Goal: Task Accomplishment & Management: Manage account settings

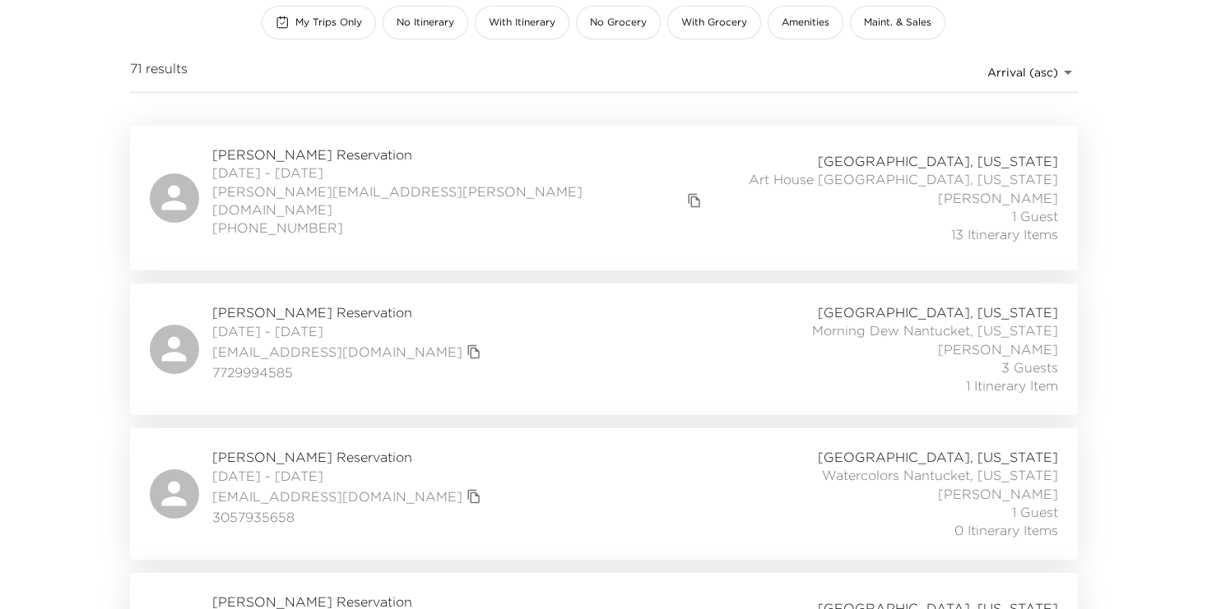
scroll to position [270, 0]
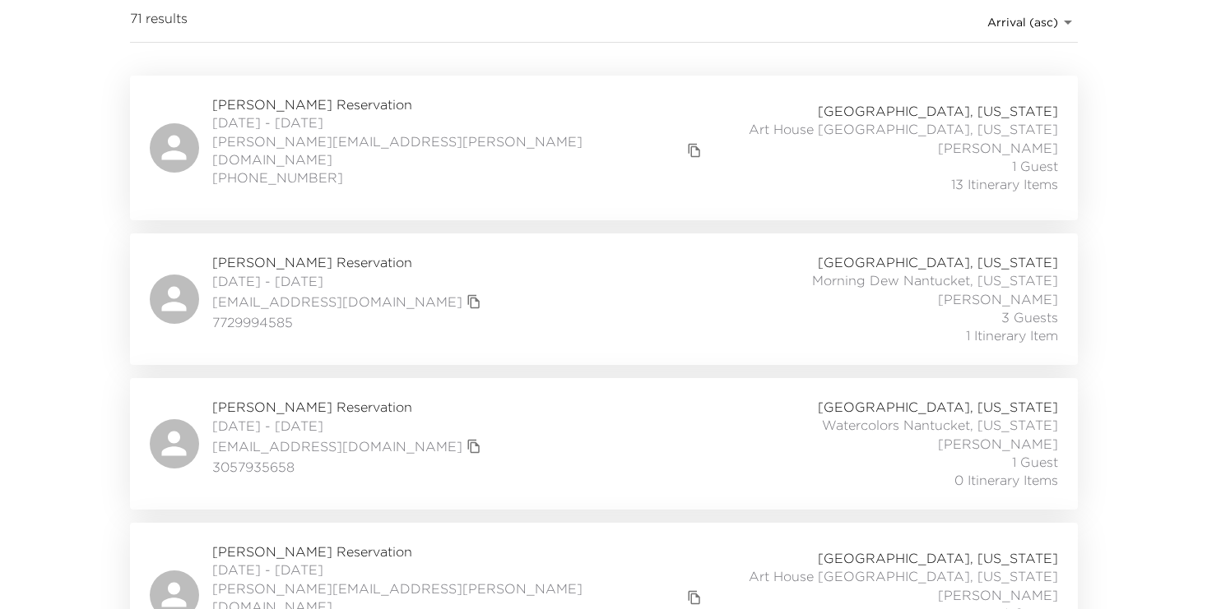
click at [449, 266] on div "[PERSON_NAME] Reservation [DATE] - [DATE] [EMAIL_ADDRESS][DOMAIN_NAME] 77299945…" at bounding box center [604, 299] width 908 height 92
click at [323, 235] on div "[PERSON_NAME] Reservation [DATE] - [DATE] [EMAIL_ADDRESS][DOMAIN_NAME] 77299945…" at bounding box center [604, 300] width 948 height 132
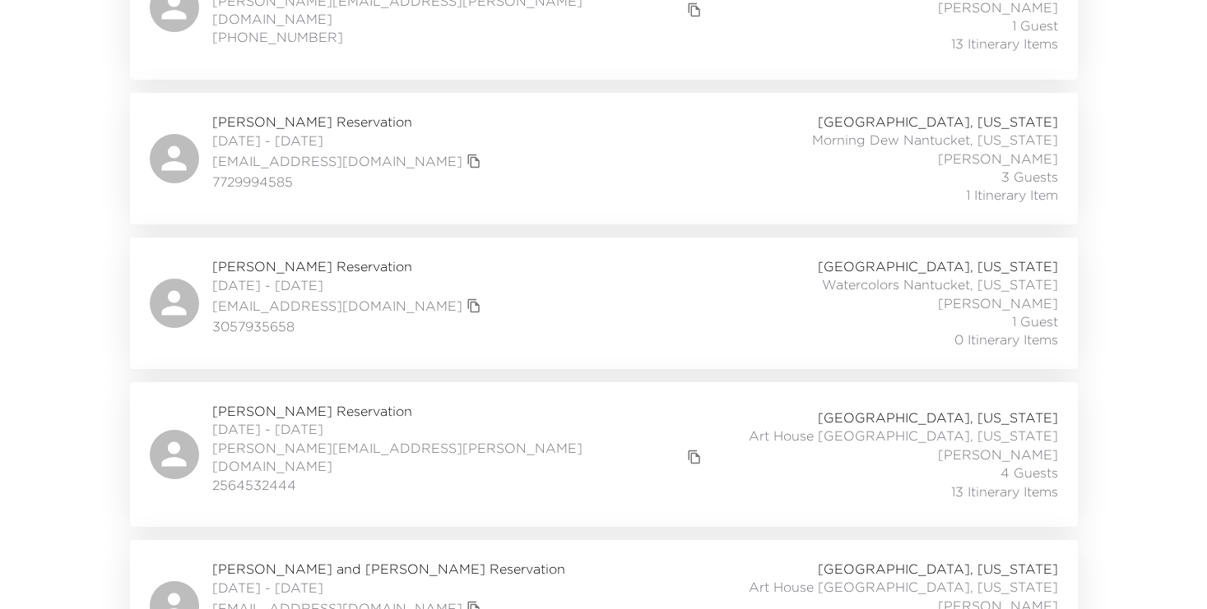
scroll to position [459, 0]
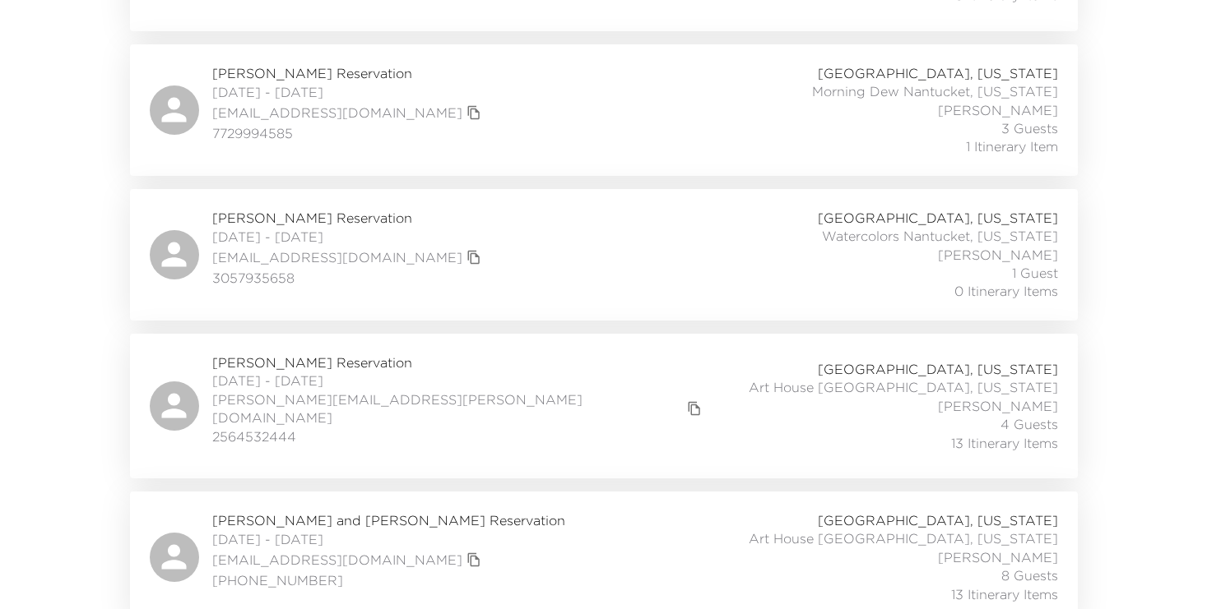
click at [293, 354] on span "[PERSON_NAME] Reservation" at bounding box center [459, 363] width 494 height 18
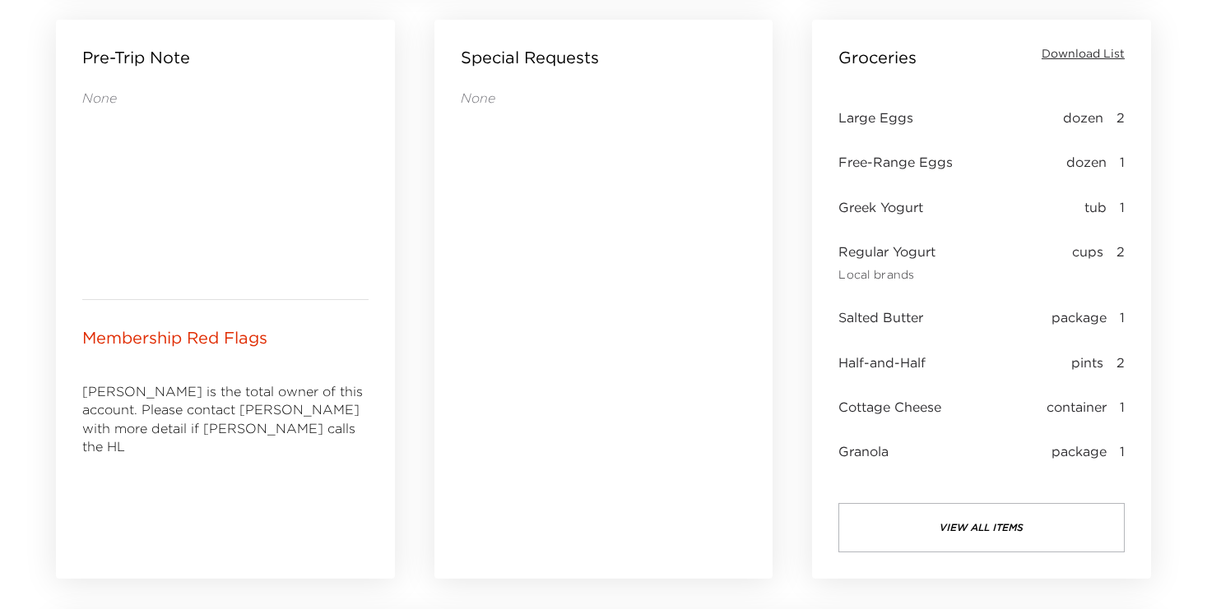
scroll to position [837, 0]
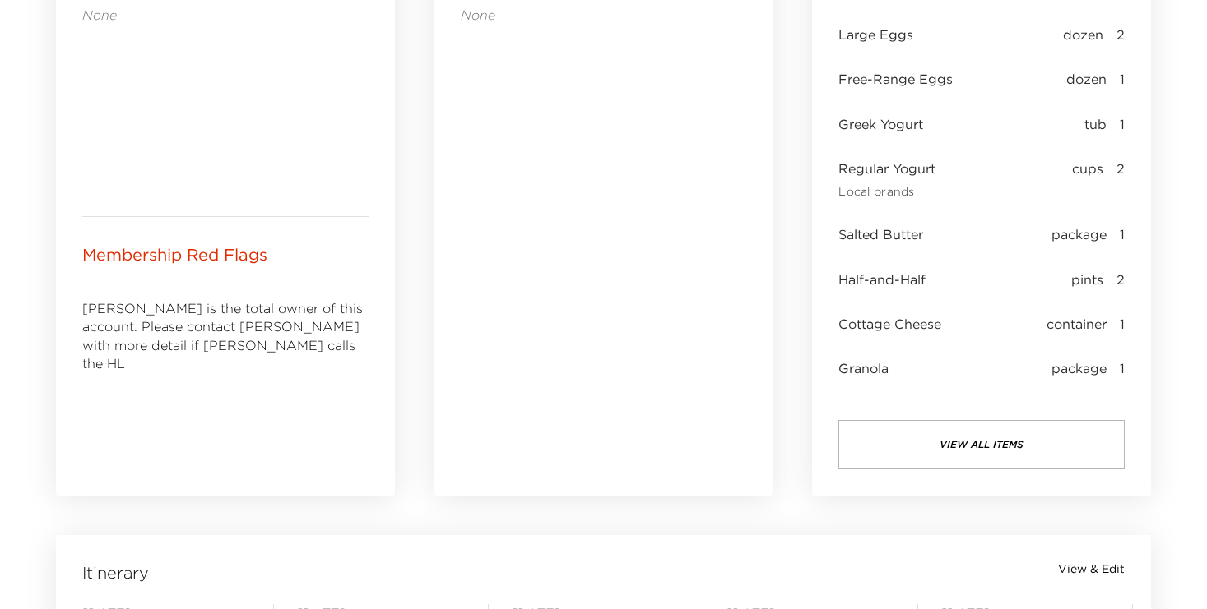
click at [964, 442] on button "view all items" at bounding box center [981, 444] width 286 height 49
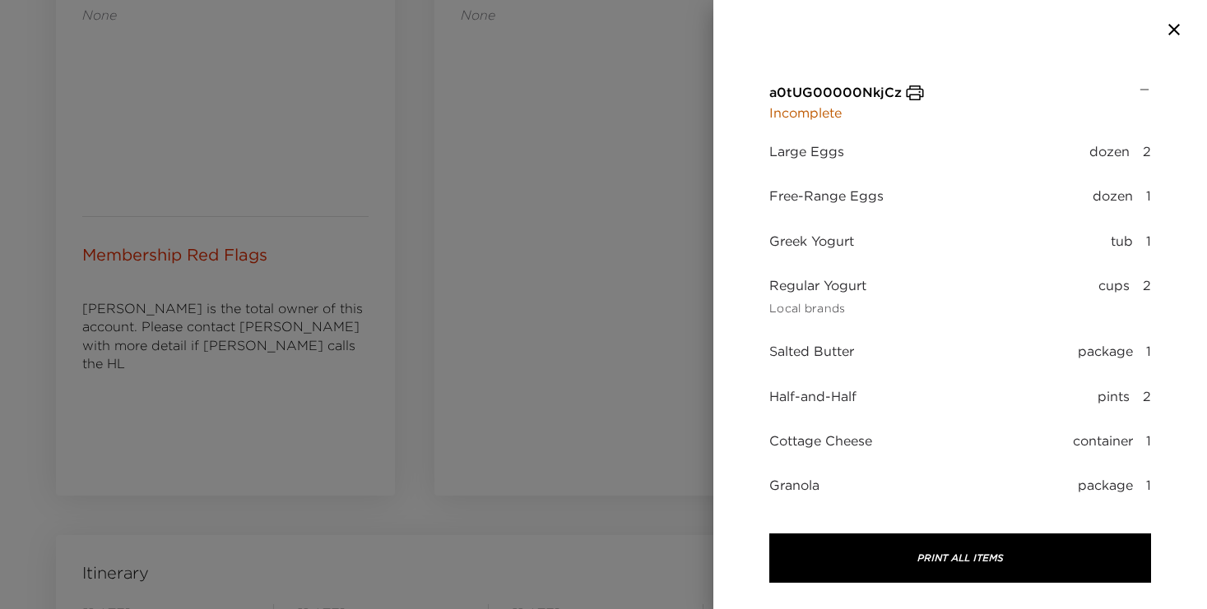
scroll to position [0, 0]
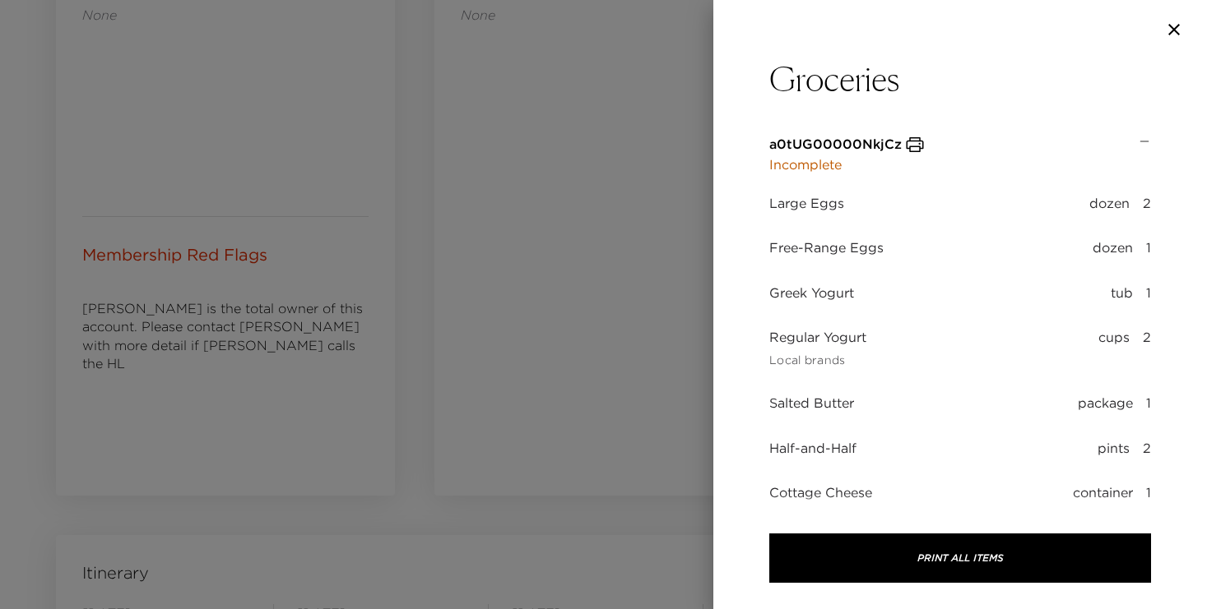
click at [1174, 27] on icon "button" at bounding box center [1174, 30] width 20 height 20
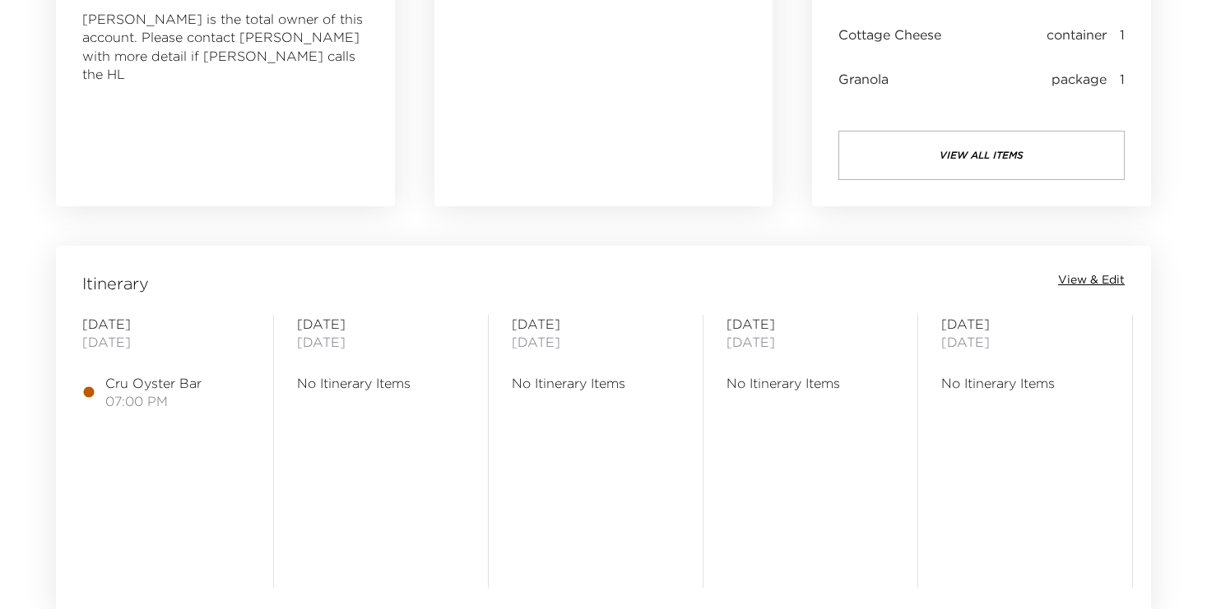
scroll to position [1128, 0]
click at [1090, 276] on span "View & Edit" at bounding box center [1091, 278] width 67 height 16
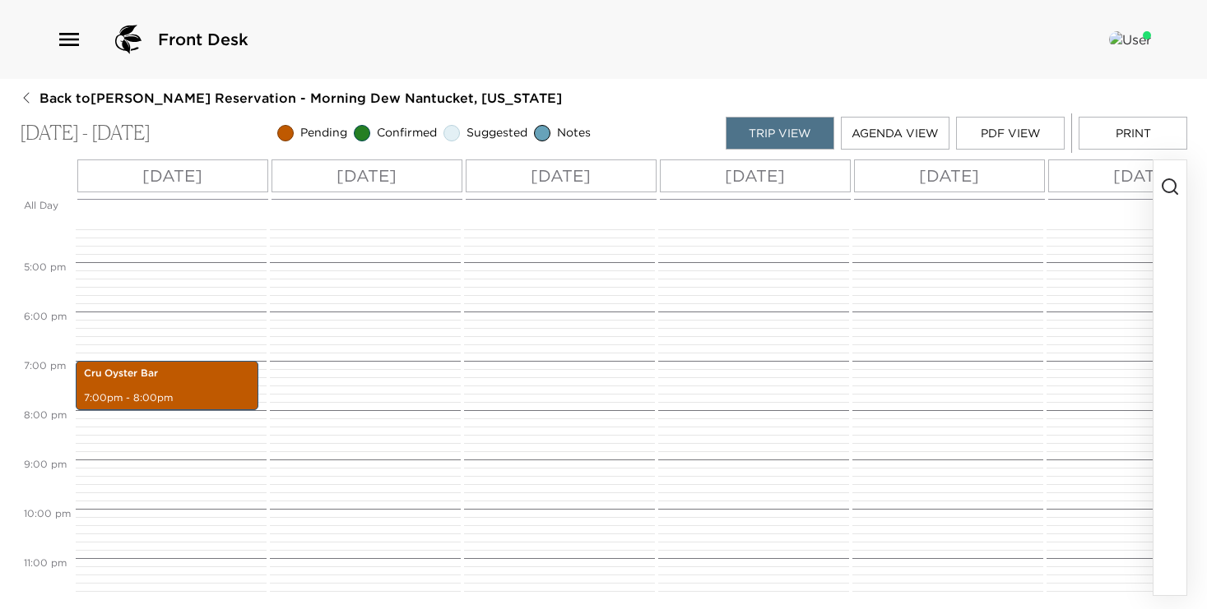
scroll to position [762, 0]
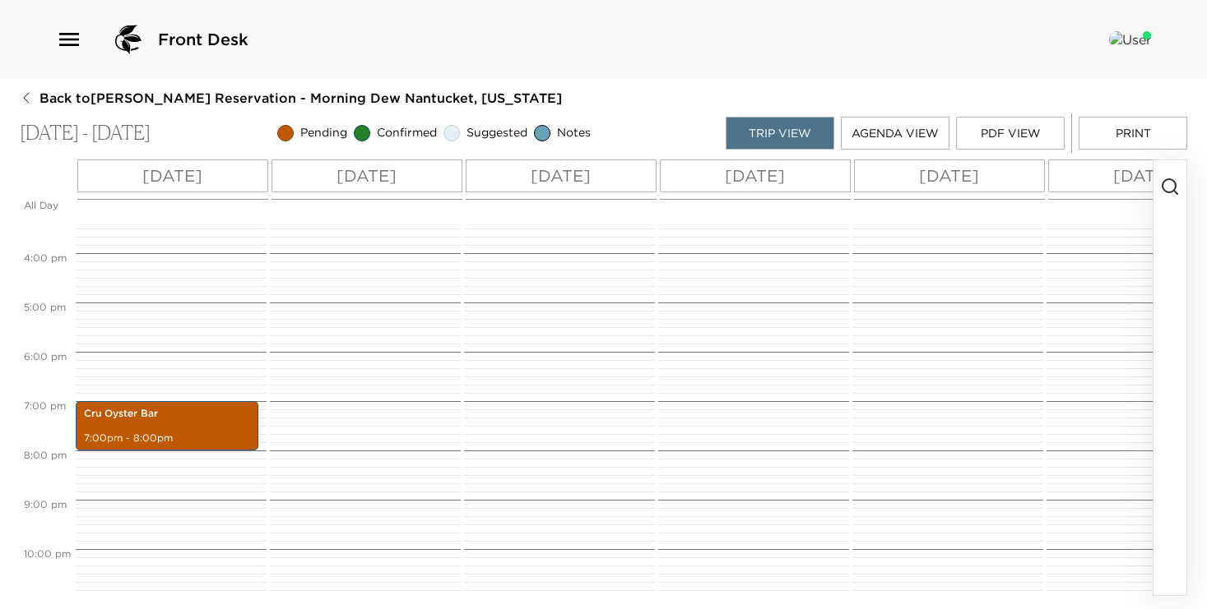
click at [1165, 186] on icon "button" at bounding box center [1170, 187] width 20 height 20
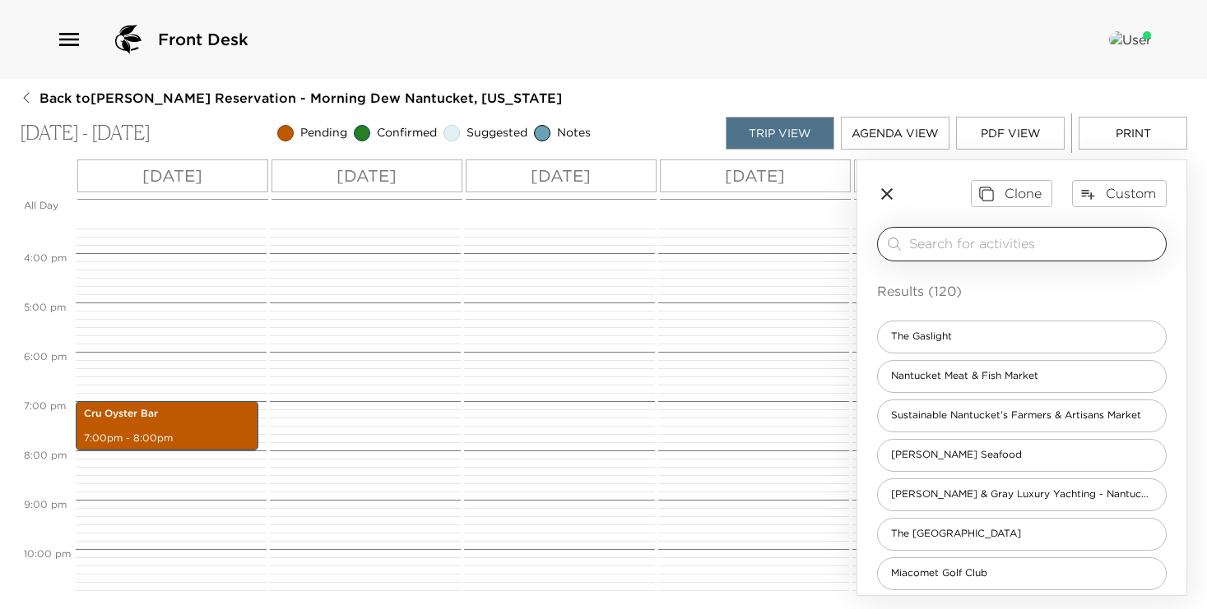
click at [952, 243] on input "search" at bounding box center [1034, 243] width 250 height 19
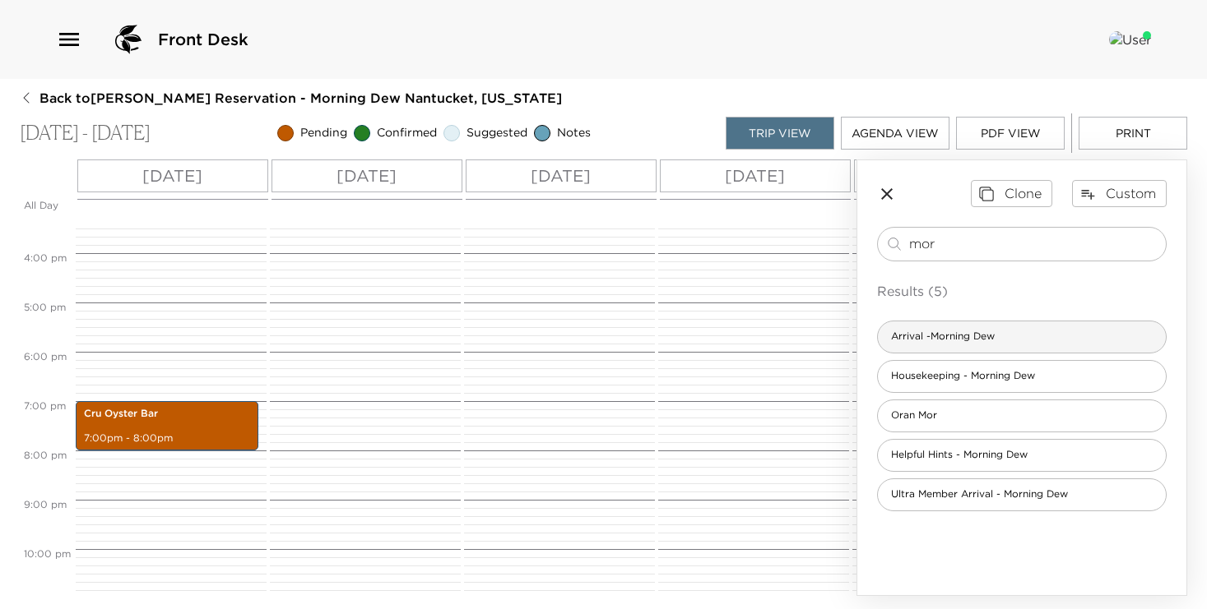
type input "mor"
click at [964, 338] on span "Arrival -Morning Dew" at bounding box center [943, 337] width 130 height 14
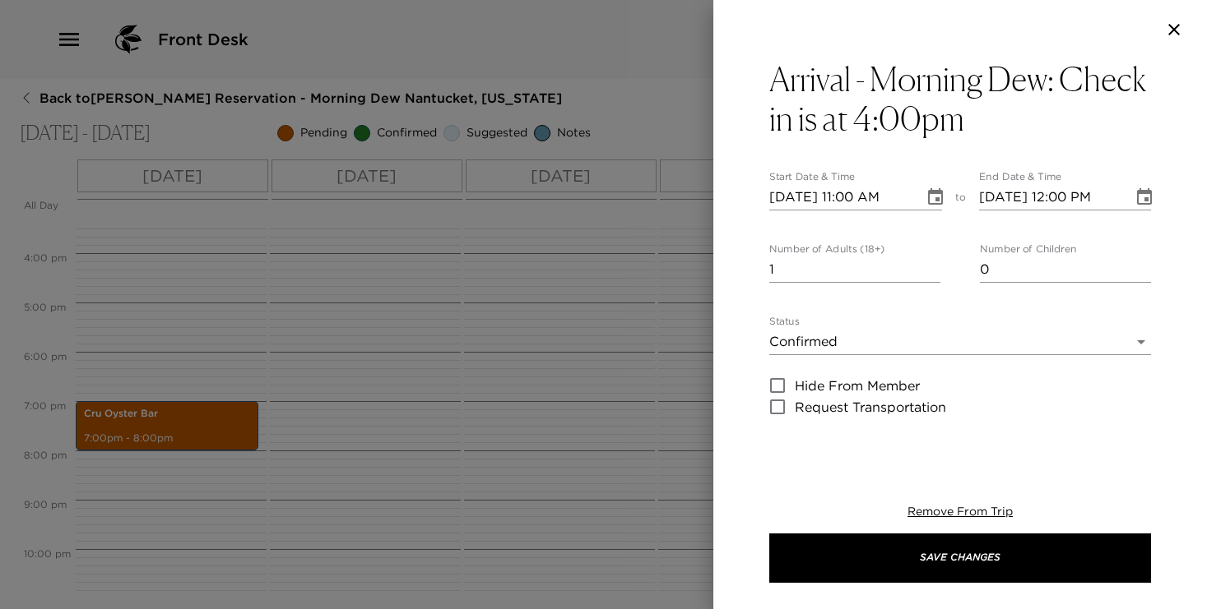
click at [859, 200] on input "10/04/2025 11:00 AM" at bounding box center [840, 197] width 143 height 26
type input "10/04/2025 04:00 PM"
type input "10/04/2025 05:00 PM"
type input "10/04/2025 04:00 PM"
type input "0"
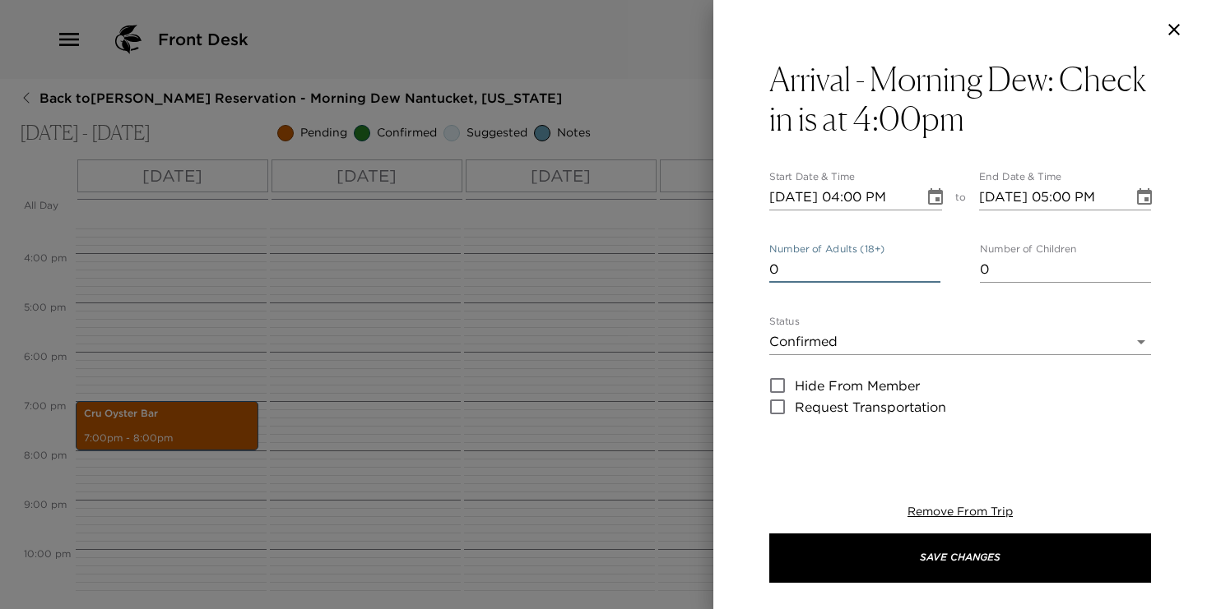
click at [933, 275] on input "0" at bounding box center [854, 270] width 171 height 26
click at [902, 347] on body "Front Desk Back to Ted Bowen Reservation - Morning Dew Nantucket, Massachusetts…" at bounding box center [603, 304] width 1207 height 609
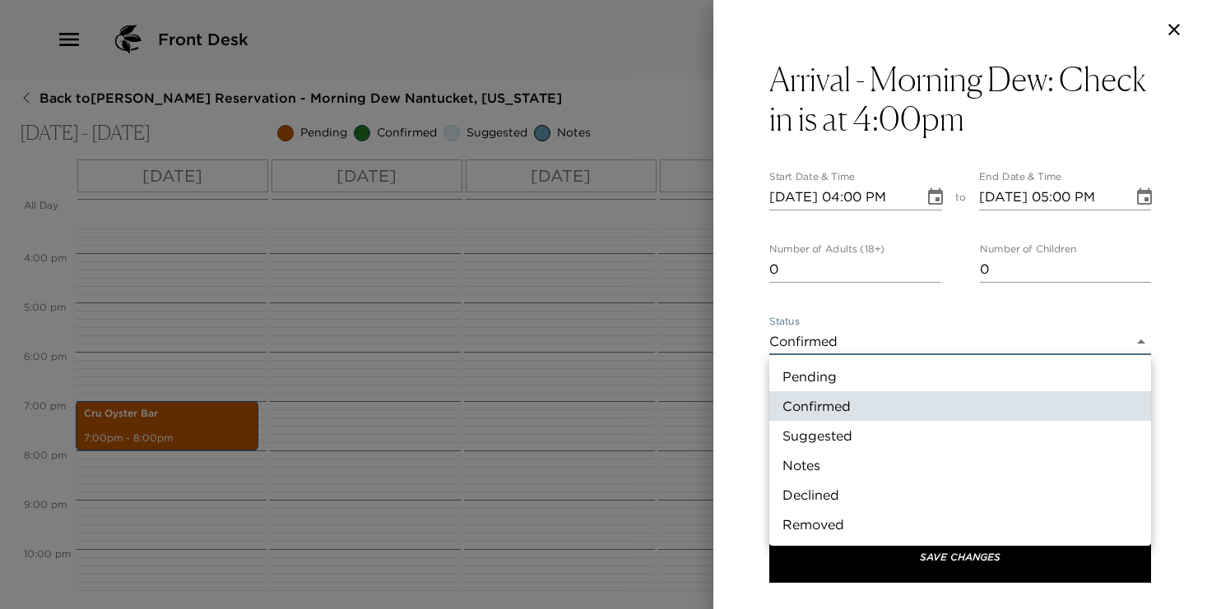
click at [881, 463] on li "Notes" at bounding box center [960, 466] width 382 height 30
type input "Concierge Note"
type textarea "Welcome to Nantucket Island! Magee Detmer will personally greet you at your res…"
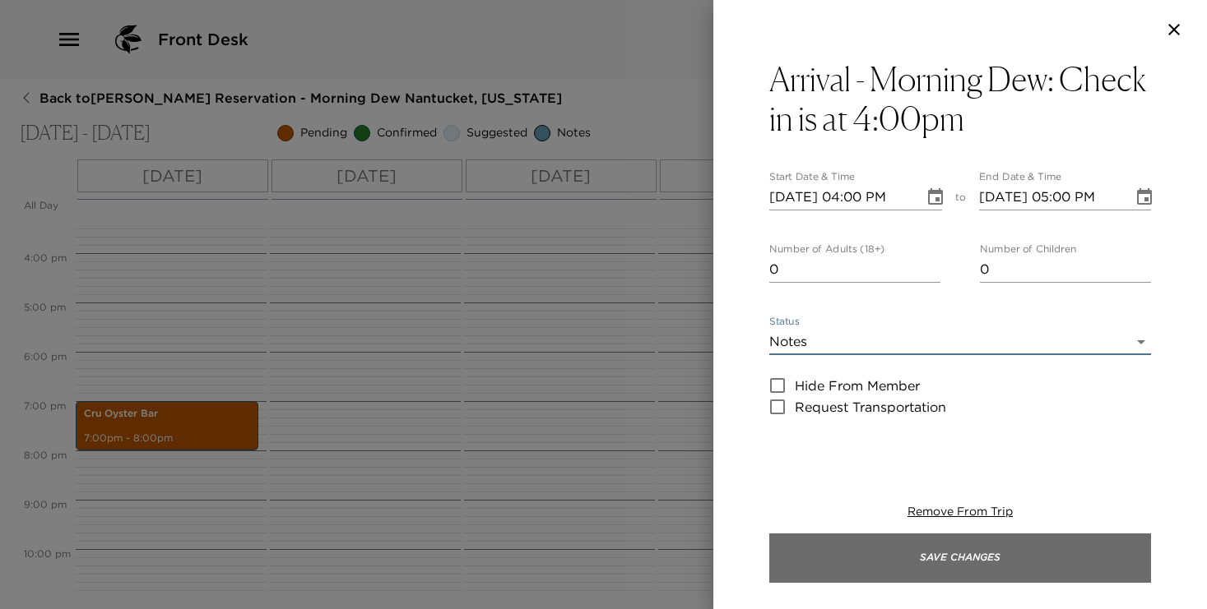
click at [927, 549] on button "Save Changes" at bounding box center [960, 558] width 382 height 49
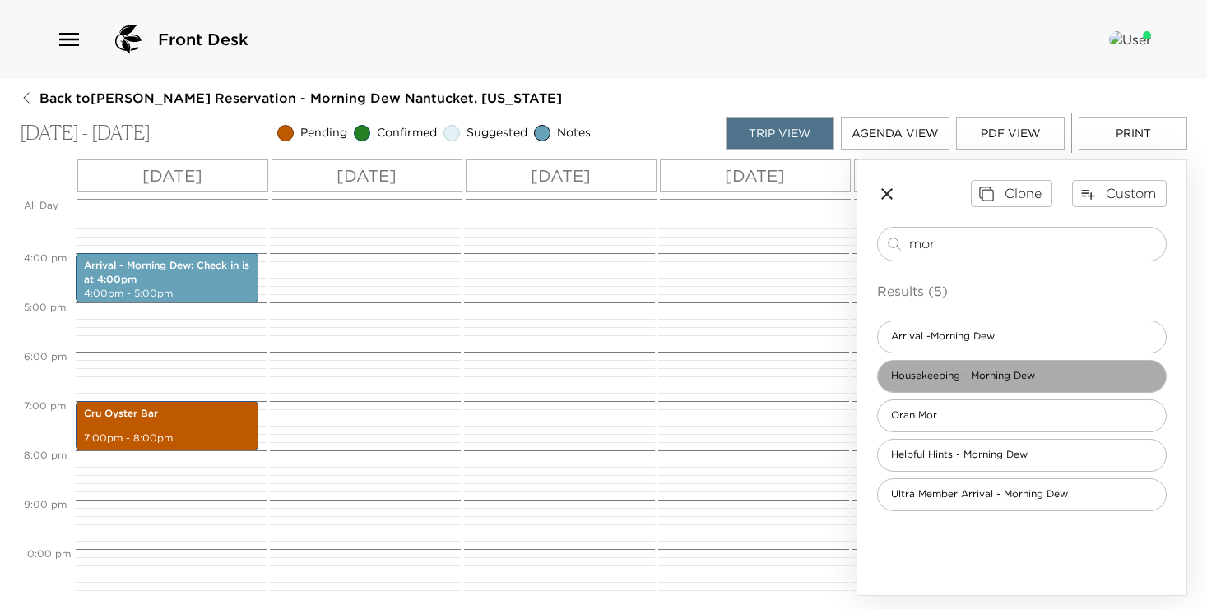
click at [974, 373] on span "Housekeeping - Morning Dew" at bounding box center [963, 376] width 170 height 14
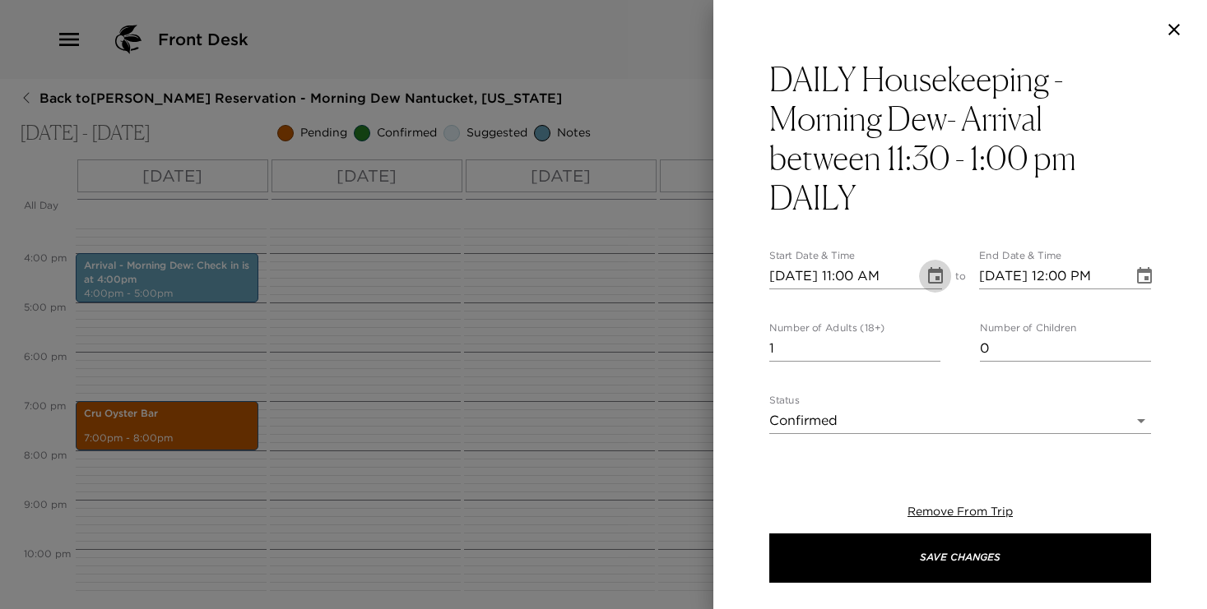
click at [929, 270] on icon "Choose date, selected date is Oct 4, 2025" at bounding box center [935, 275] width 15 height 16
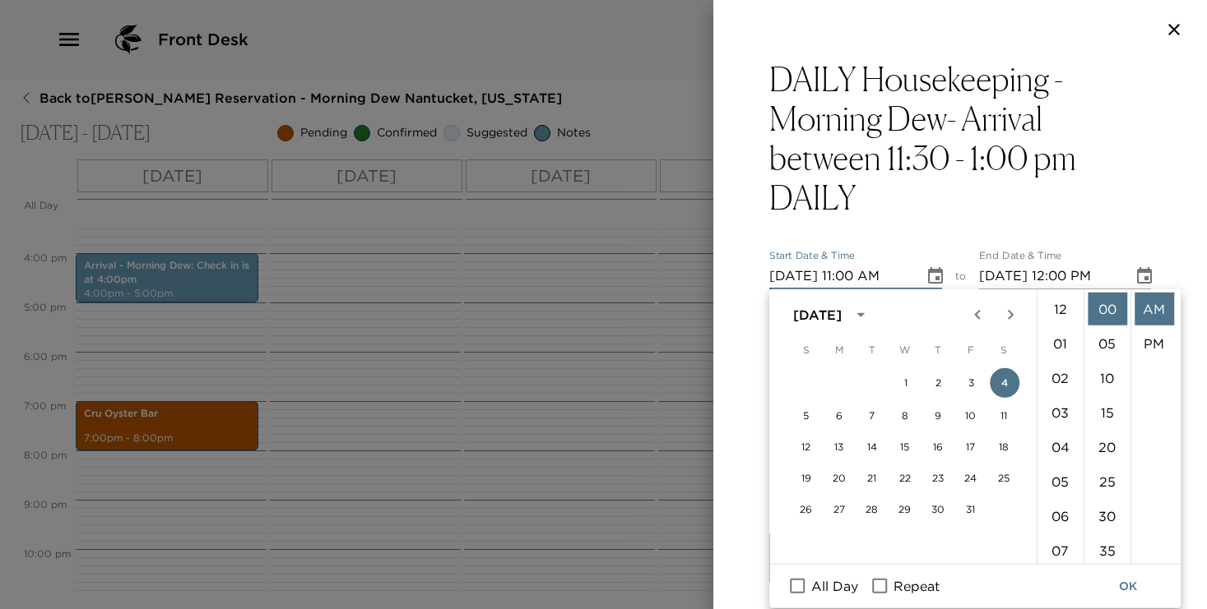
scroll to position [380, 0]
click at [804, 414] on button "5" at bounding box center [806, 416] width 30 height 30
type input "10/05/2025 11:00 AM"
type input "10/05/2025 12:00 PM"
click at [1110, 513] on li "30" at bounding box center [1106, 516] width 39 height 33
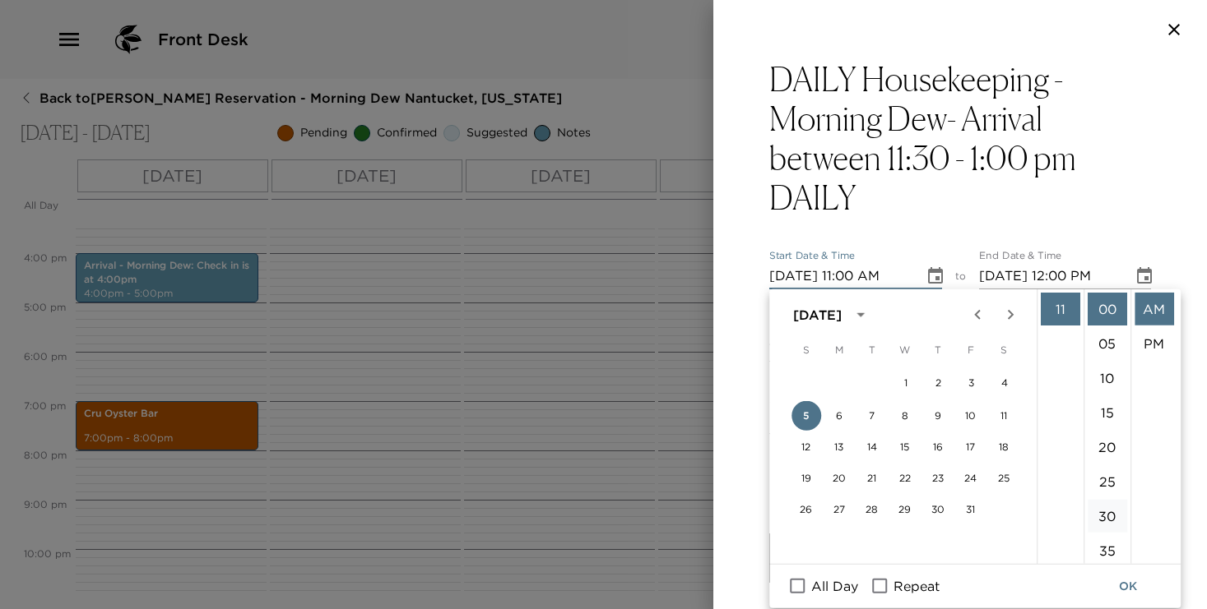
type input "10/05/2025 11:30 AM"
click at [1136, 587] on button "OK" at bounding box center [1127, 587] width 53 height 30
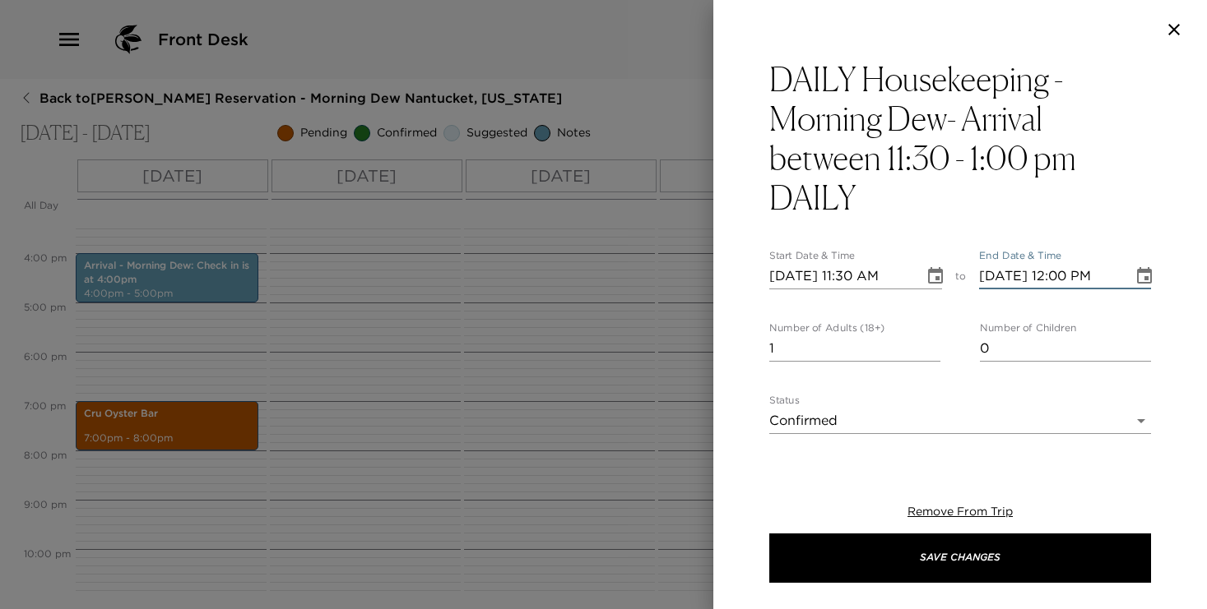
click at [1064, 274] on input "10/05/2025 12:00 PM" at bounding box center [1050, 276] width 143 height 26
type input "10/05/2025 01:00 PM"
type input "0"
click at [934, 353] on input "0" at bounding box center [854, 349] width 171 height 26
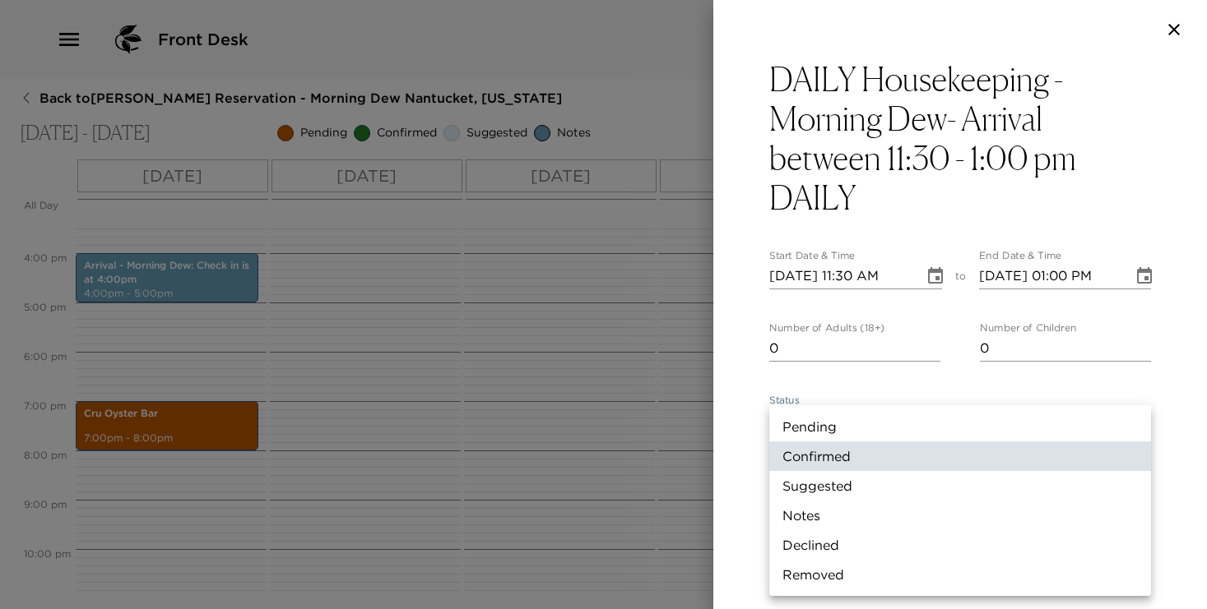
click at [913, 417] on body "Front Desk Back to Ted Bowen Reservation - Morning Dew Nantucket, Massachusetts…" at bounding box center [603, 304] width 1207 height 609
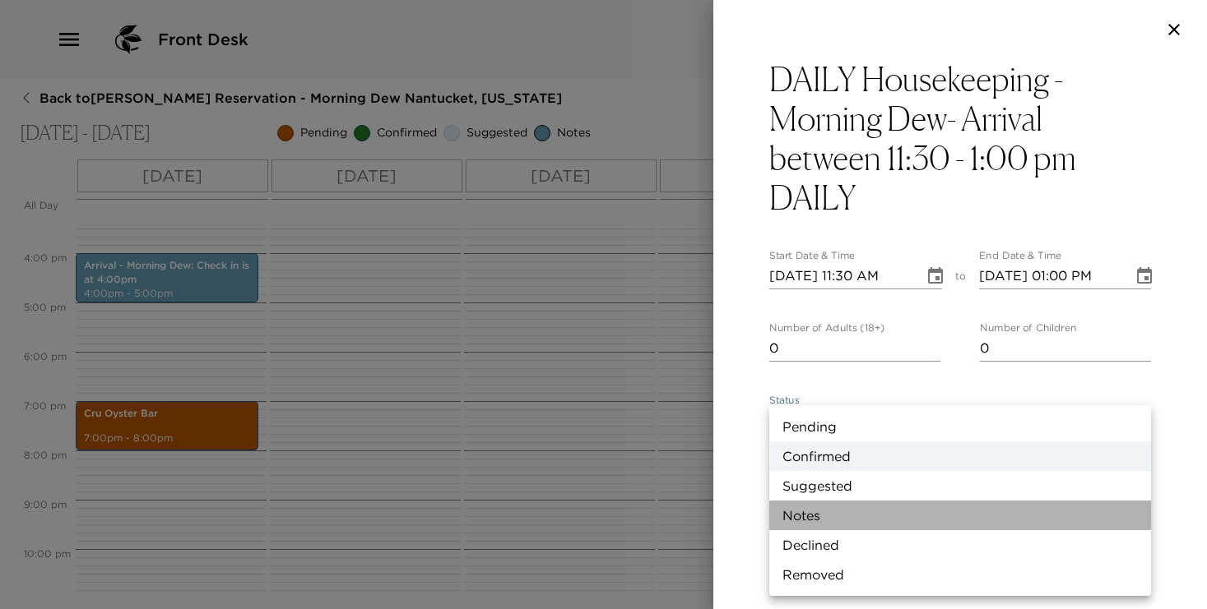
click at [895, 520] on li "Notes" at bounding box center [960, 516] width 382 height 30
type input "Concierge Note"
type textarea "Housekeeping will arrive between 11:30 AM and 1:00 PM to perform your service t…"
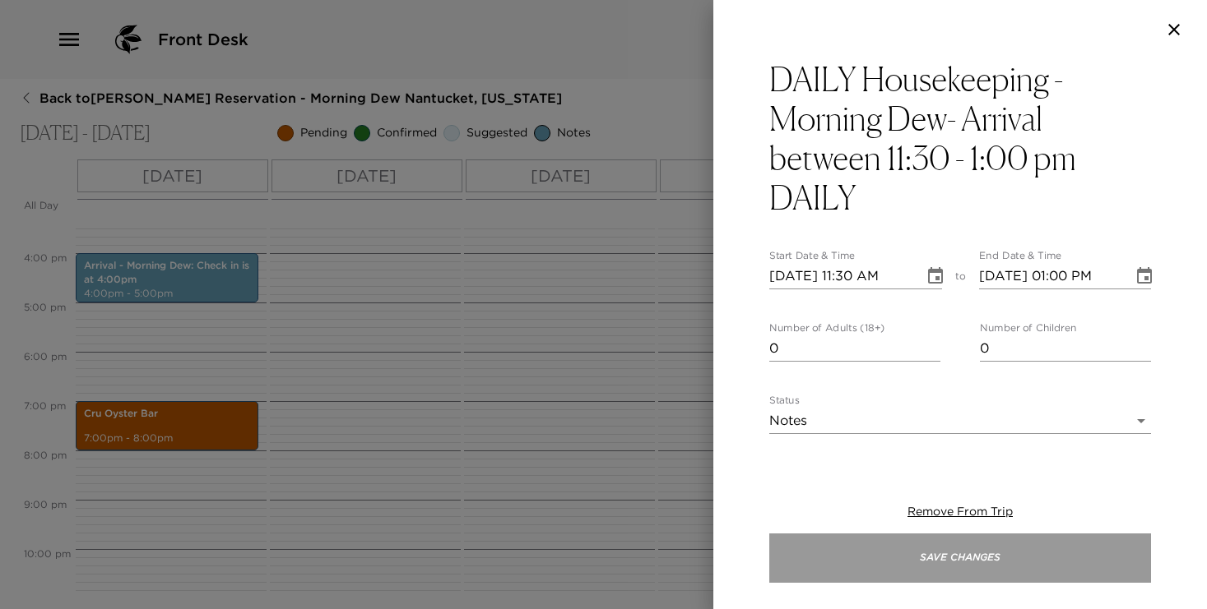
click at [943, 561] on button "Save Changes" at bounding box center [960, 558] width 382 height 49
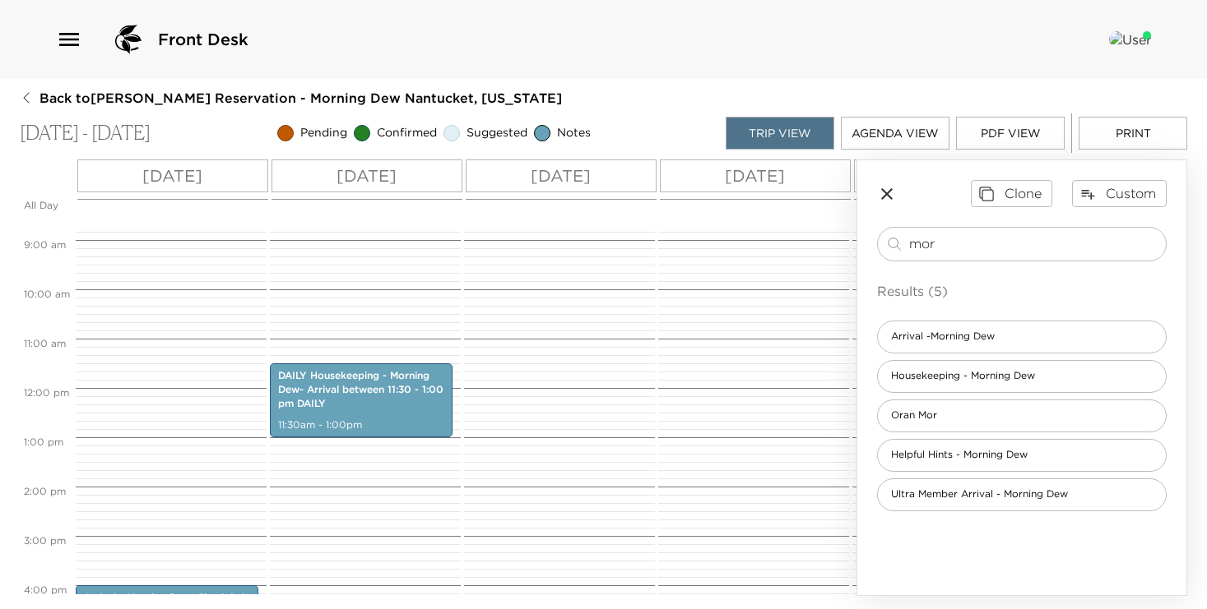
scroll to position [489, 0]
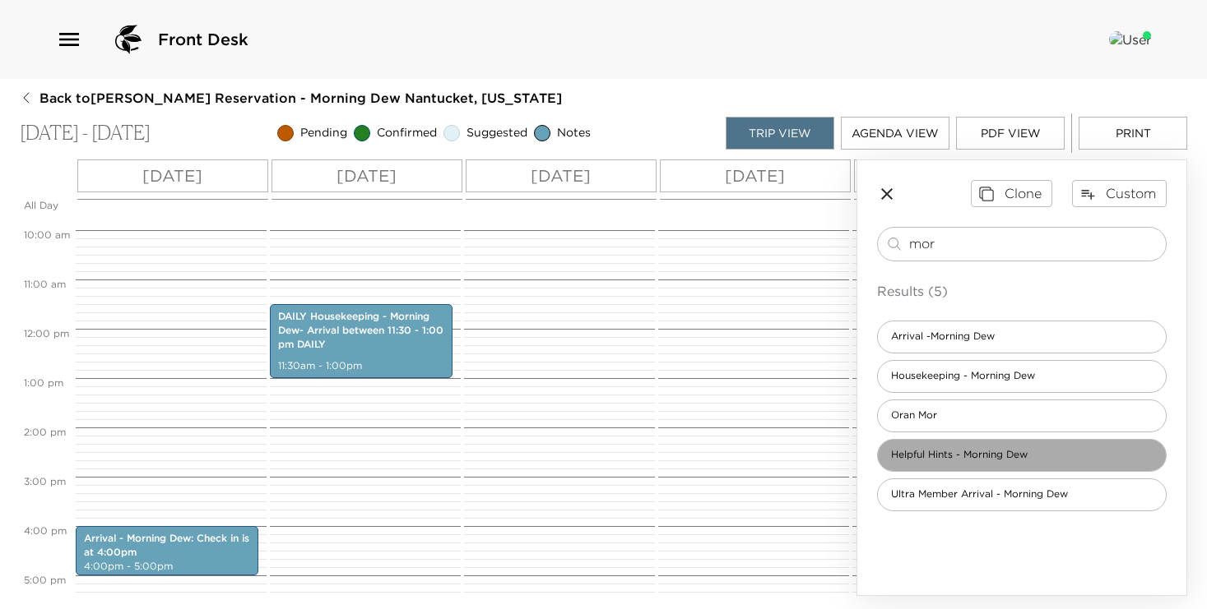
click at [989, 462] on div "Helpful Hints - Morning Dew" at bounding box center [1022, 455] width 290 height 33
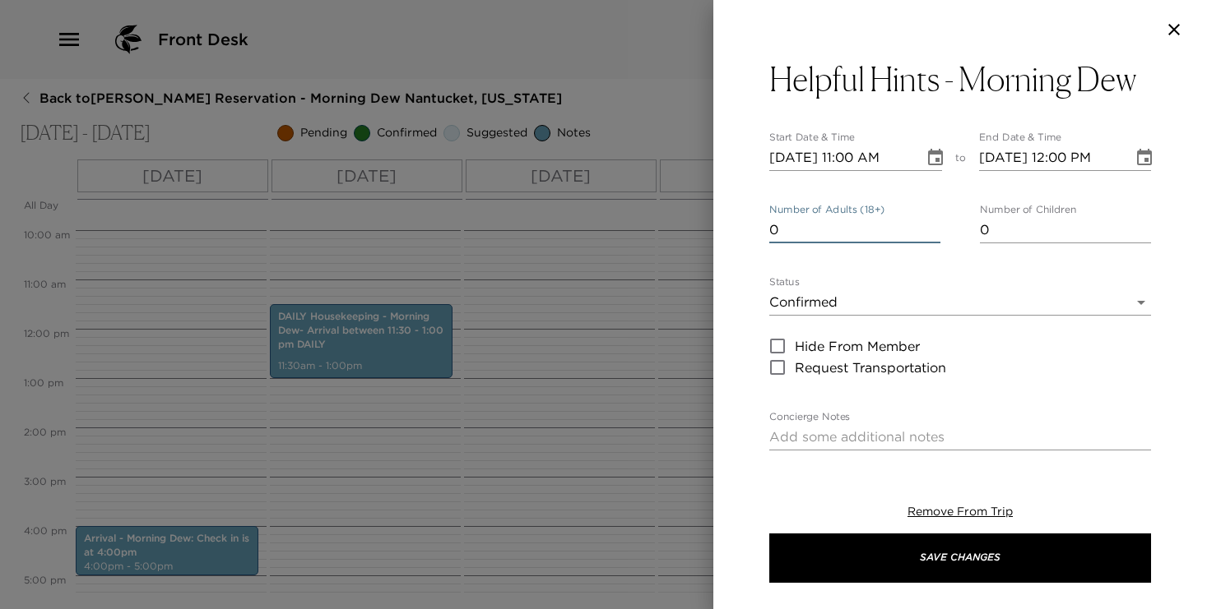
type input "0"
click at [929, 237] on input "0" at bounding box center [854, 230] width 171 height 26
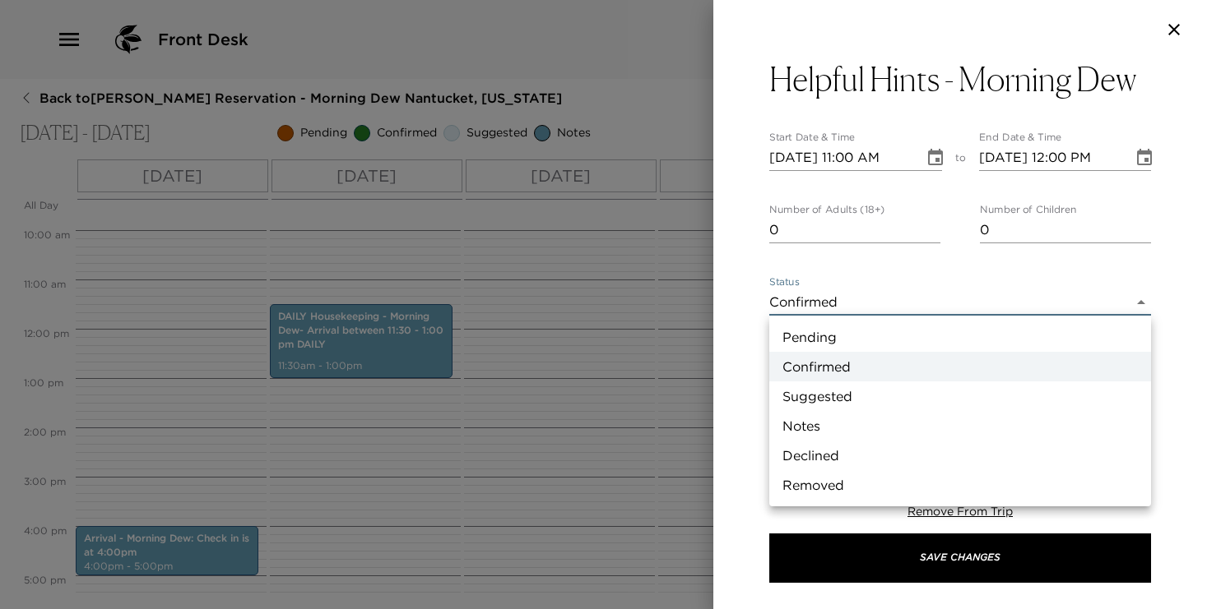
click at [894, 301] on body "Front Desk Back to Ted Bowen Reservation - Morning Dew Nantucket, Massachusetts…" at bounding box center [603, 304] width 1207 height 609
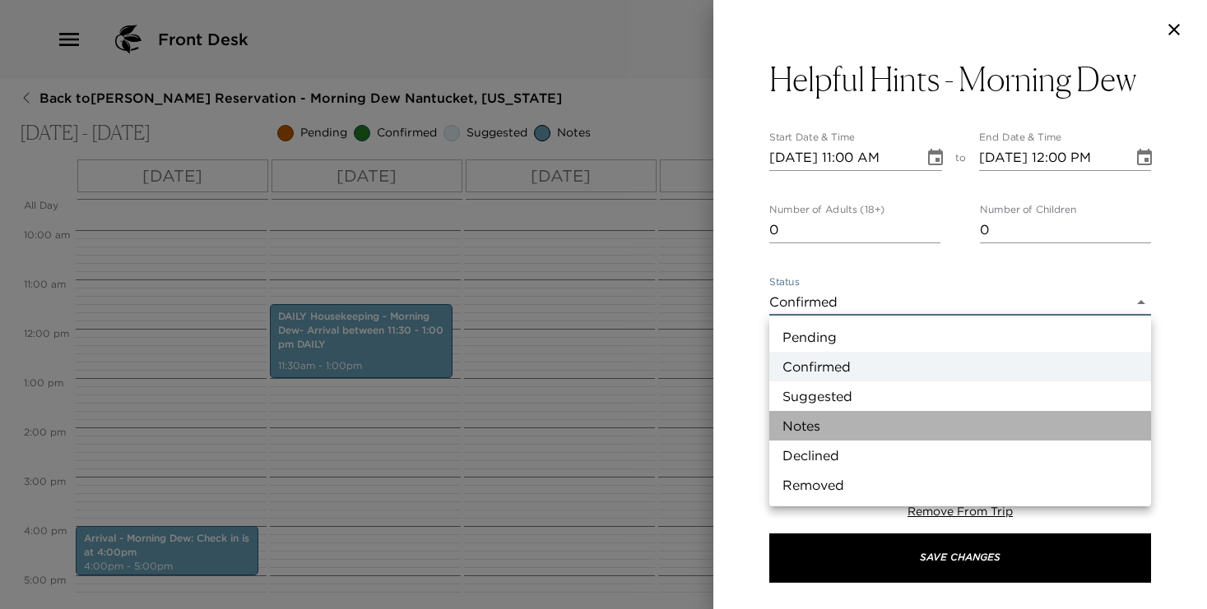
click at [874, 421] on li "Notes" at bounding box center [960, 426] width 382 height 30
type input "Concierge Note"
type textarea "Address: 1 Birdsong Lane. WiFi Network: Morning Dew WiFi Password: nantucket Na…"
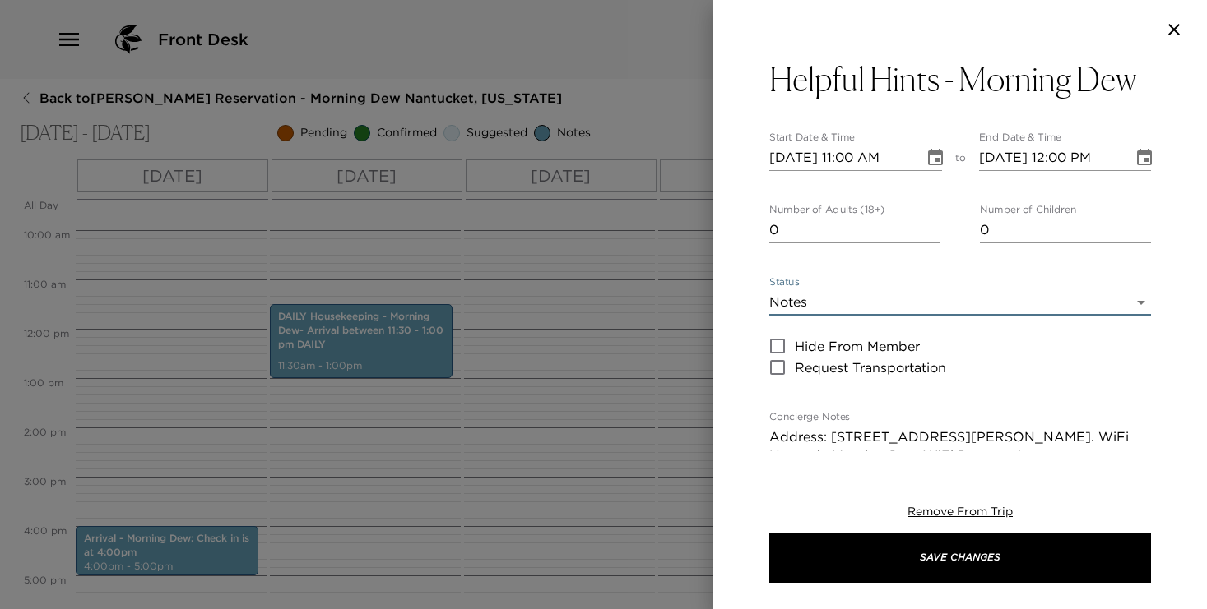
click at [929, 155] on icon "Choose date, selected date is Oct 4, 2025" at bounding box center [935, 157] width 15 height 16
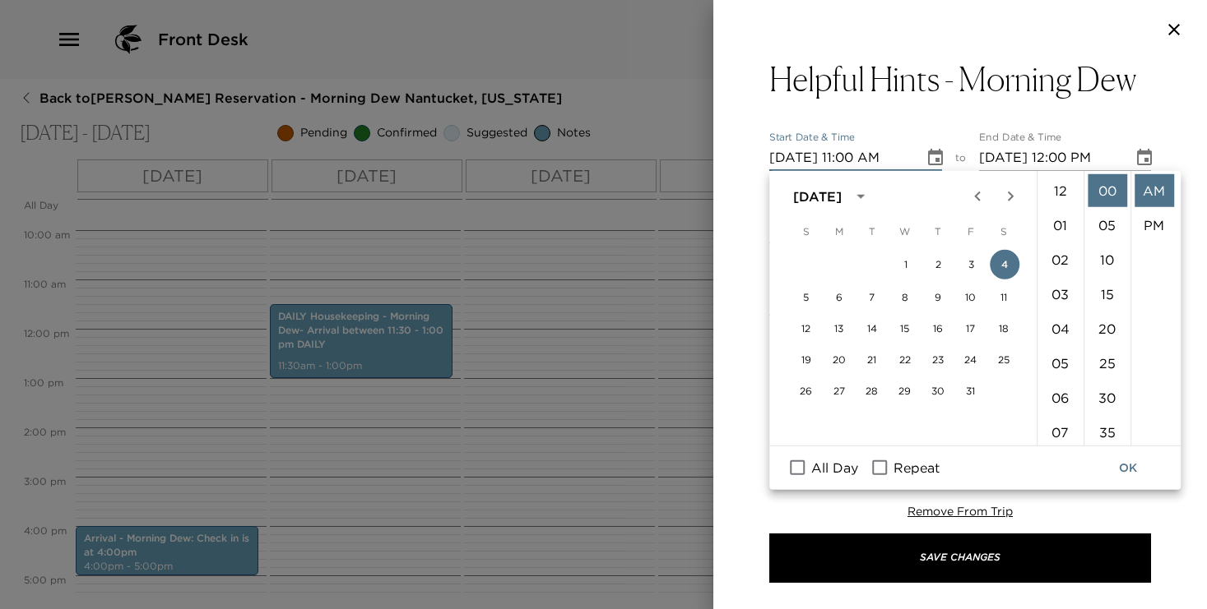
scroll to position [380, 0]
click at [798, 467] on input "All Day" at bounding box center [797, 467] width 35 height 21
checkbox input "true"
type input "10/04/2025"
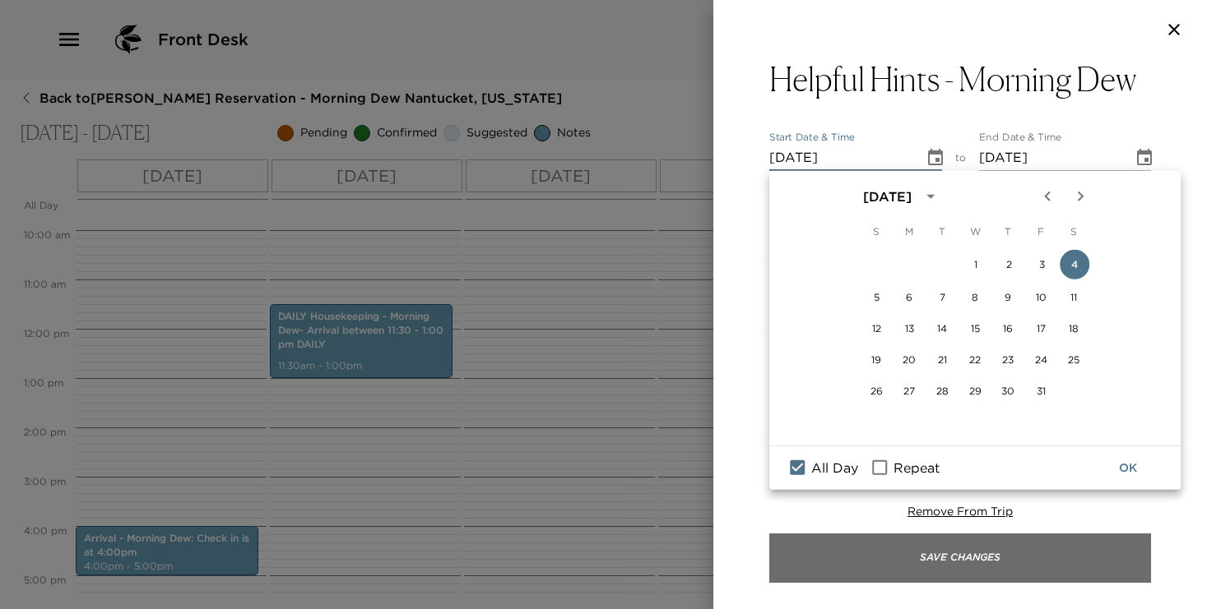
click at [924, 558] on button "Save Changes" at bounding box center [960, 558] width 382 height 49
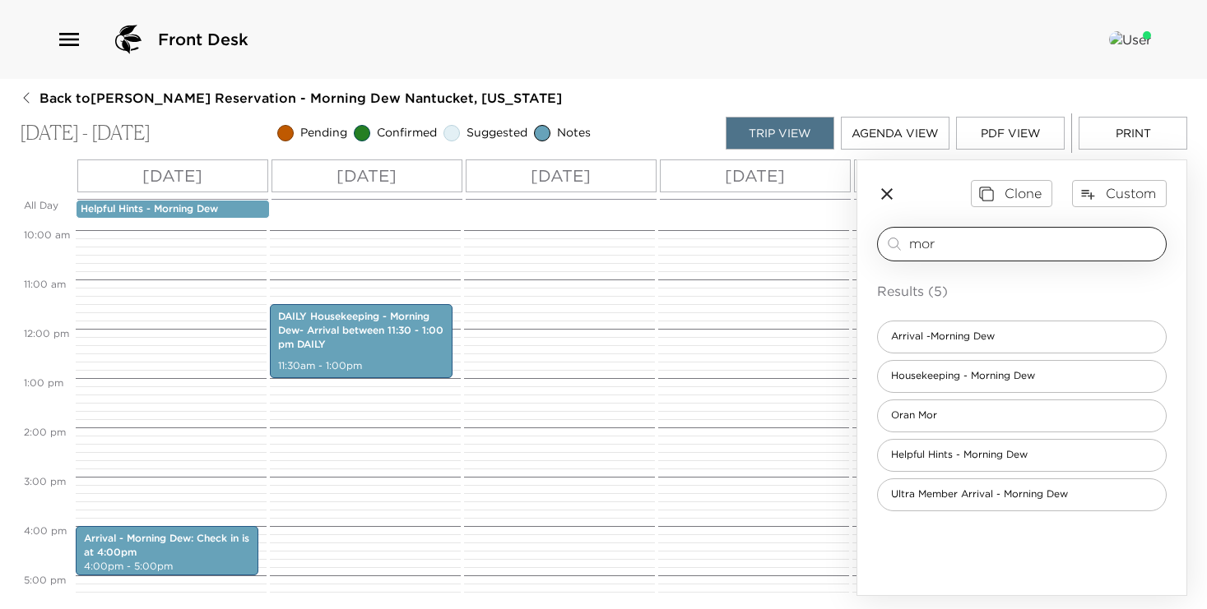
click at [963, 253] on div "mor ​" at bounding box center [1034, 244] width 250 height 20
click at [957, 241] on input "mor" at bounding box center [1034, 243] width 250 height 19
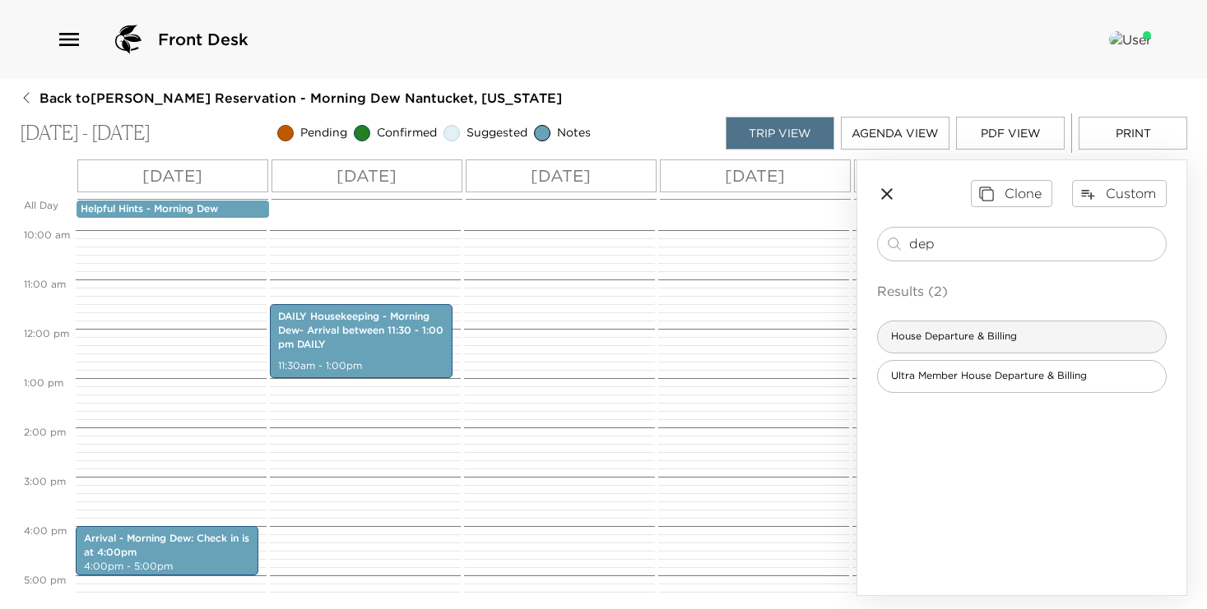
type input "dep"
click at [953, 330] on span "House Departure & Billing" at bounding box center [954, 337] width 152 height 14
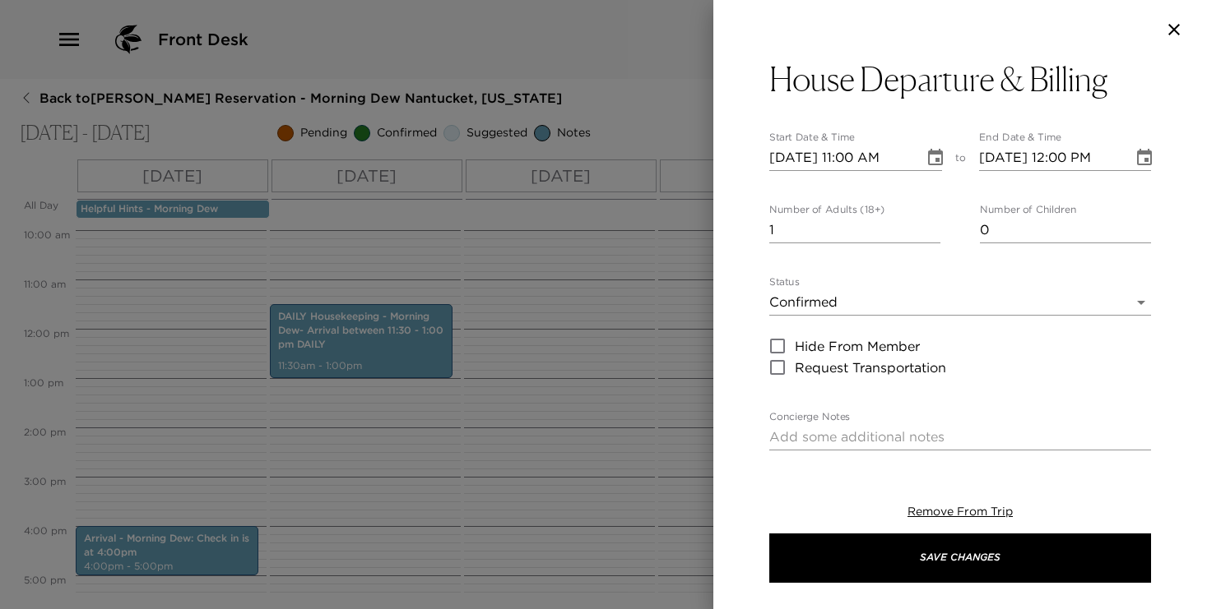
type textarea "We truly hope you had another exceptional vacation with Exclusive Resorts! Plea…"
click at [934, 150] on icon "Choose date, selected date is Oct 4, 2025" at bounding box center [935, 158] width 20 height 20
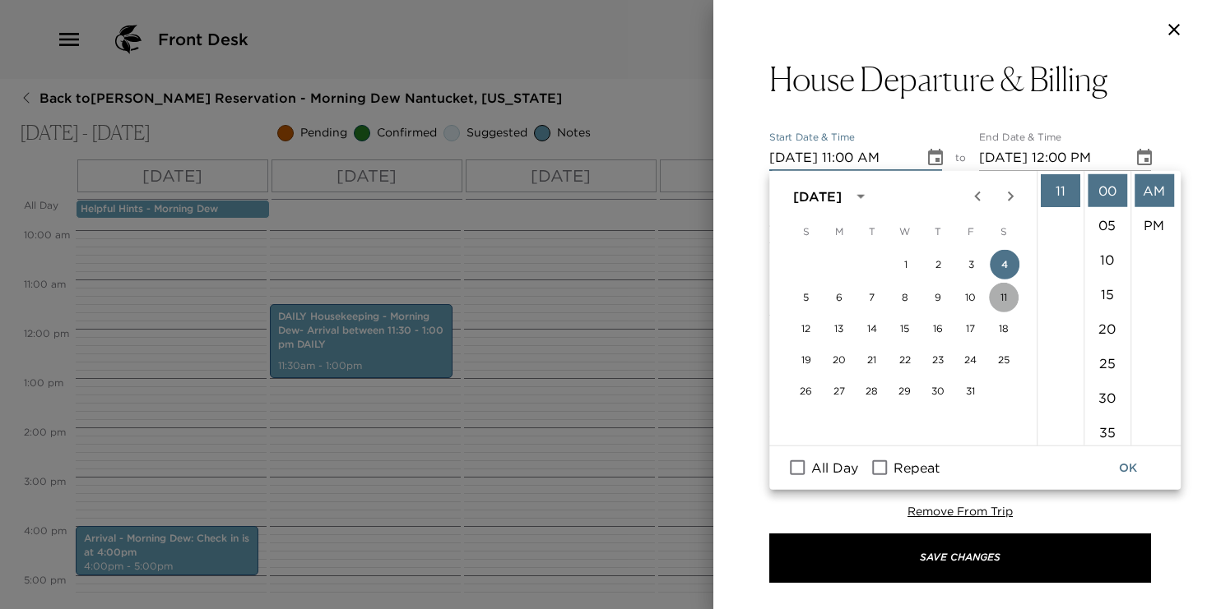
click at [1003, 294] on button "11" at bounding box center [1004, 298] width 30 height 30
type input "10/11/2025 11:00 AM"
click at [1129, 466] on button "OK" at bounding box center [1127, 468] width 53 height 30
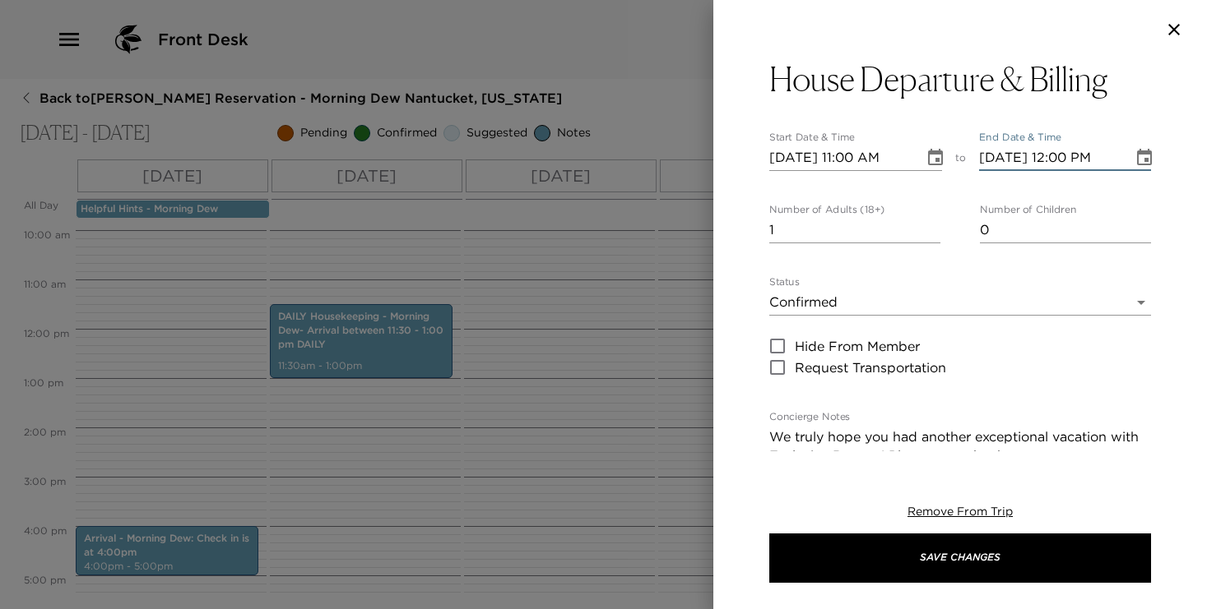
click at [1054, 154] on input "10/11/2025 12:00 PM" at bounding box center [1050, 158] width 143 height 26
type input "10/11/2025 11:00 AM"
type input "0"
click at [934, 236] on input "0" at bounding box center [854, 230] width 171 height 26
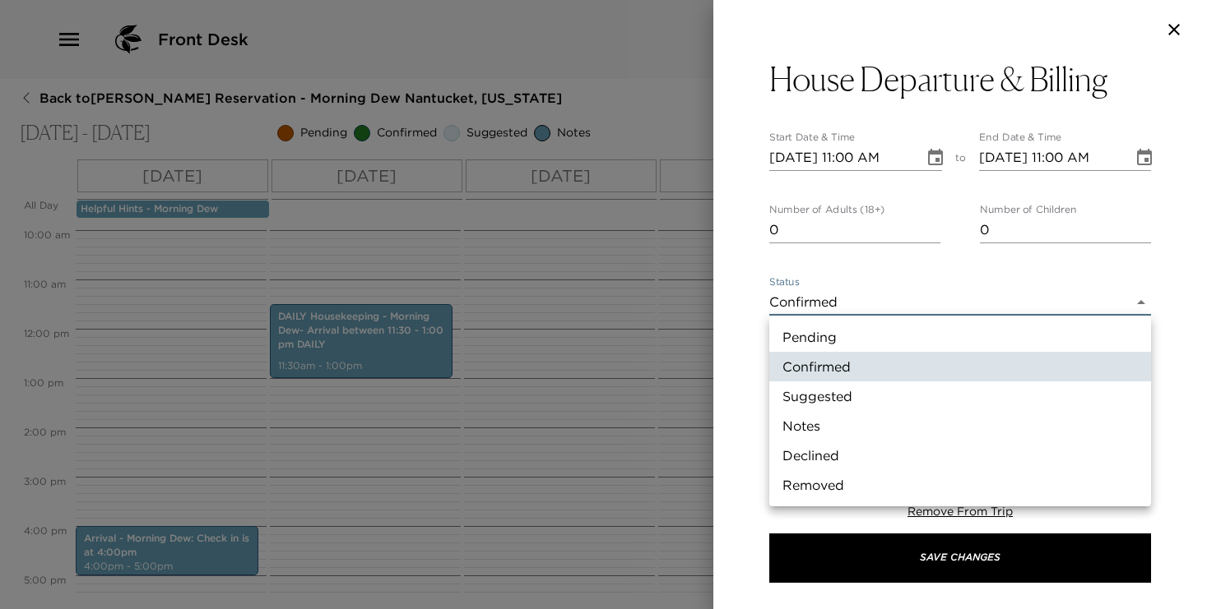
click at [906, 301] on body "Front Desk Back to Ted Bowen Reservation - Morning Dew Nantucket, Massachusetts…" at bounding box center [603, 304] width 1207 height 609
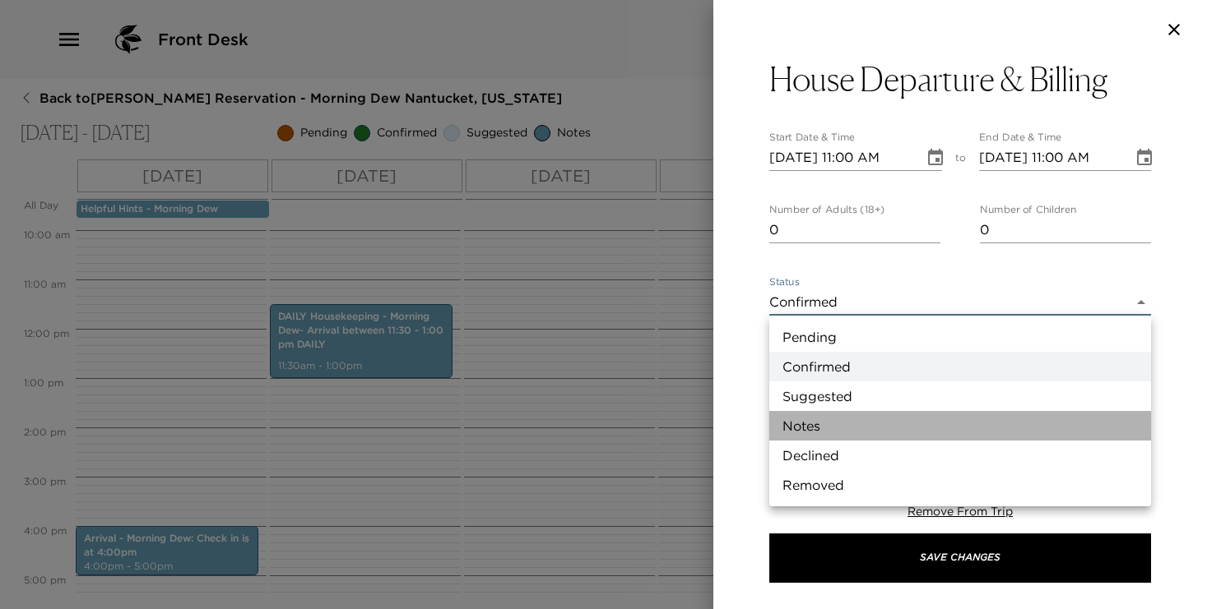
click at [878, 424] on li "Notes" at bounding box center [960, 426] width 382 height 30
type input "Concierge Note"
type textarea "We genuinely hope you had another exceptional vacation with Exclusive Resorts! …"
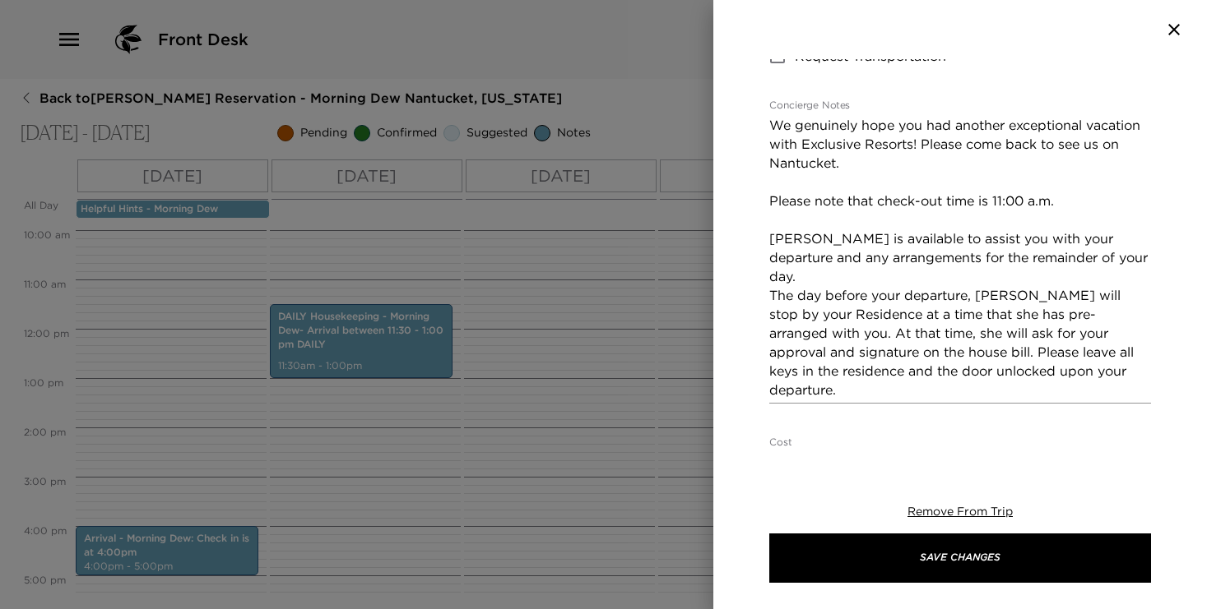
scroll to position [326, 0]
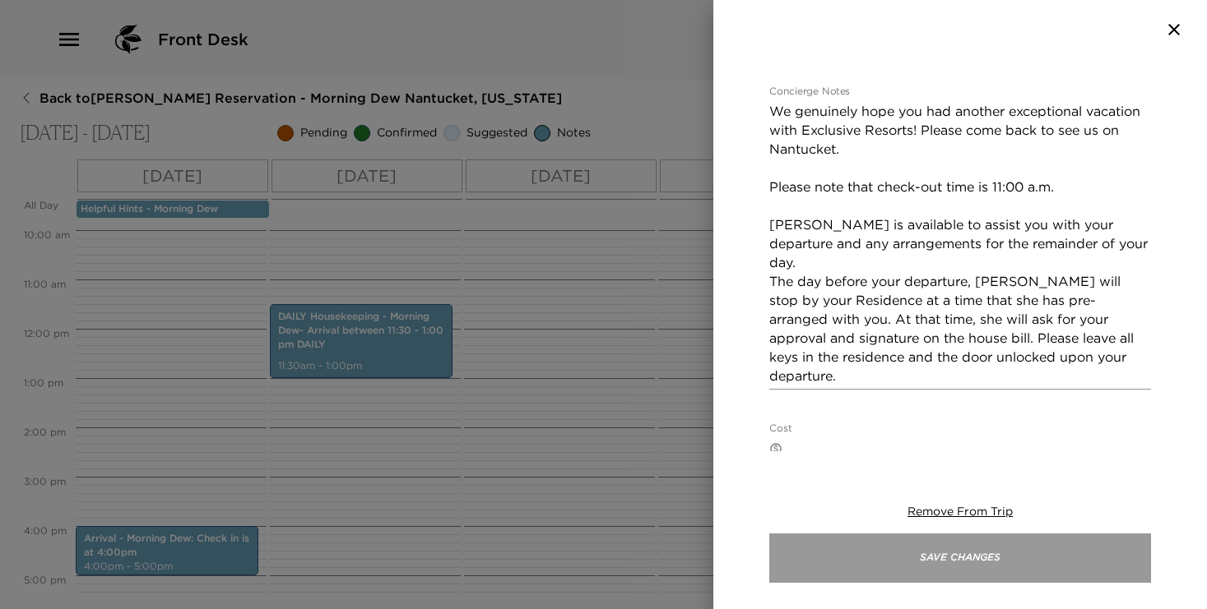
click at [916, 548] on button "Save Changes" at bounding box center [960, 558] width 382 height 49
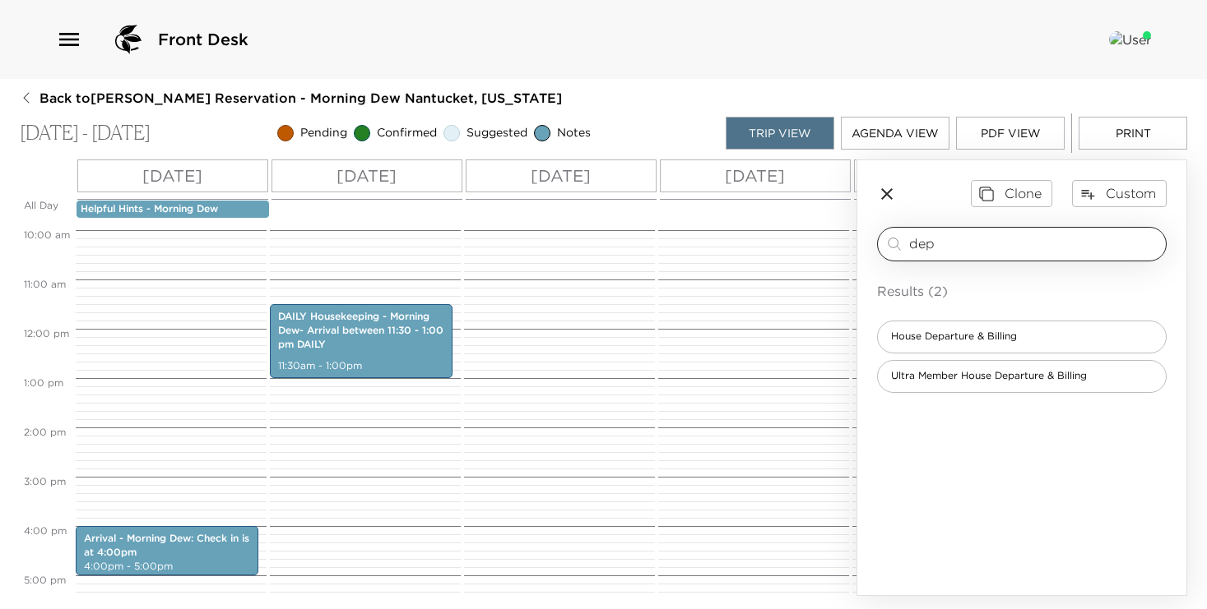
click at [987, 237] on input "dep" at bounding box center [1034, 243] width 250 height 19
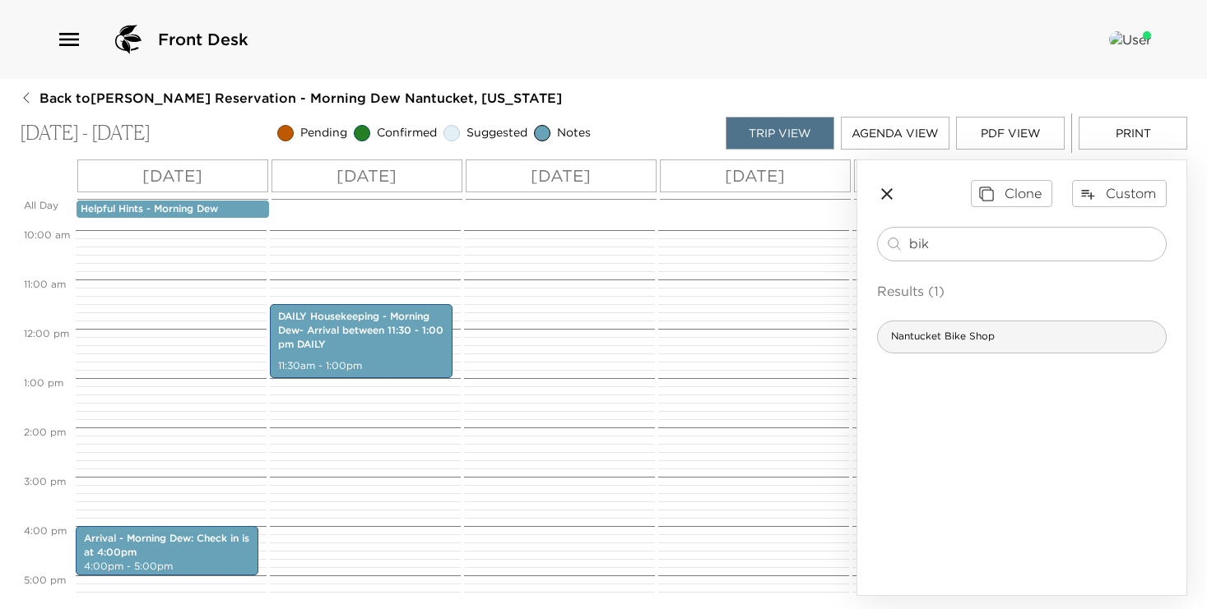
type input "bik"
click at [987, 339] on span "Nantucket Bike Shop" at bounding box center [943, 337] width 130 height 14
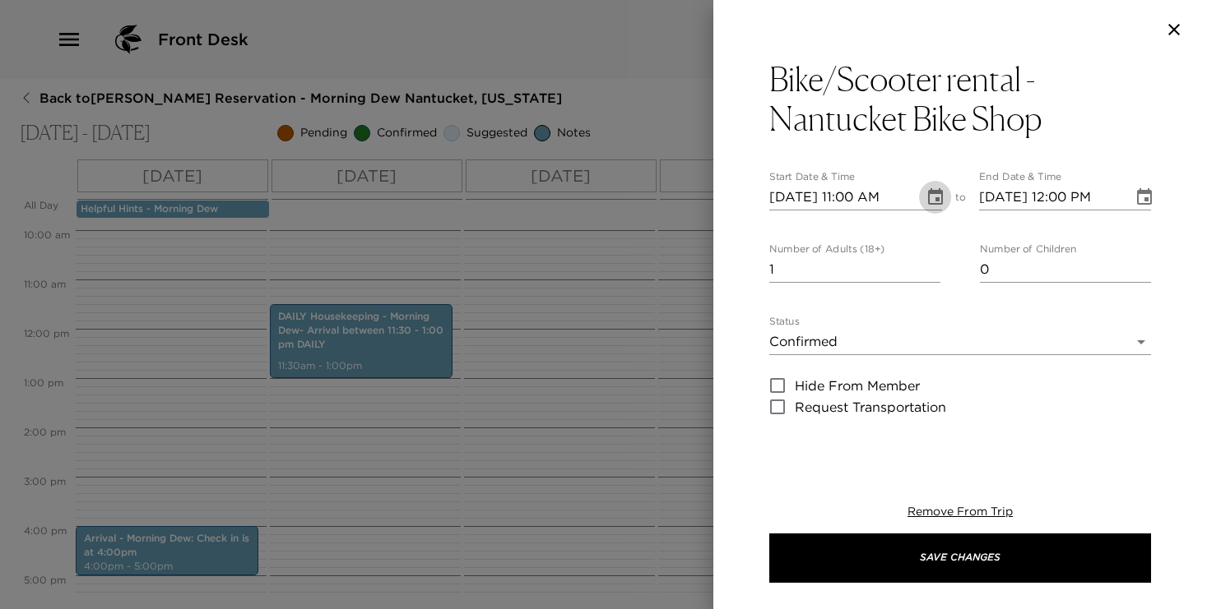
click at [936, 188] on icon "Choose date, selected date is Oct 4, 2025" at bounding box center [935, 198] width 20 height 20
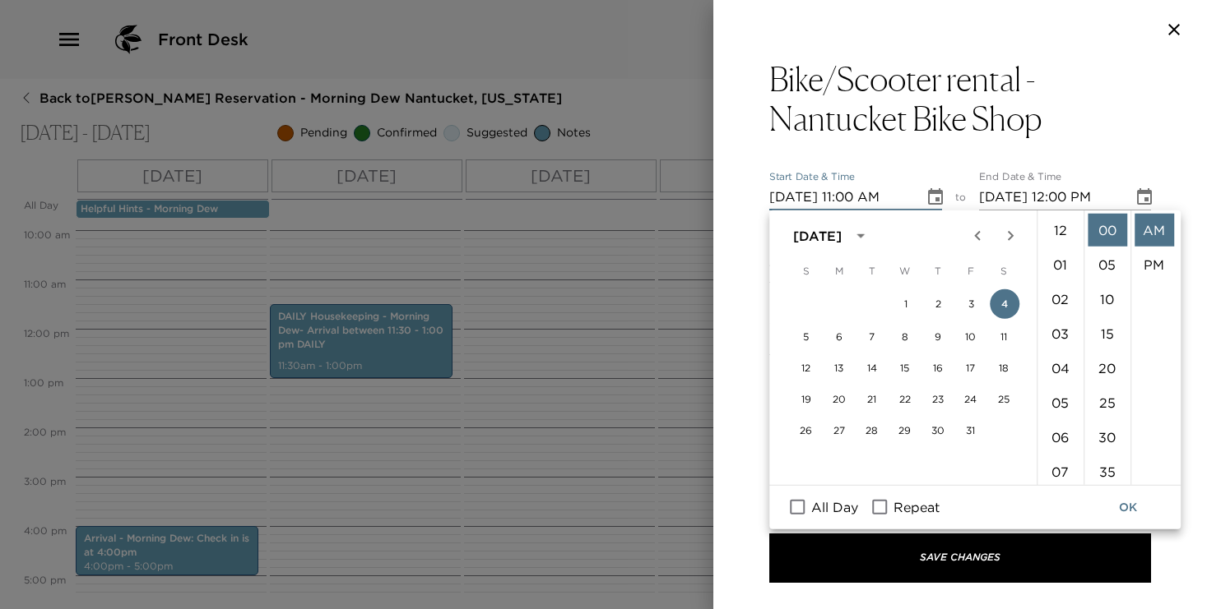
scroll to position [380, 0]
click at [804, 332] on button "5" at bounding box center [806, 337] width 30 height 30
type input "10/05/2025 11:00 AM"
type input "10/05/2025 12:00 PM"
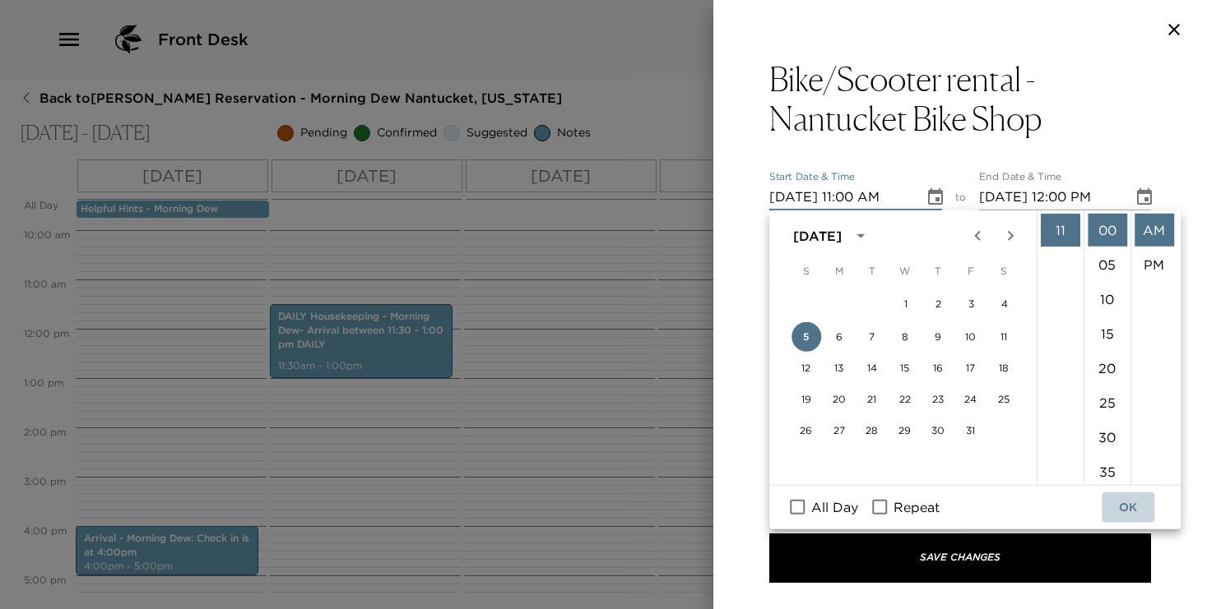
click at [1123, 510] on button "OK" at bounding box center [1127, 508] width 53 height 30
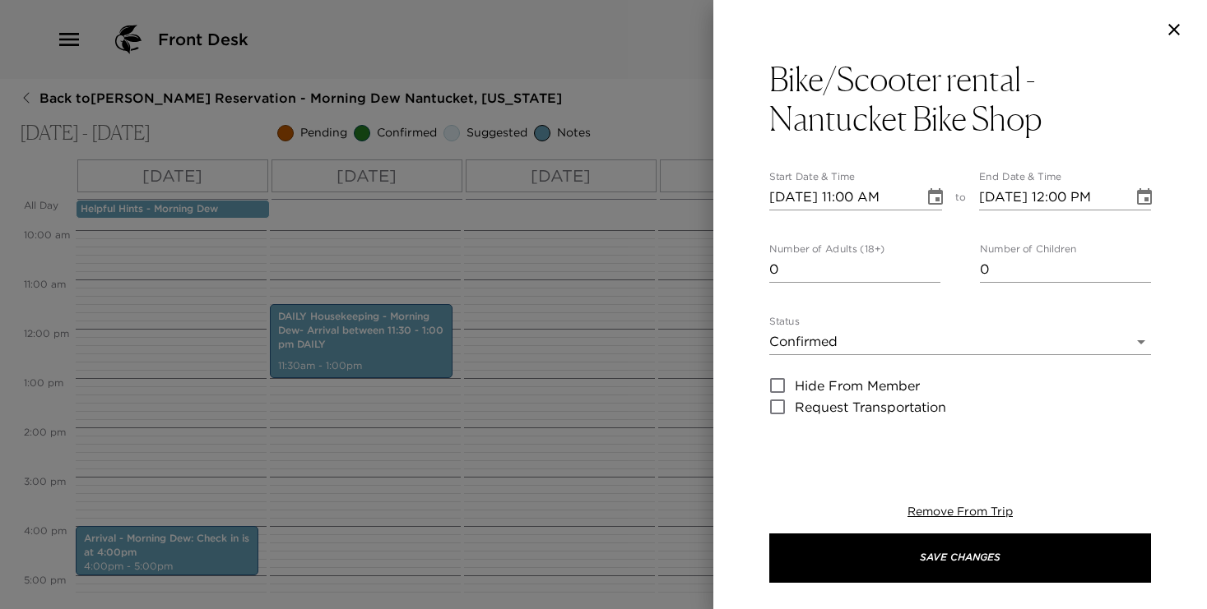
type input "0"
click at [937, 272] on input "0" at bounding box center [854, 270] width 171 height 26
click at [914, 327] on div "Status Confirmed Confirmed" at bounding box center [960, 335] width 382 height 39
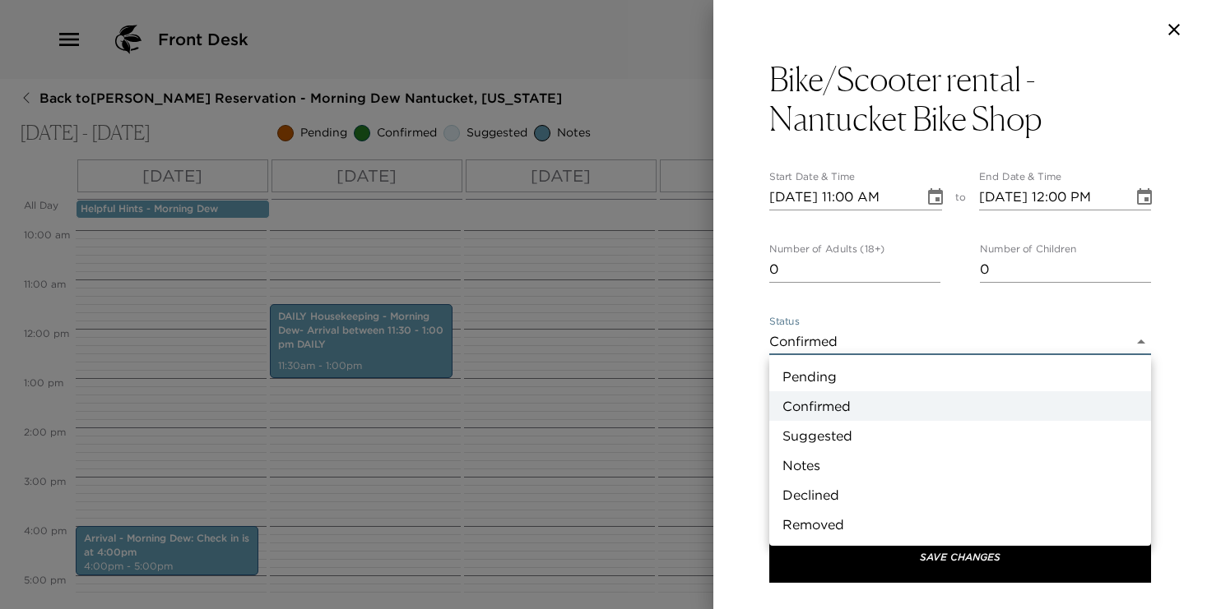
click at [909, 336] on body "Front Desk Back to Ted Bowen Reservation - Morning Dew Nantucket, Massachusetts…" at bounding box center [603, 304] width 1207 height 609
click at [896, 436] on li "Suggested" at bounding box center [960, 436] width 382 height 30
type input "Suggestion"
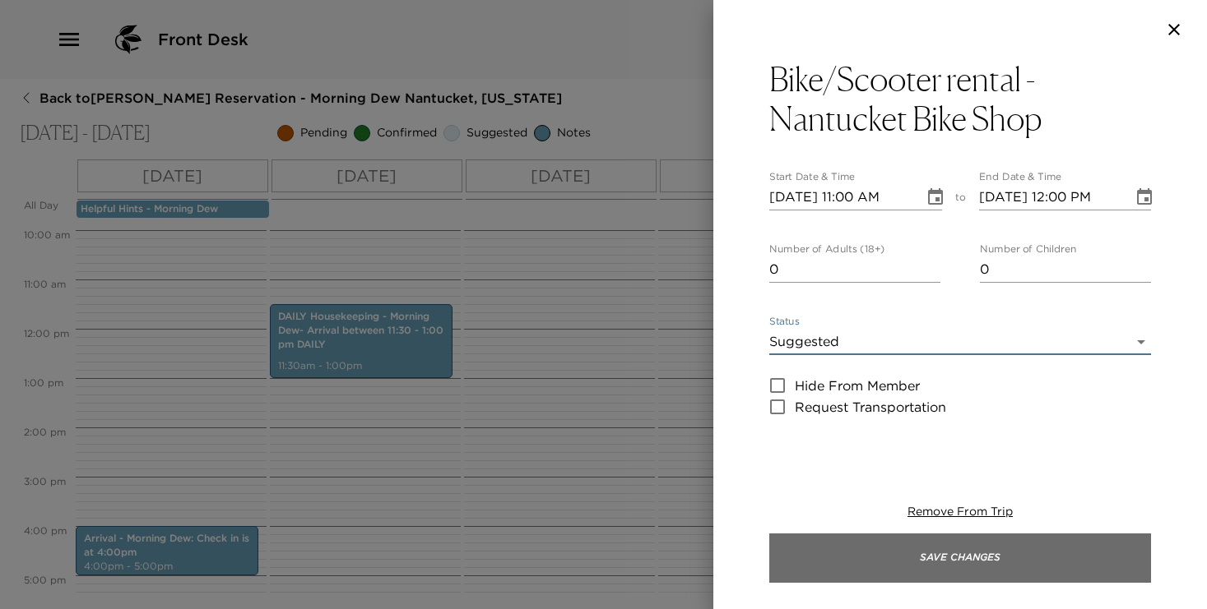
click at [931, 554] on button "Save Changes" at bounding box center [960, 558] width 382 height 49
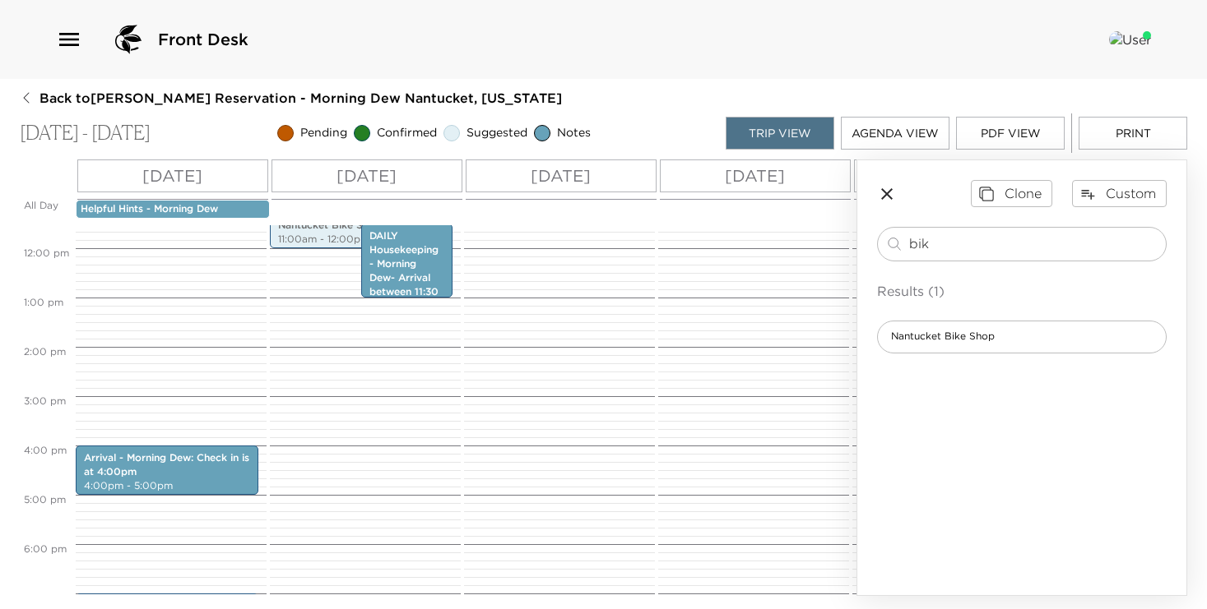
scroll to position [521, 0]
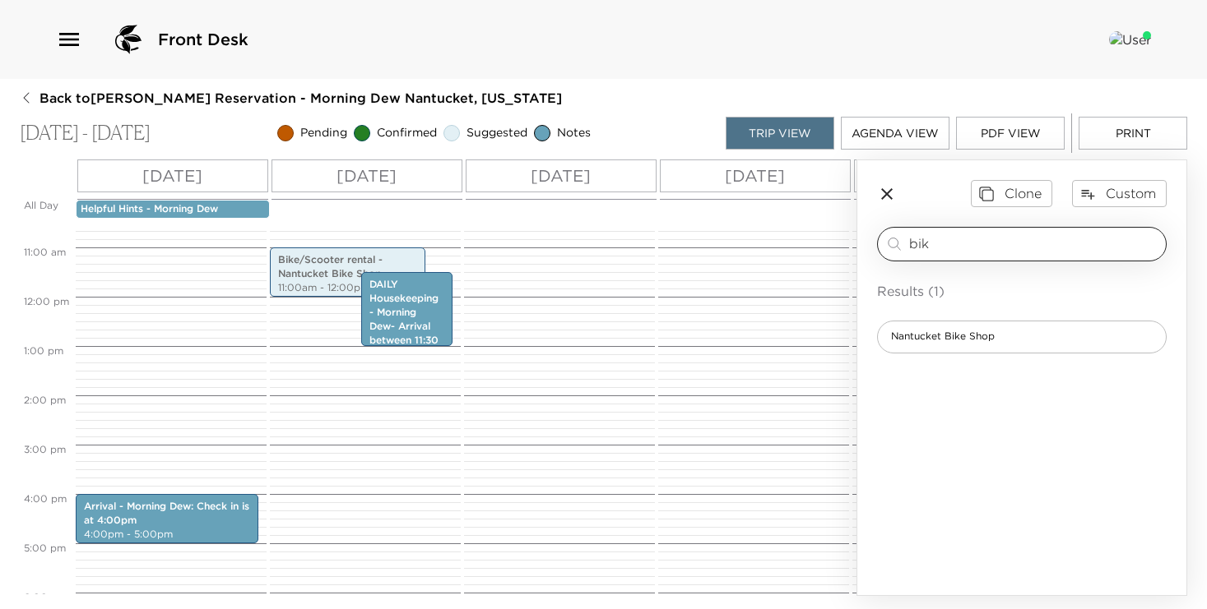
click at [962, 242] on input "bik" at bounding box center [1034, 243] width 250 height 19
type input "cis"
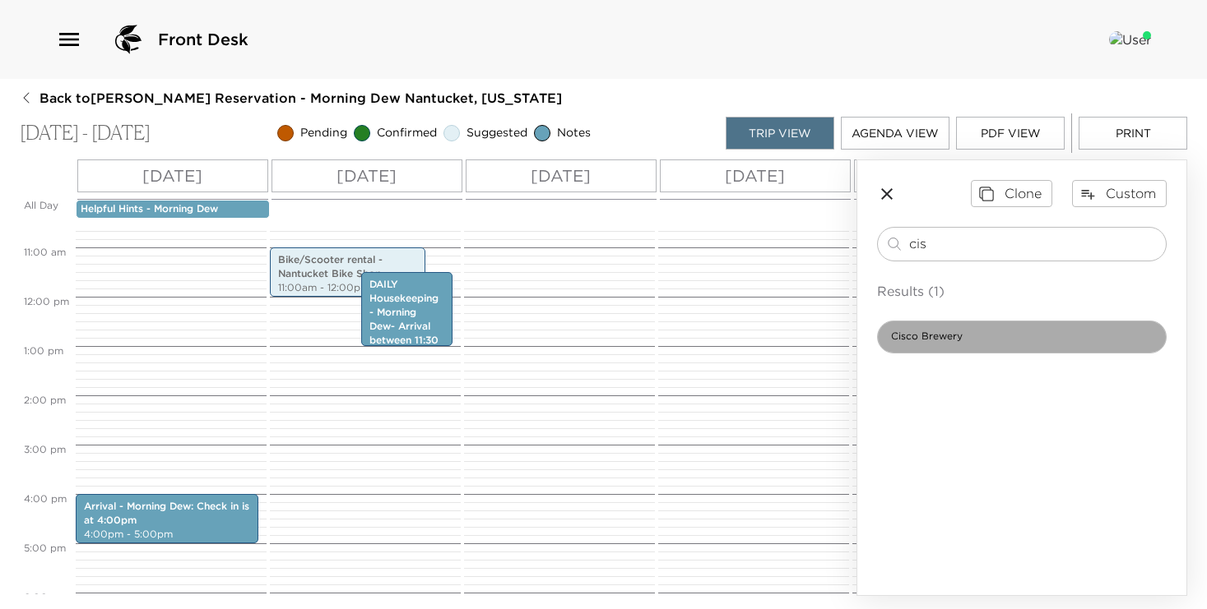
click at [945, 334] on span "Cisco Brewery" at bounding box center [927, 337] width 98 height 14
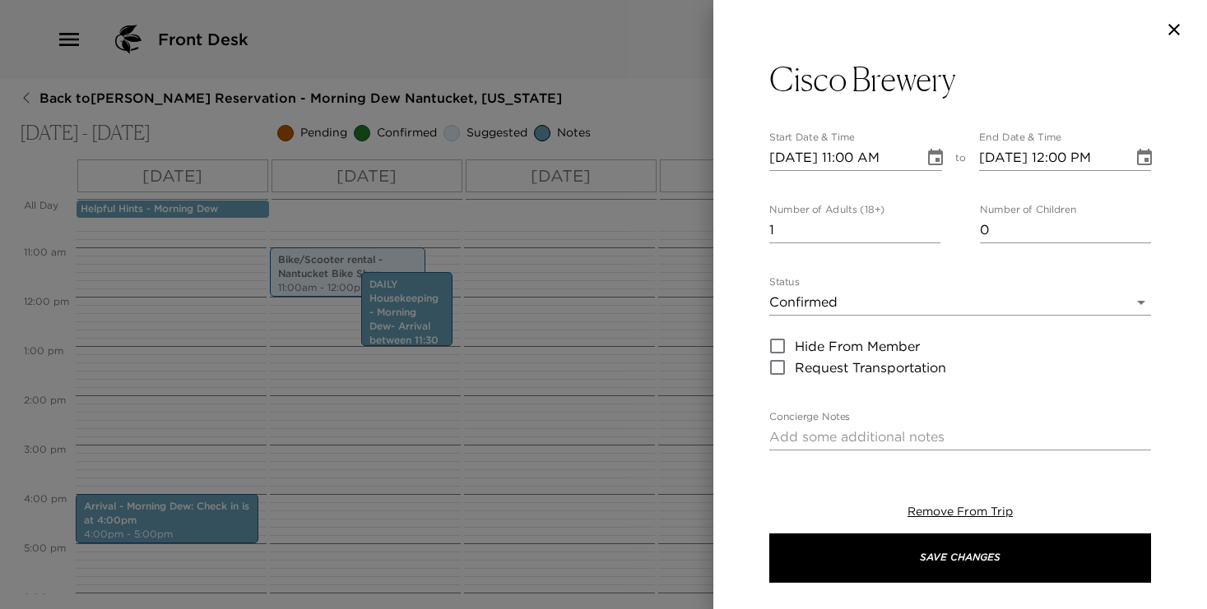
click at [932, 155] on icon "Choose date, selected date is Oct 4, 2025" at bounding box center [935, 158] width 20 height 20
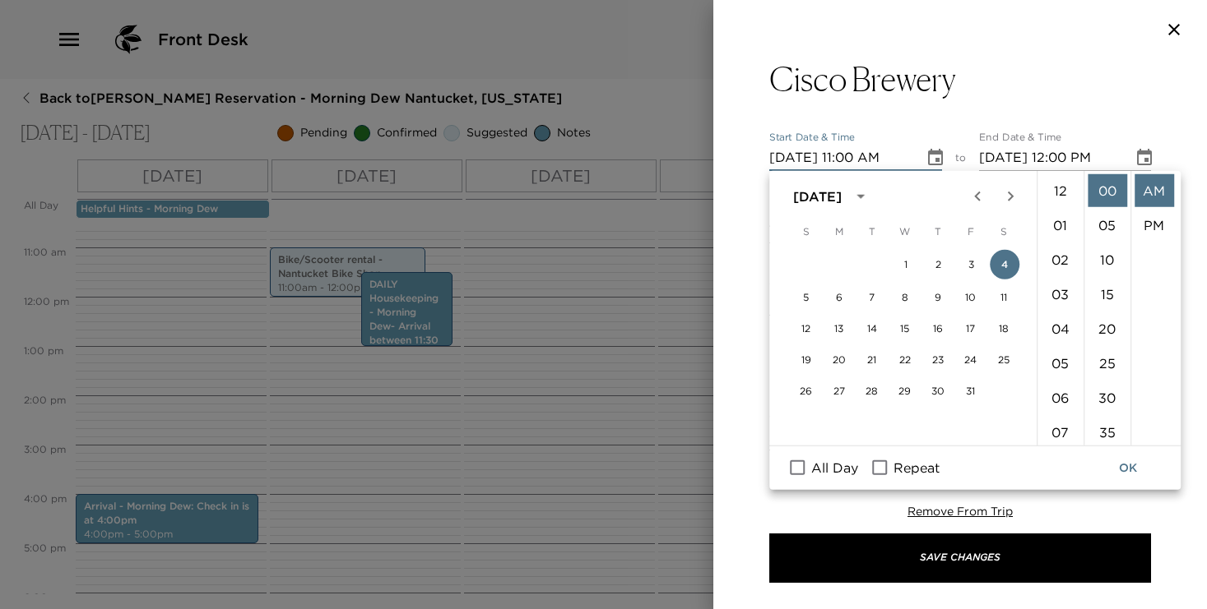
scroll to position [380, 0]
click at [804, 299] on button "5" at bounding box center [806, 298] width 30 height 30
type input "10/05/2025 11:00 AM"
type input "10/05/2025 12:00 PM"
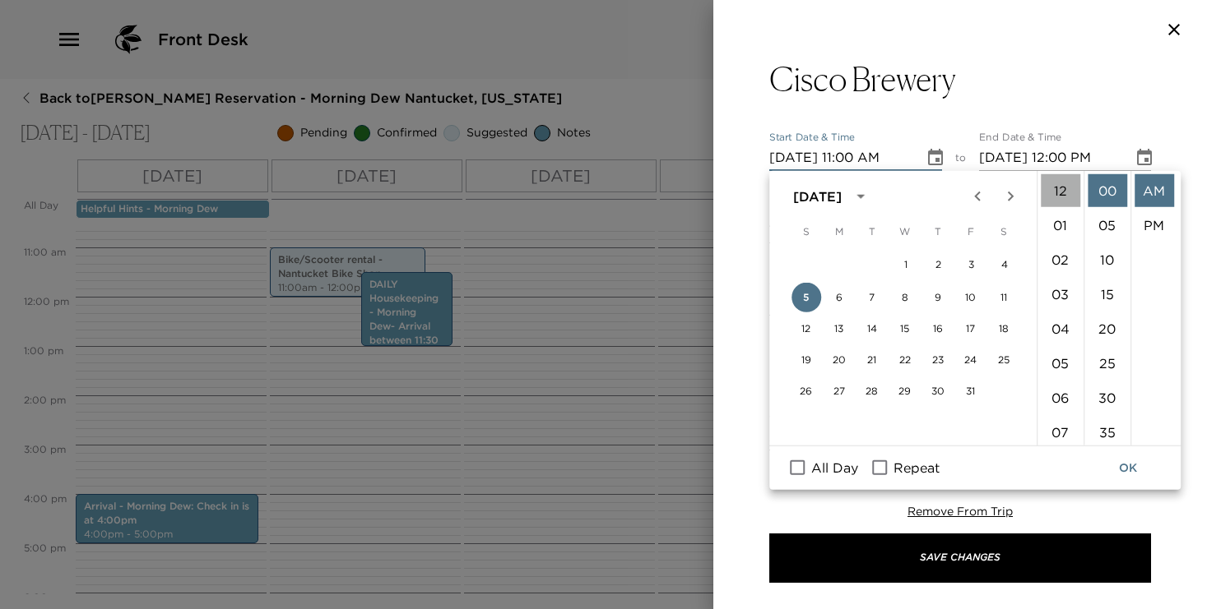
click at [1062, 182] on li "12" at bounding box center [1059, 190] width 39 height 33
click at [1156, 218] on li "PM" at bounding box center [1153, 225] width 39 height 33
type input "10/05/2025 12:00 PM"
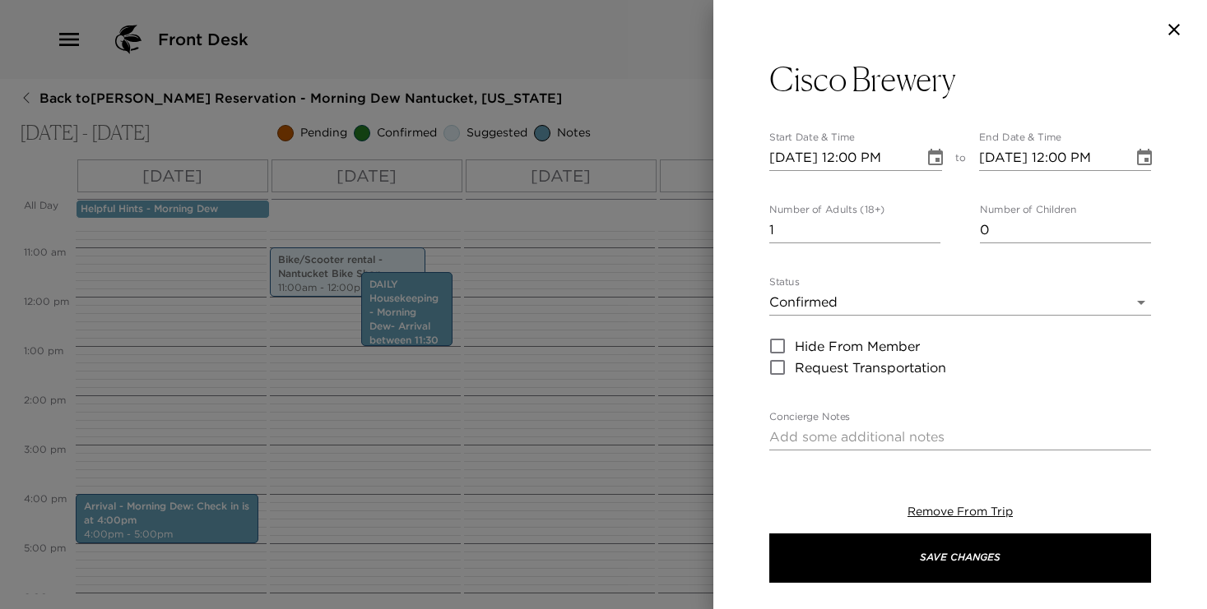
scroll to position [35, 0]
type input "0"
click at [933, 233] on input "0" at bounding box center [854, 230] width 171 height 26
click at [904, 298] on body "Front Desk Back to Ted Bowen Reservation - Morning Dew Nantucket, Massachusetts…" at bounding box center [603, 304] width 1207 height 609
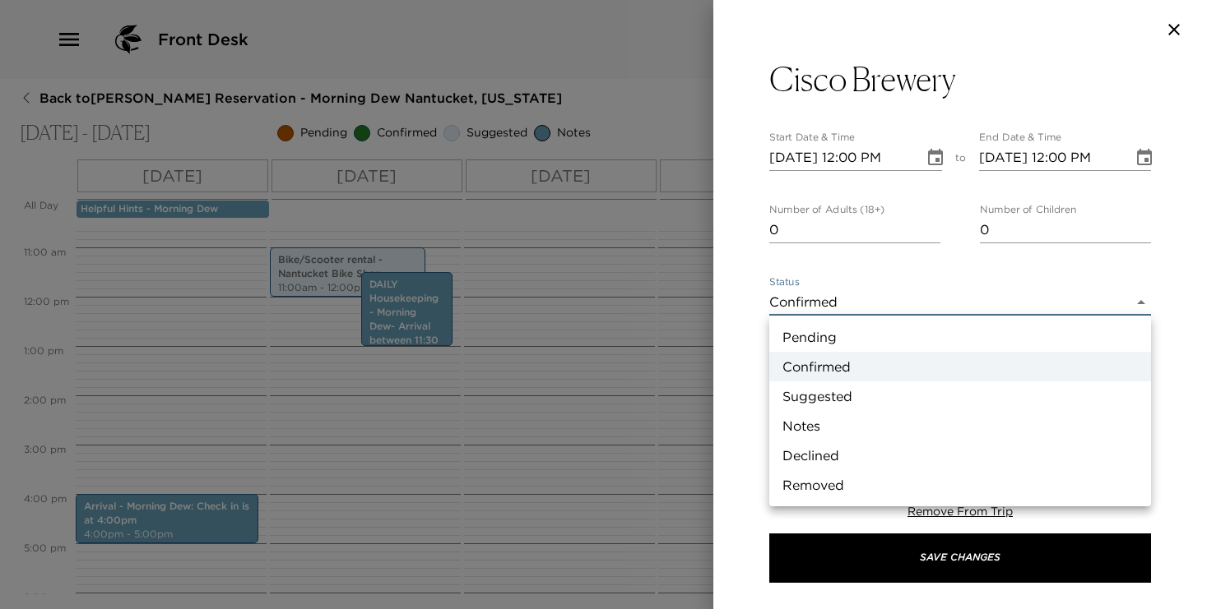
click at [892, 397] on li "Suggested" at bounding box center [960, 397] width 382 height 30
type input "Suggestion"
type textarea "Best place for a casual lunch or early dinner (food trucks). Head to Cisco beac…"
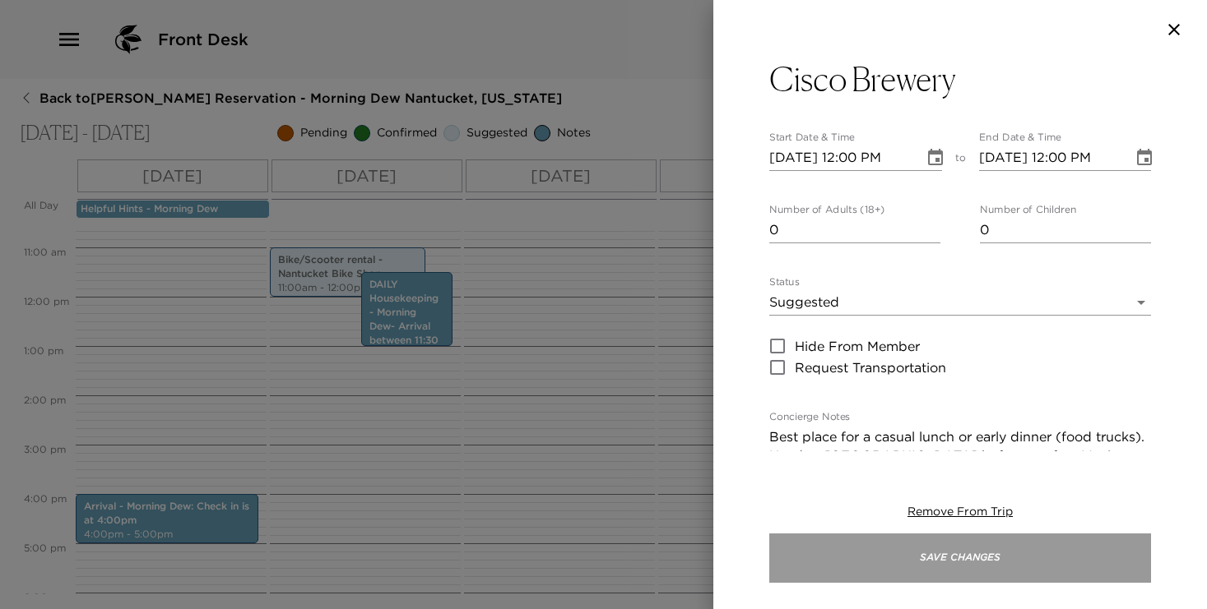
click at [920, 563] on button "Save Changes" at bounding box center [960, 558] width 382 height 49
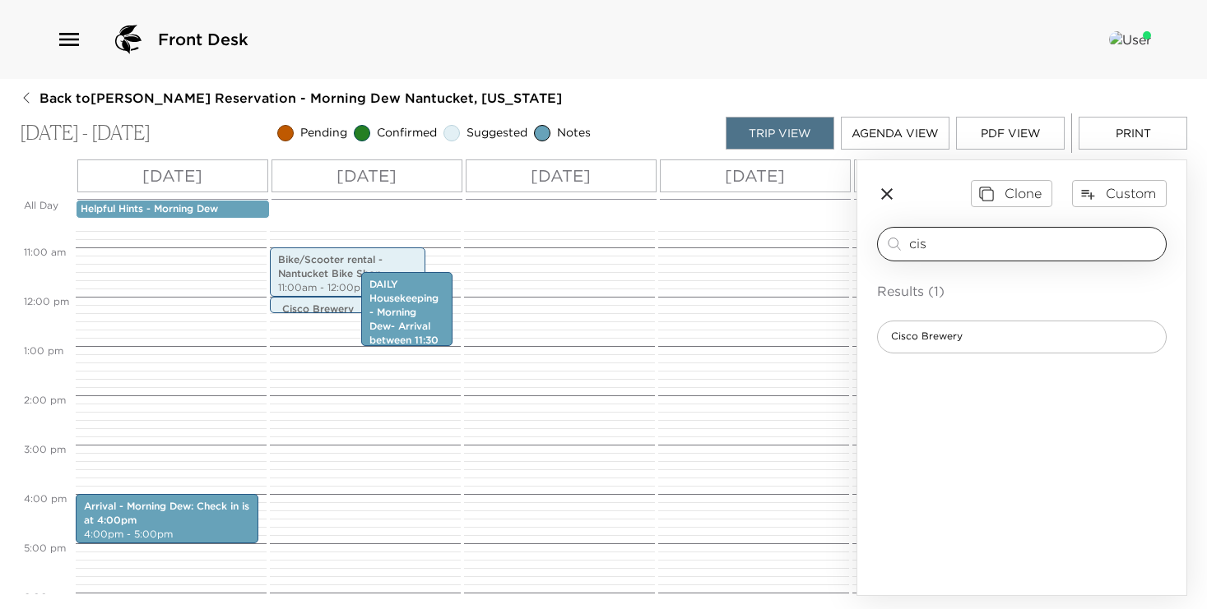
click at [936, 243] on input "cis" at bounding box center [1034, 243] width 250 height 19
type input "gasl"
click at [925, 332] on span "The Gaslight" at bounding box center [921, 337] width 87 height 14
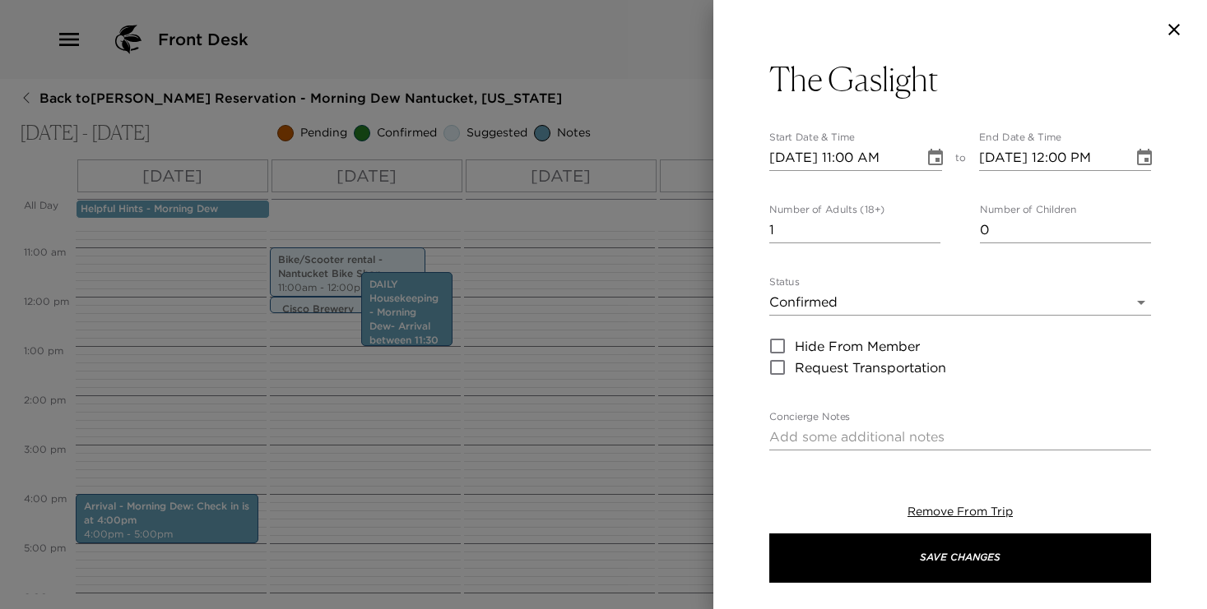
type textarea "Your dinner reservation has been confirmed. Please see cancelation policy"
type input "0"
click at [938, 236] on input "0" at bounding box center [854, 230] width 171 height 26
click at [938, 157] on icon "Choose date, selected date is Oct 4, 2025" at bounding box center [935, 158] width 20 height 20
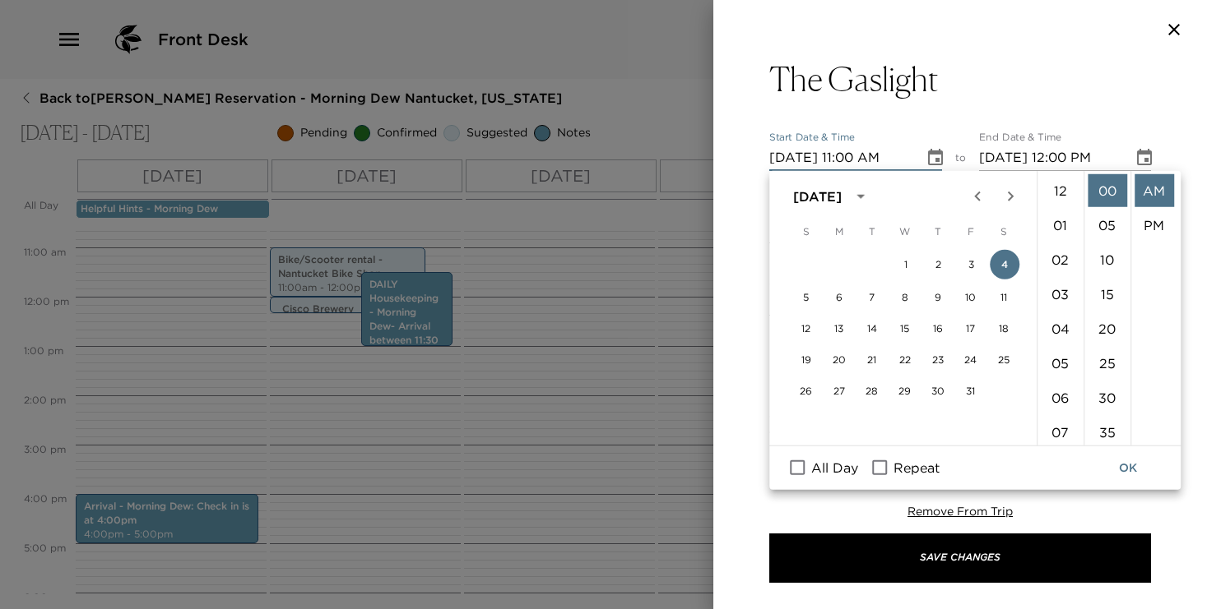
scroll to position [380, 0]
click at [937, 298] on button "9" at bounding box center [938, 298] width 30 height 30
type input "10/09/2025 11:00 AM"
type input "10/09/2025 12:00 PM"
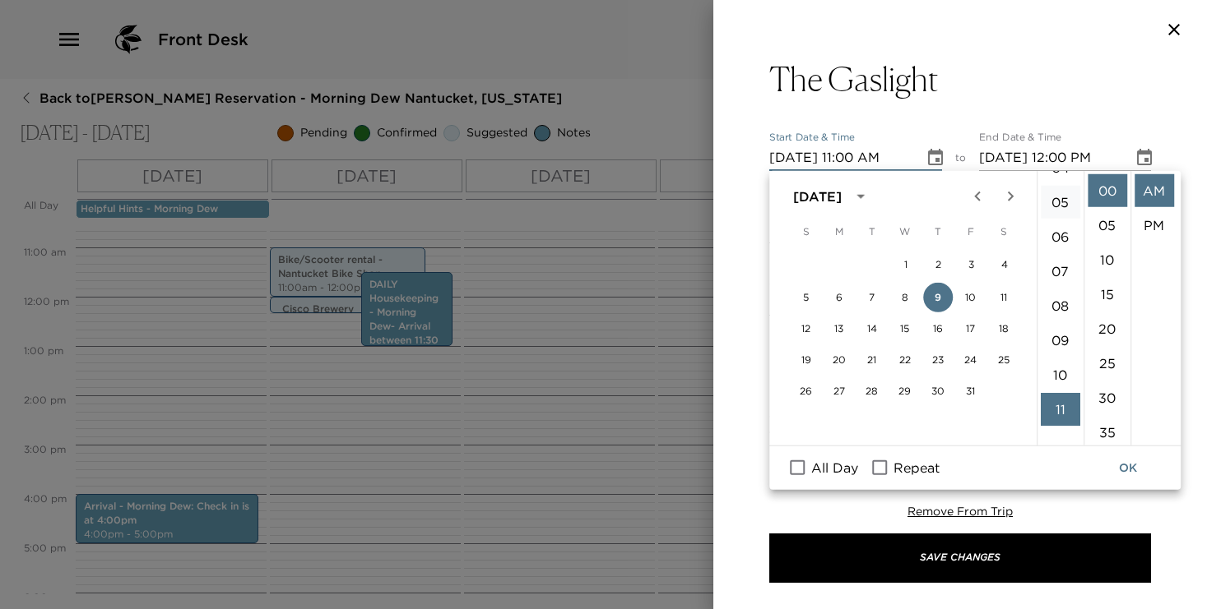
click at [1054, 201] on li "05" at bounding box center [1059, 202] width 39 height 33
click at [1053, 291] on li "06" at bounding box center [1059, 291] width 39 height 33
click at [1060, 259] on li "08" at bounding box center [1059, 259] width 39 height 33
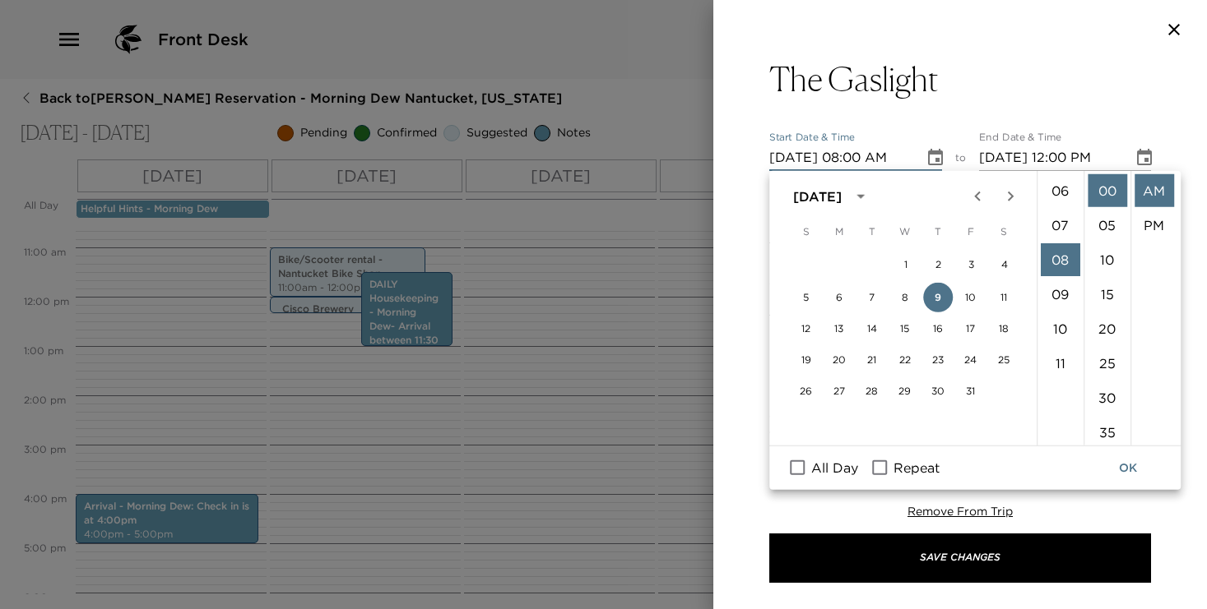
scroll to position [276, 0]
click at [1153, 219] on li "PM" at bounding box center [1153, 225] width 39 height 33
type input "10/09/2025 08:00 PM"
type input "10/09/2025 09:00 PM"
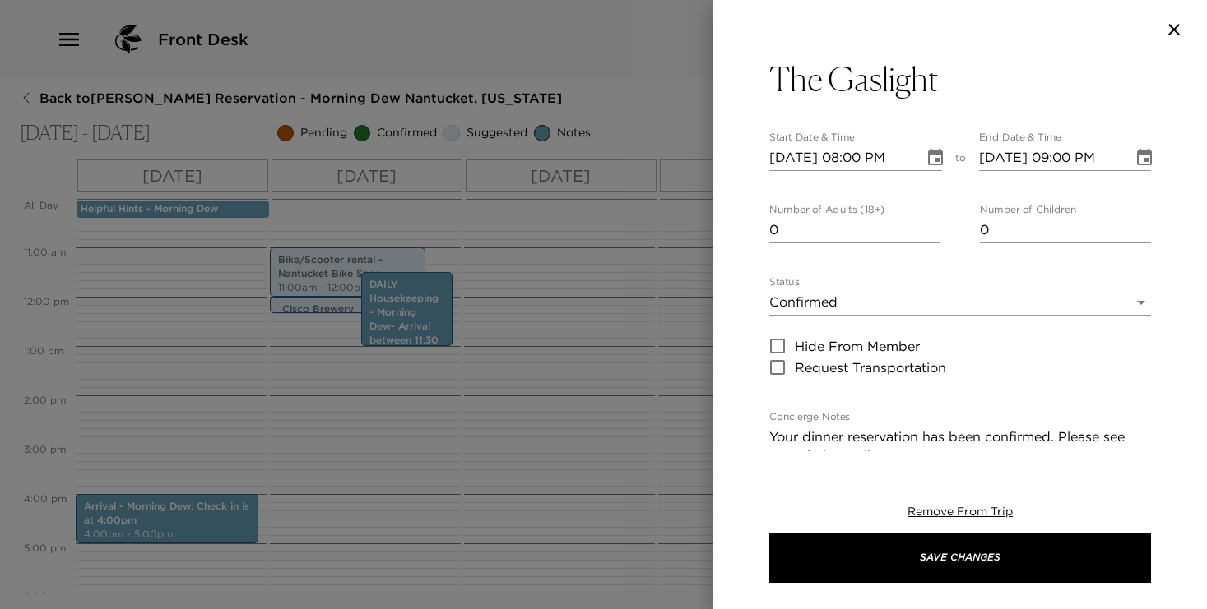
scroll to position [35, 0]
click at [901, 297] on body "Front Desk Back to Ted Bowen Reservation - Morning Dew Nantucket, Massachusetts…" at bounding box center [603, 304] width 1207 height 609
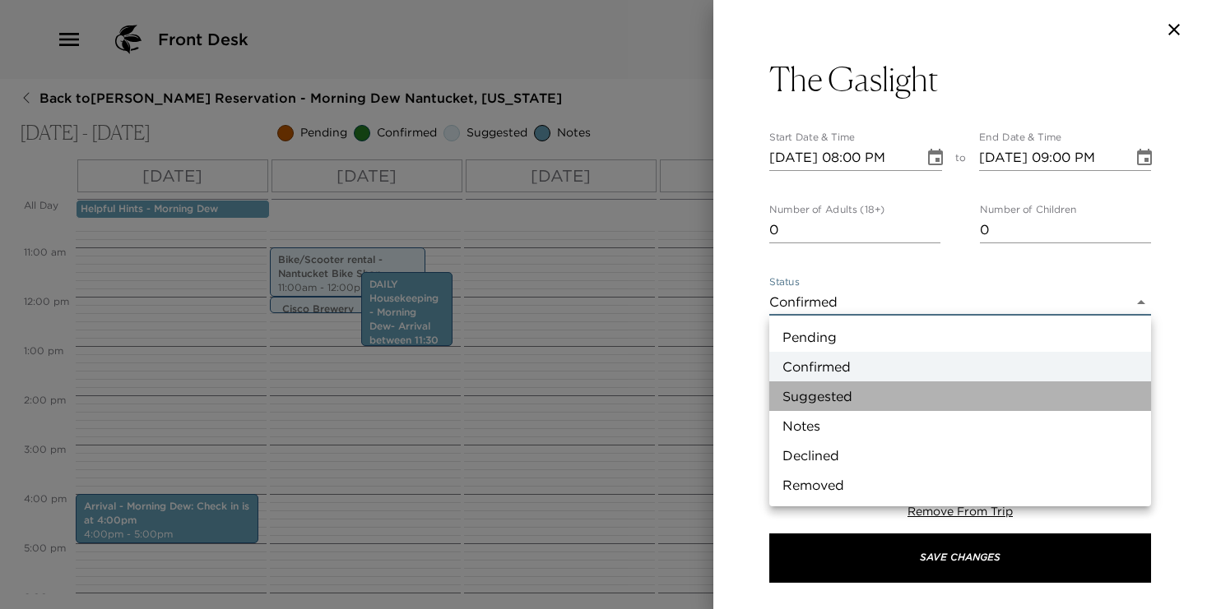
click at [894, 392] on li "Suggested" at bounding box center [960, 397] width 382 height 30
type input "Suggestion"
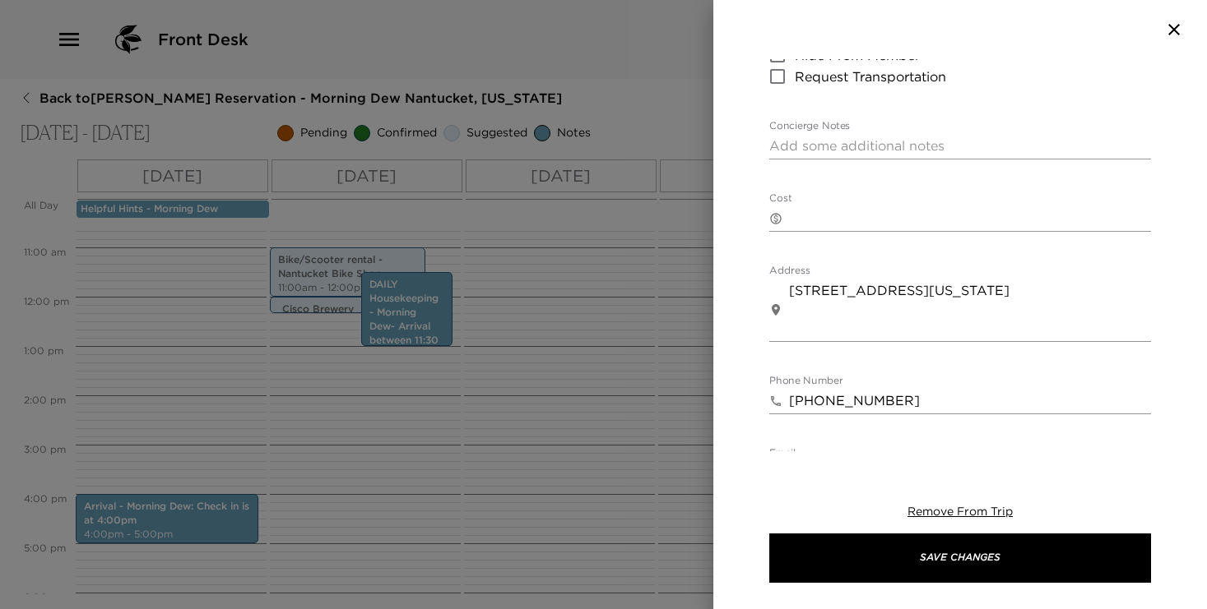
scroll to position [349, 0]
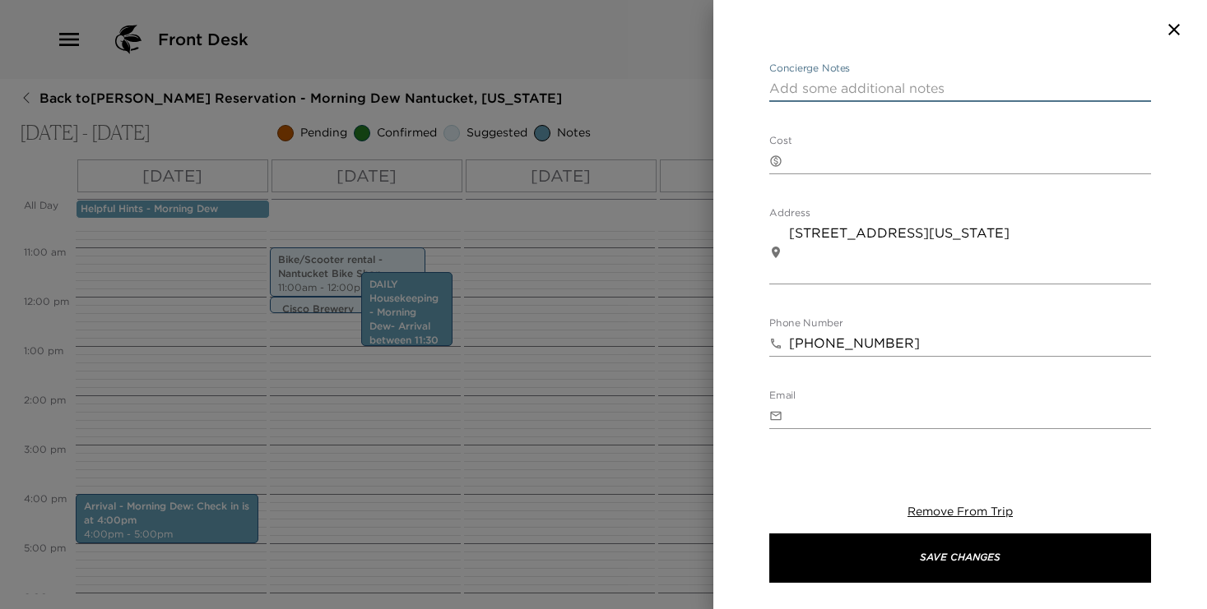
click at [847, 79] on textarea "Concierge Notes" at bounding box center [960, 88] width 382 height 19
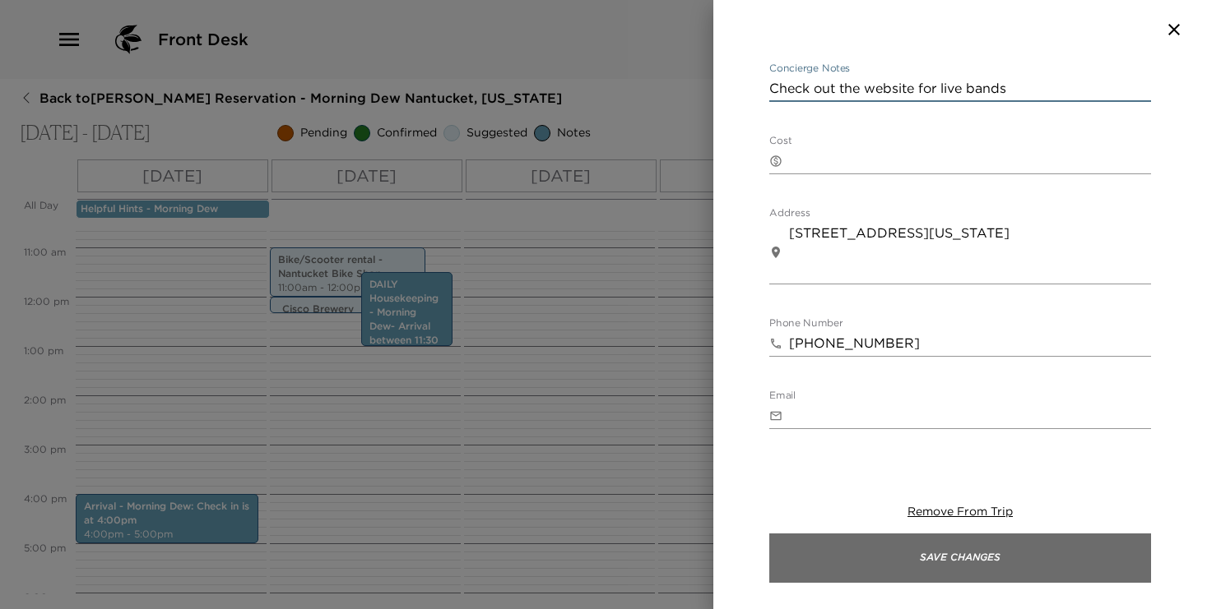
type textarea "Check out the website for live bands"
click at [894, 580] on button "Save Changes" at bounding box center [960, 558] width 382 height 49
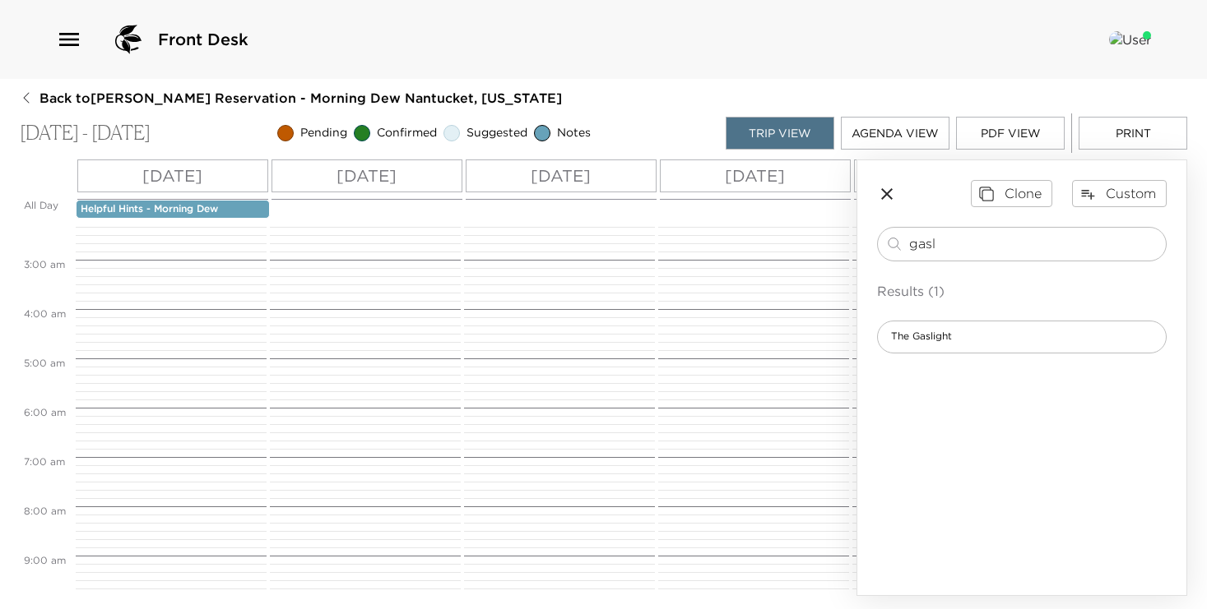
scroll to position [0, 0]
click at [86, 90] on span "Back to Ted Bowen Reservation - Morning Dew Nantucket, Massachusetts" at bounding box center [300, 98] width 522 height 18
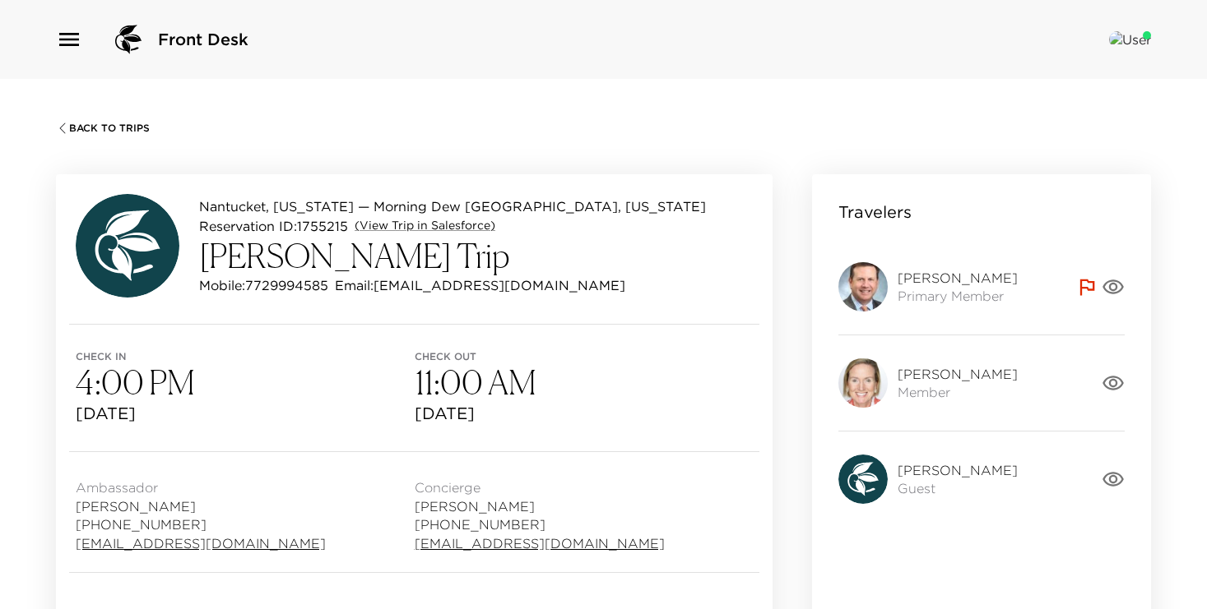
click at [92, 123] on span "Back To Trips" at bounding box center [109, 129] width 81 height 12
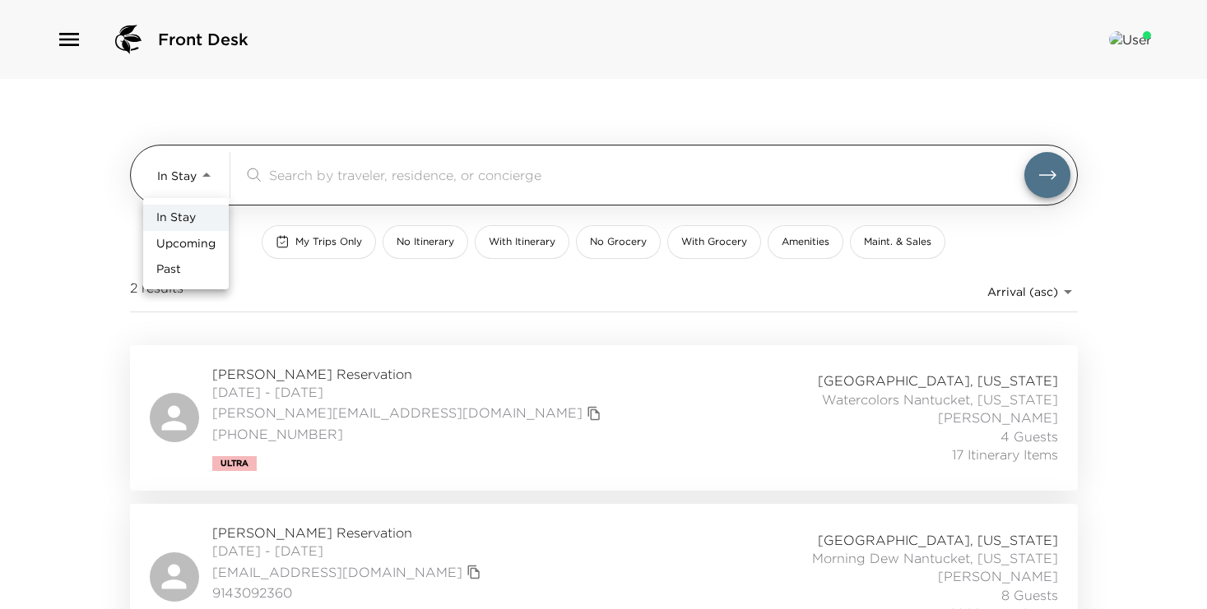
click at [189, 181] on body "Front Desk In Stay In-Stay ​ My Trips Only No Itinerary With Itinerary No Groce…" at bounding box center [603, 304] width 1207 height 609
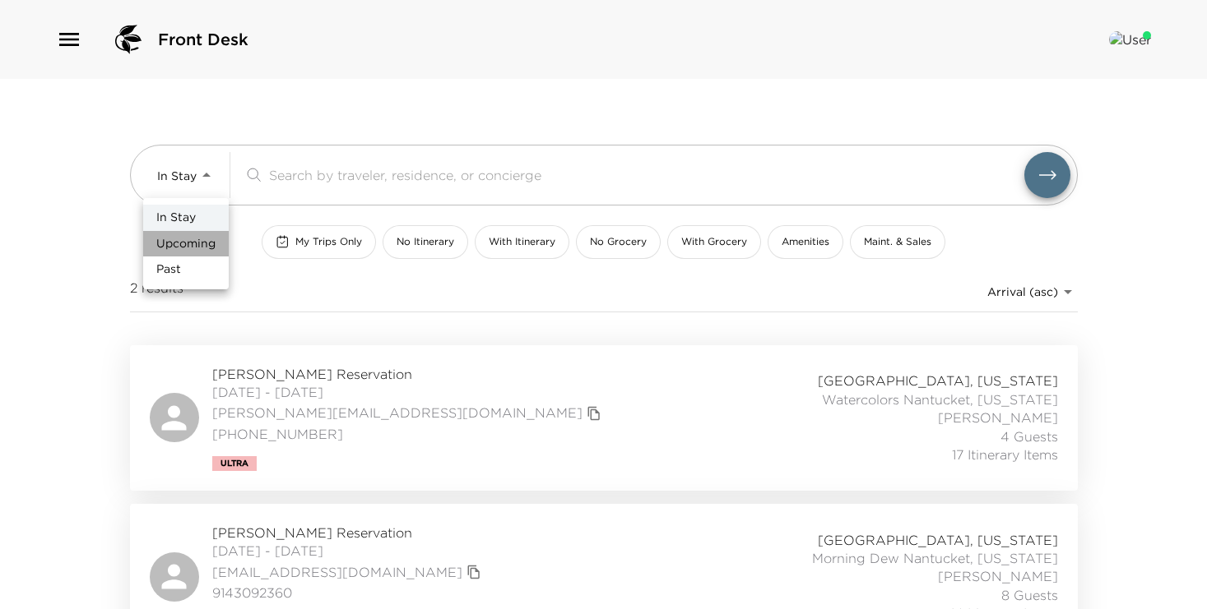
click at [194, 232] on li "Upcoming" at bounding box center [186, 244] width 86 height 26
type input "Upcoming"
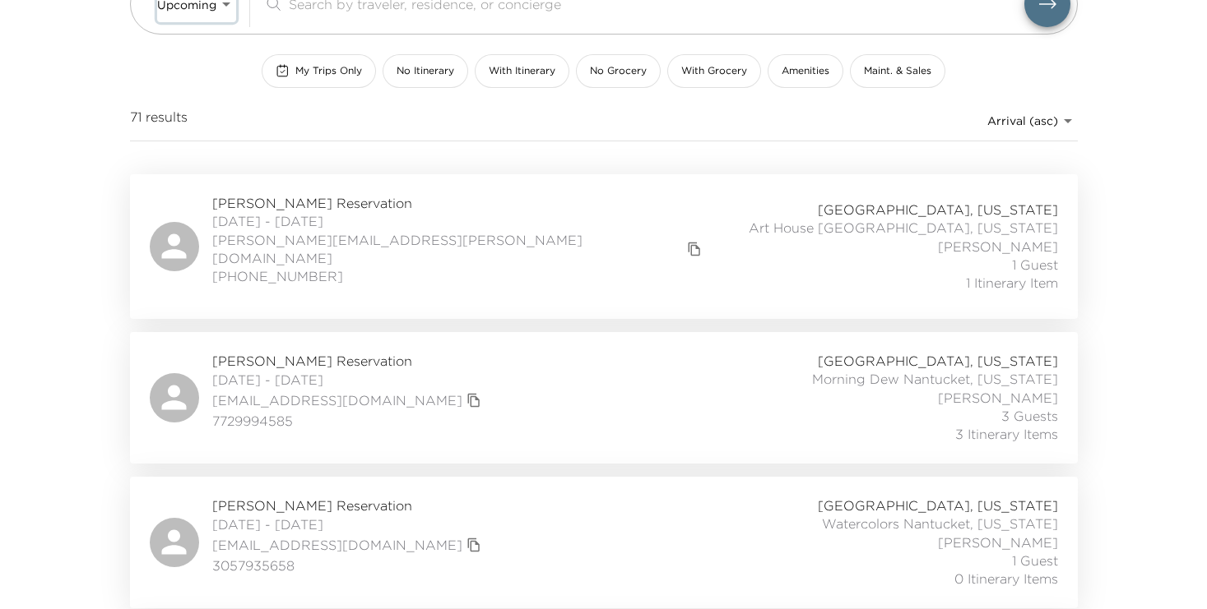
scroll to position [249, 0]
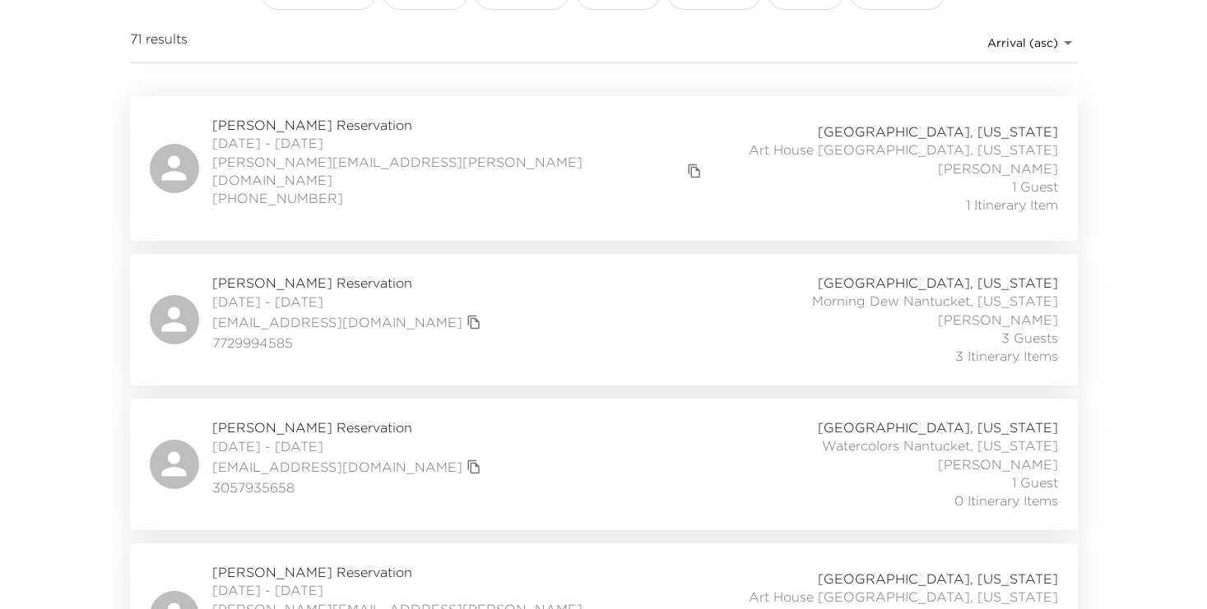
click at [308, 401] on div "Patricia Vandenberg Reservation 10/05/2025 - 10/10/2025 pattiev305@gmail.com 30…" at bounding box center [604, 465] width 948 height 132
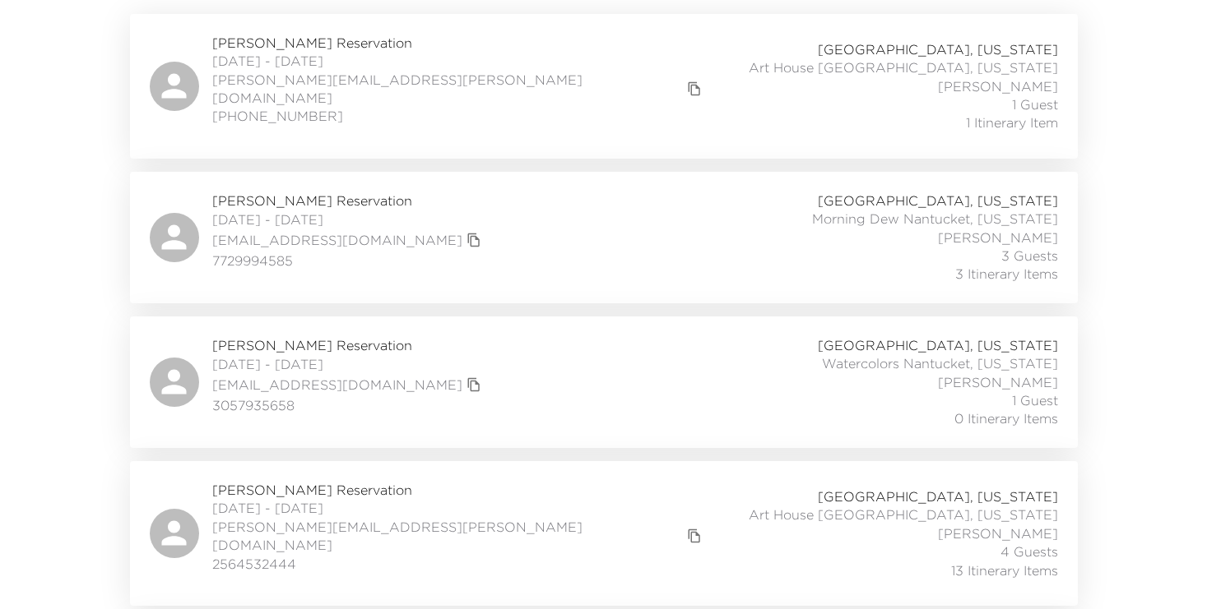
scroll to position [341, 0]
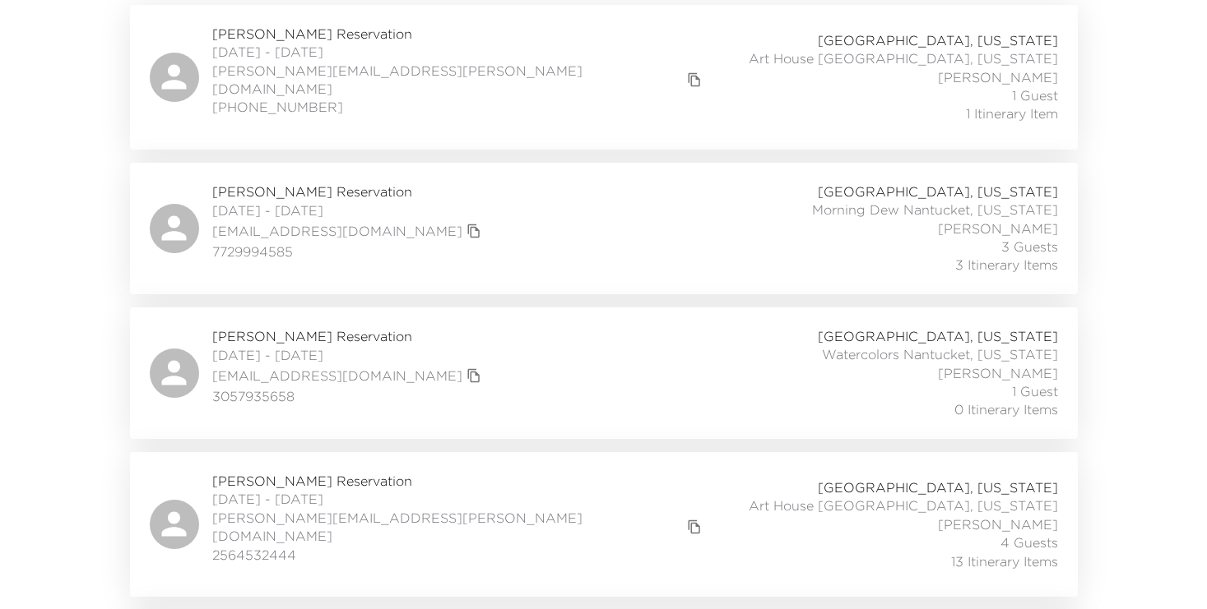
click at [307, 472] on span "[PERSON_NAME] Reservation" at bounding box center [459, 481] width 494 height 18
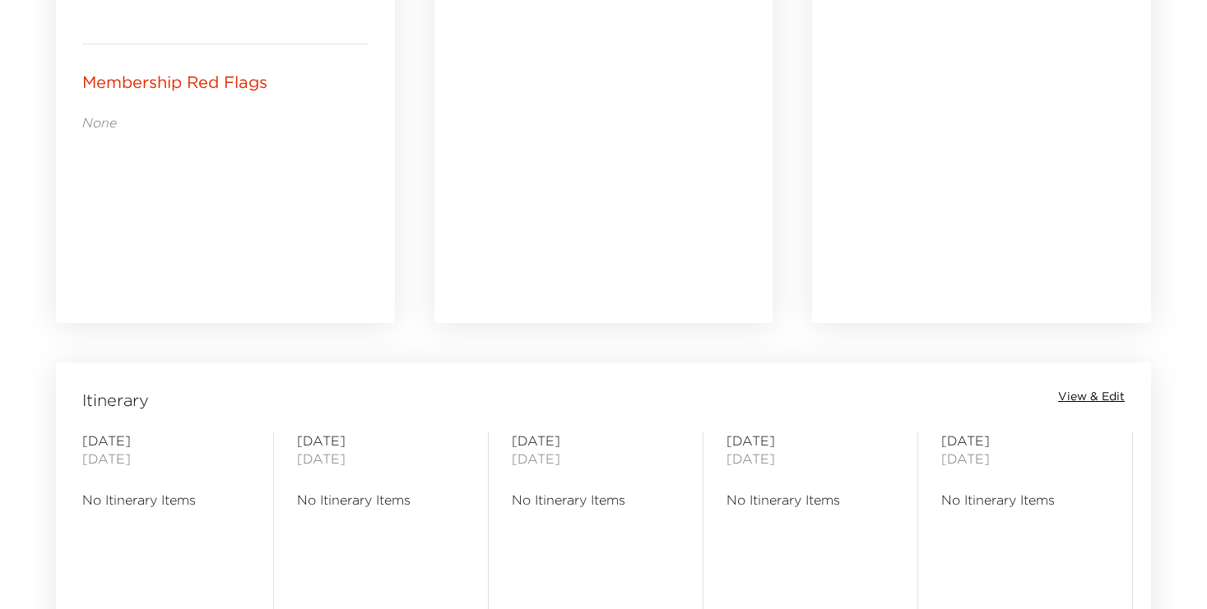
scroll to position [1263, 0]
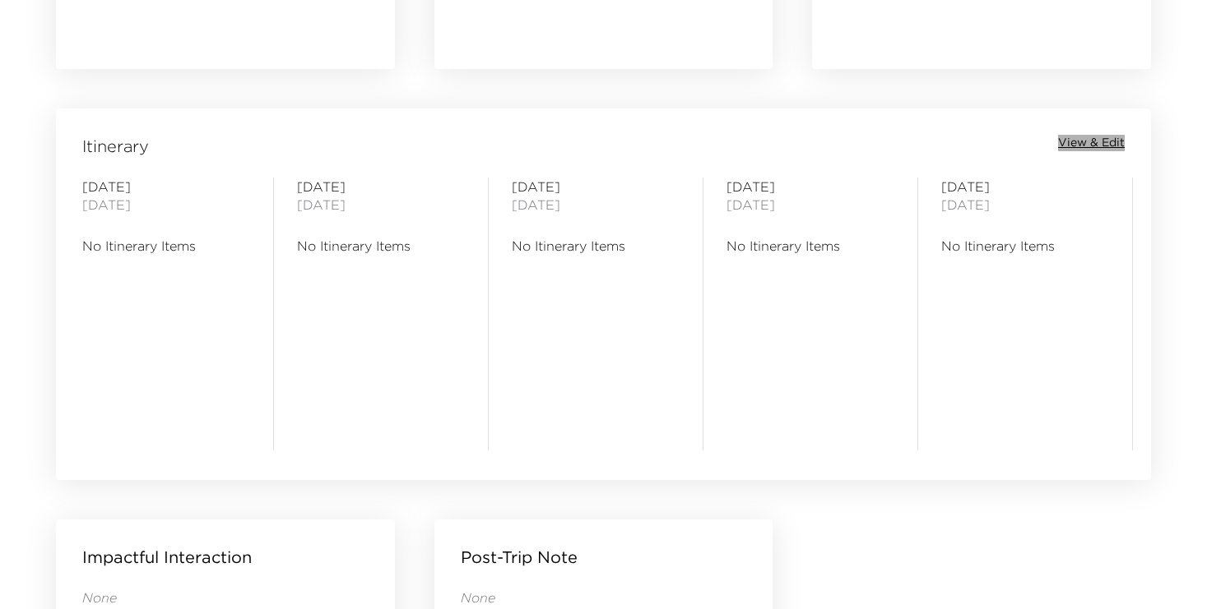
click at [1088, 140] on span "View & Edit" at bounding box center [1091, 143] width 67 height 16
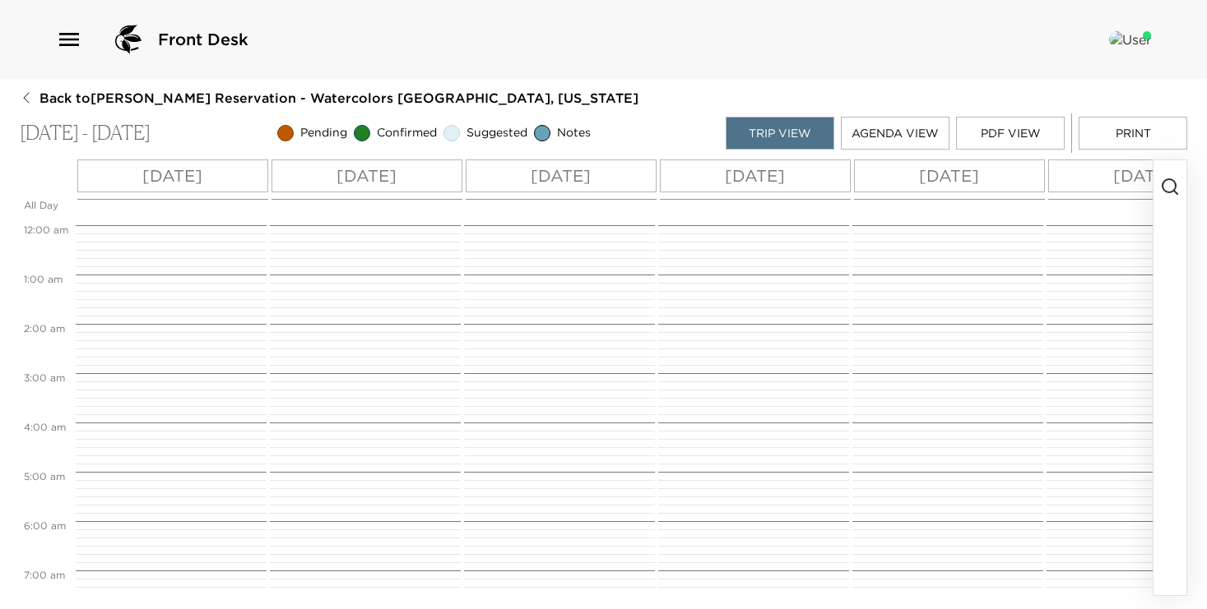
scroll to position [395, 0]
click at [1166, 188] on icon "button" at bounding box center [1170, 187] width 20 height 20
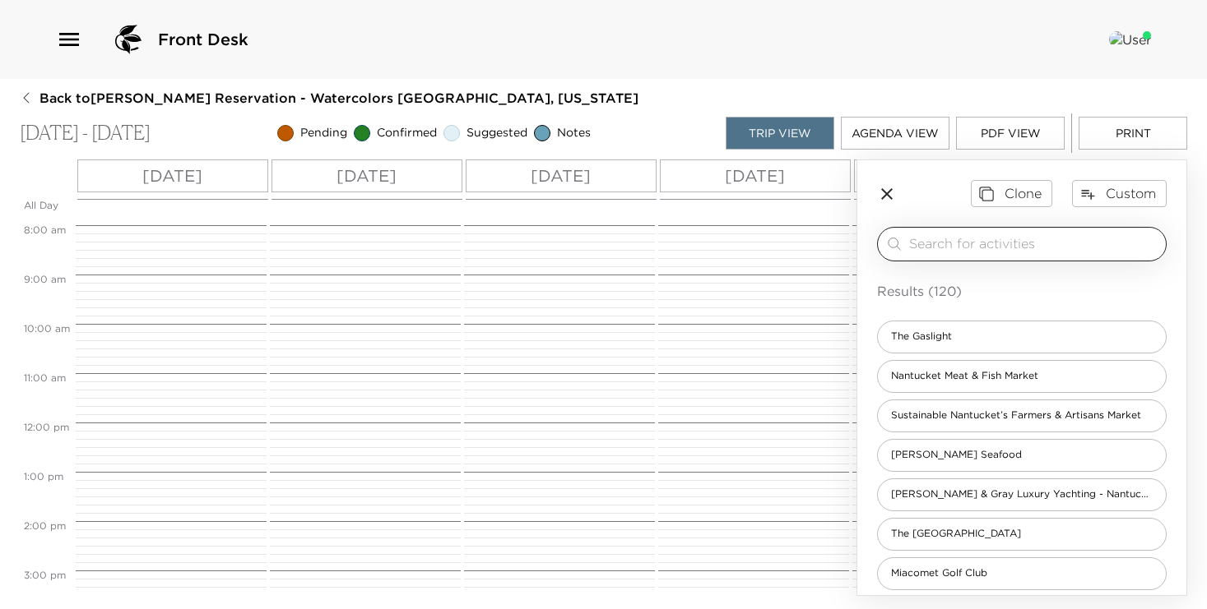
click at [934, 242] on input "search" at bounding box center [1034, 243] width 250 height 19
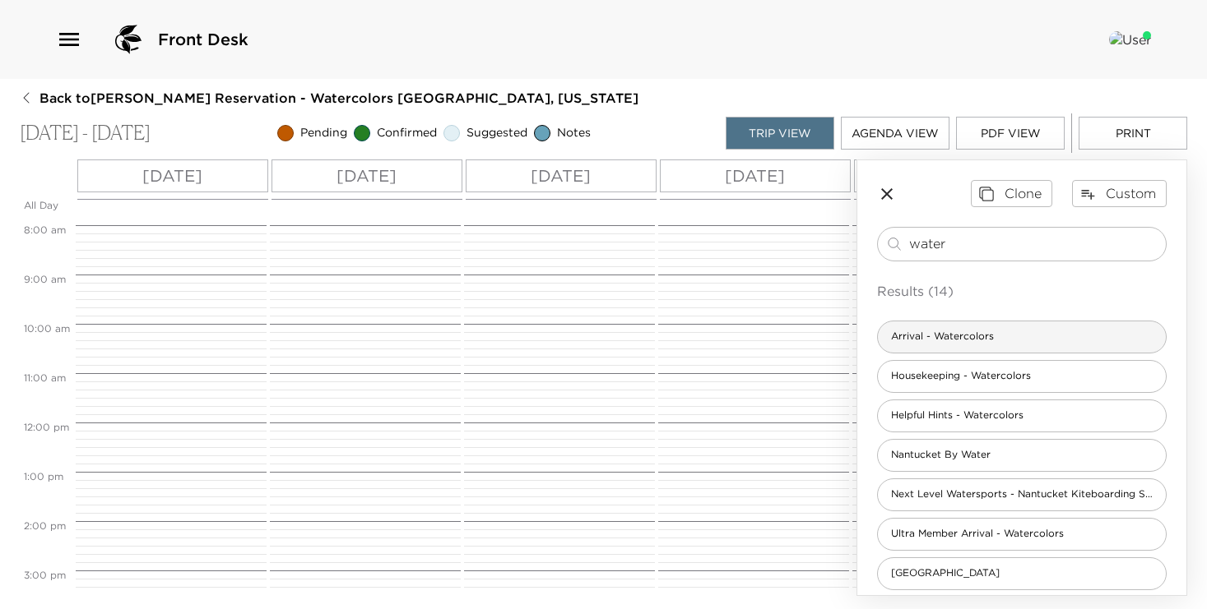
type input "water"
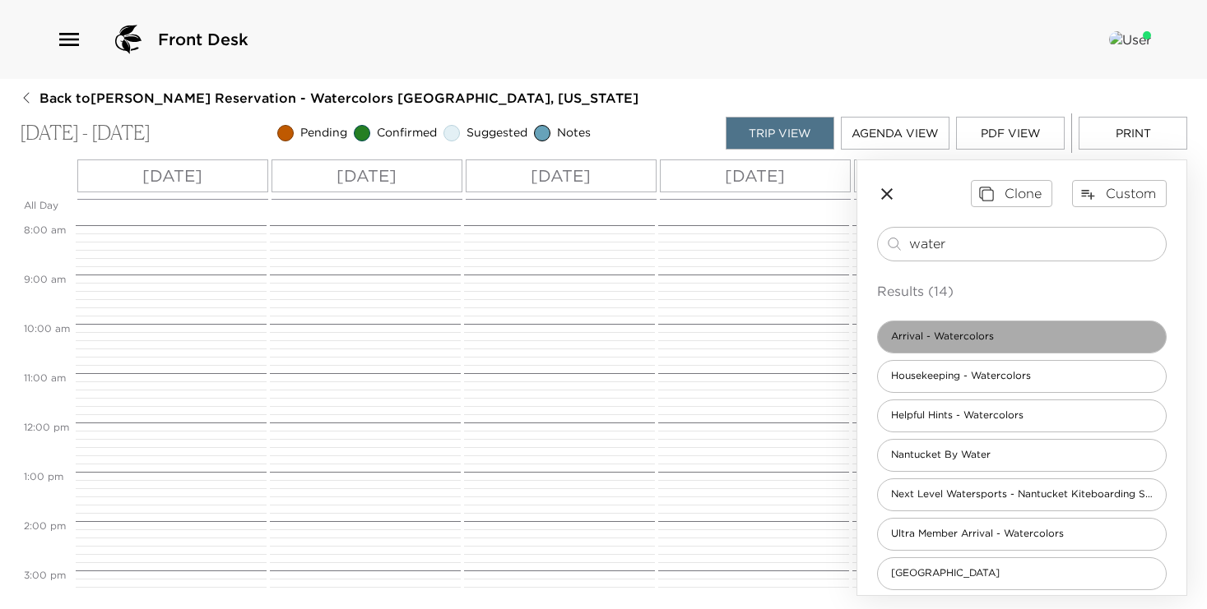
click at [925, 336] on span "Arrival - Watercolors" at bounding box center [942, 337] width 129 height 14
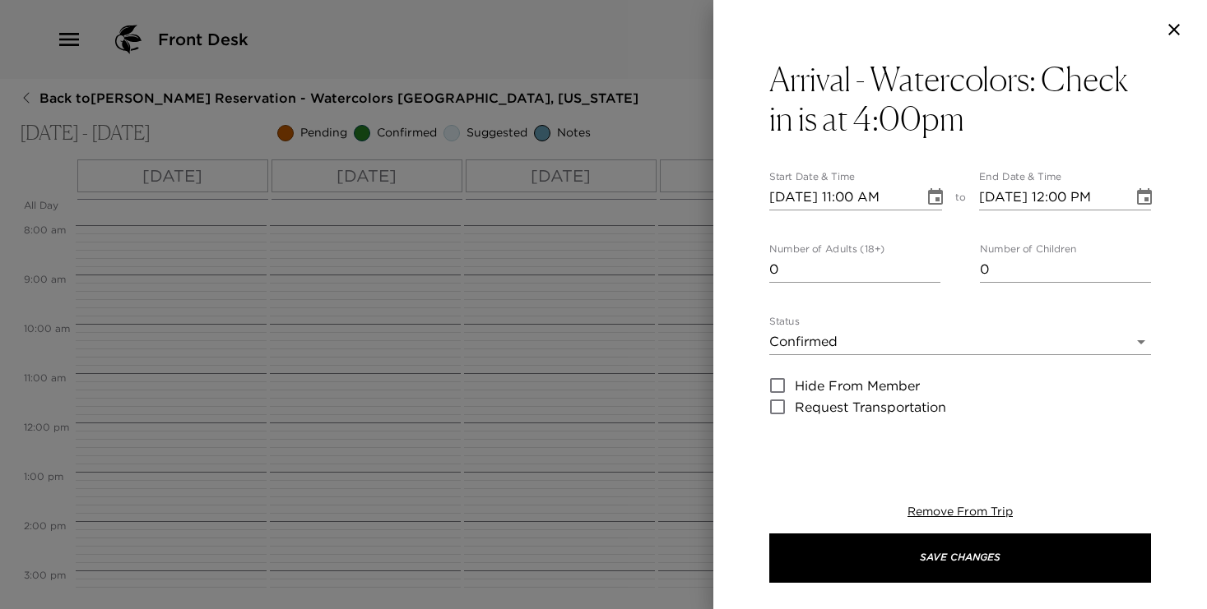
type input "0"
click at [933, 273] on input "0" at bounding box center [854, 270] width 171 height 26
click at [1067, 197] on input "[DATE] 12:00 PM" at bounding box center [1050, 197] width 143 height 26
click at [856, 193] on input "[DATE] 11:00 AM" at bounding box center [840, 197] width 143 height 26
type input "[DATE] 04:00 PM"
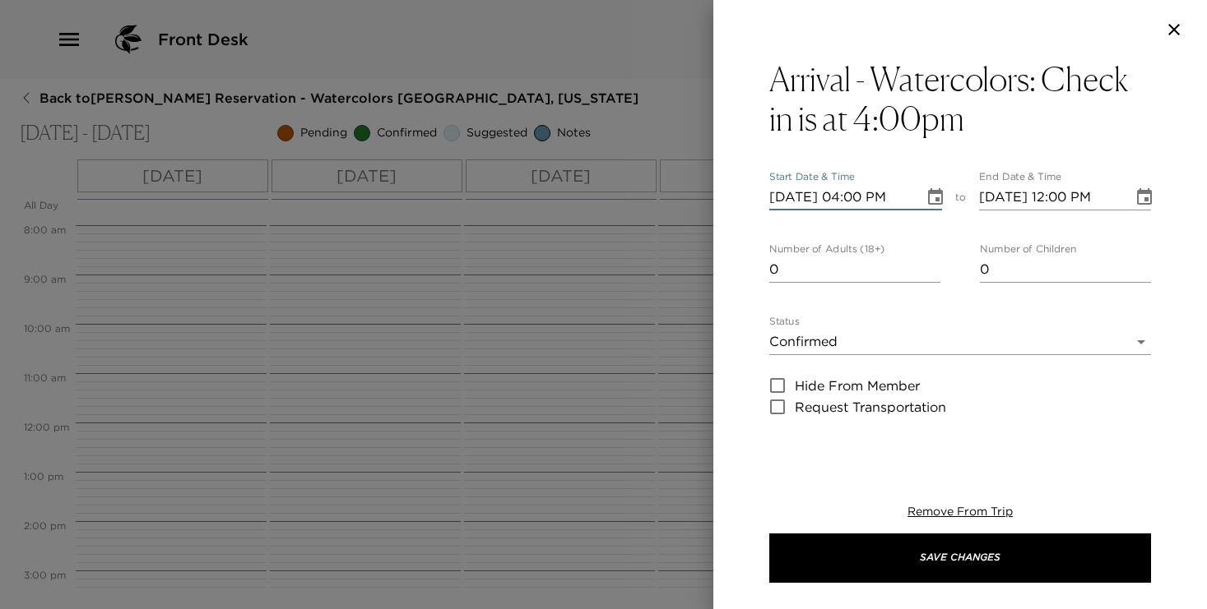
type input "[DATE] 05:00 PM"
type input "[DATE] 04:00 PM"
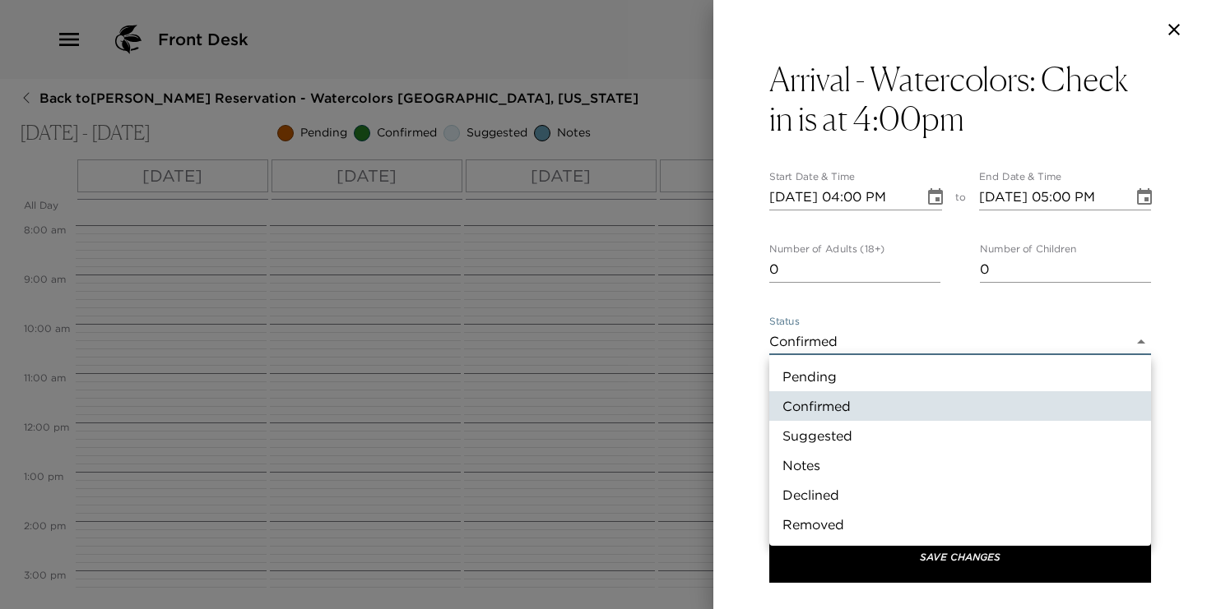
click at [915, 341] on body "Front Desk Back to Patricia Vandenberg Reservation - Watercolors Nantucket, Mas…" at bounding box center [603, 304] width 1207 height 609
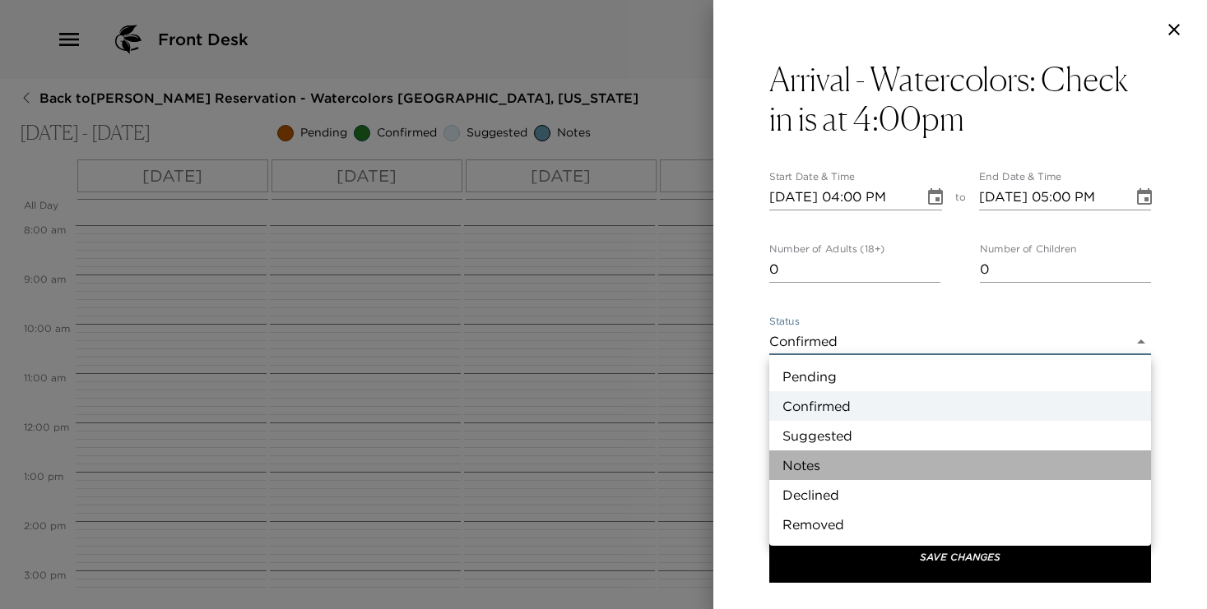
click at [885, 461] on li "Notes" at bounding box center [960, 466] width 382 height 30
type input "Concierge Note"
type textarea "Welcome to Nantucket Island! Magee Detmer will personally greet you at your res…"
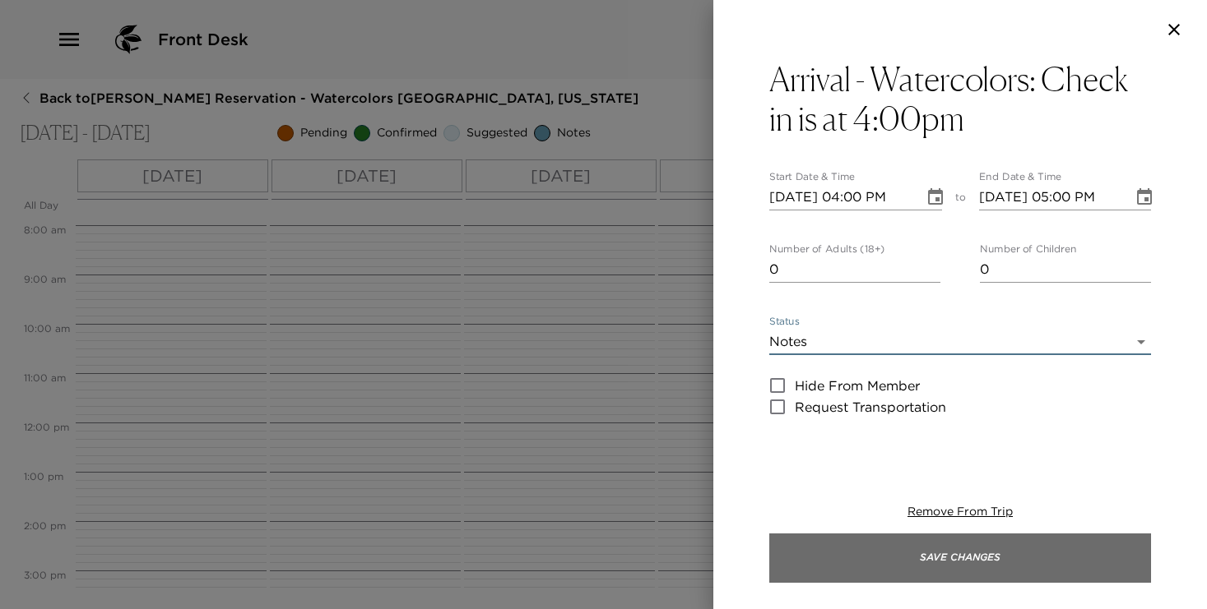
click at [954, 563] on button "Save Changes" at bounding box center [960, 558] width 382 height 49
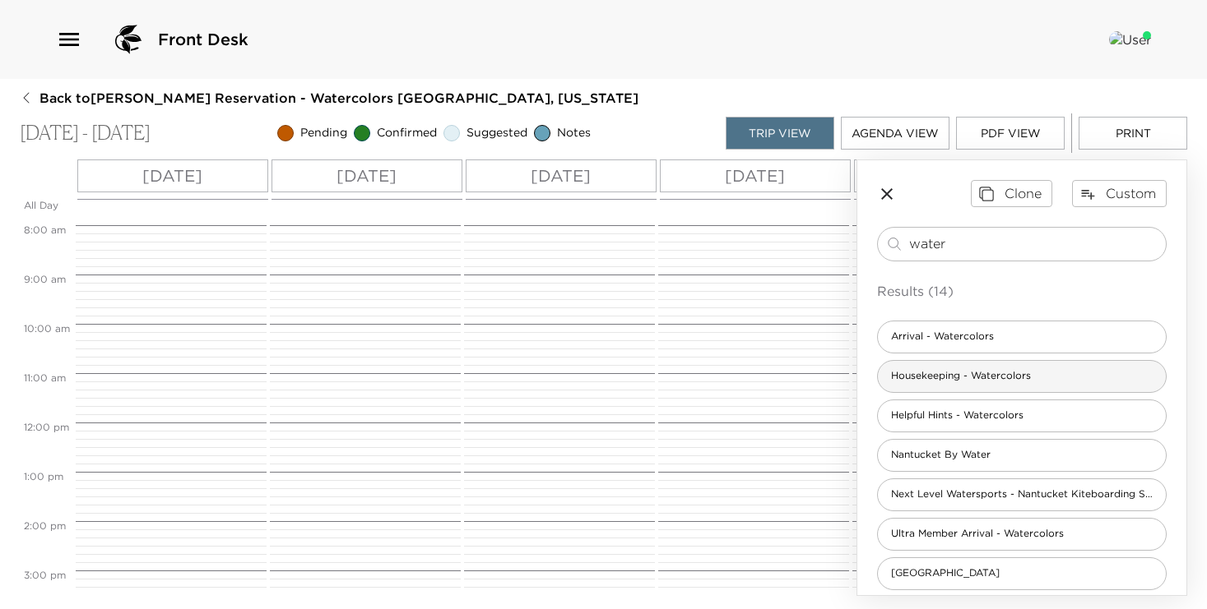
click at [966, 374] on span "Housekeeping - Watercolors" at bounding box center [961, 376] width 166 height 14
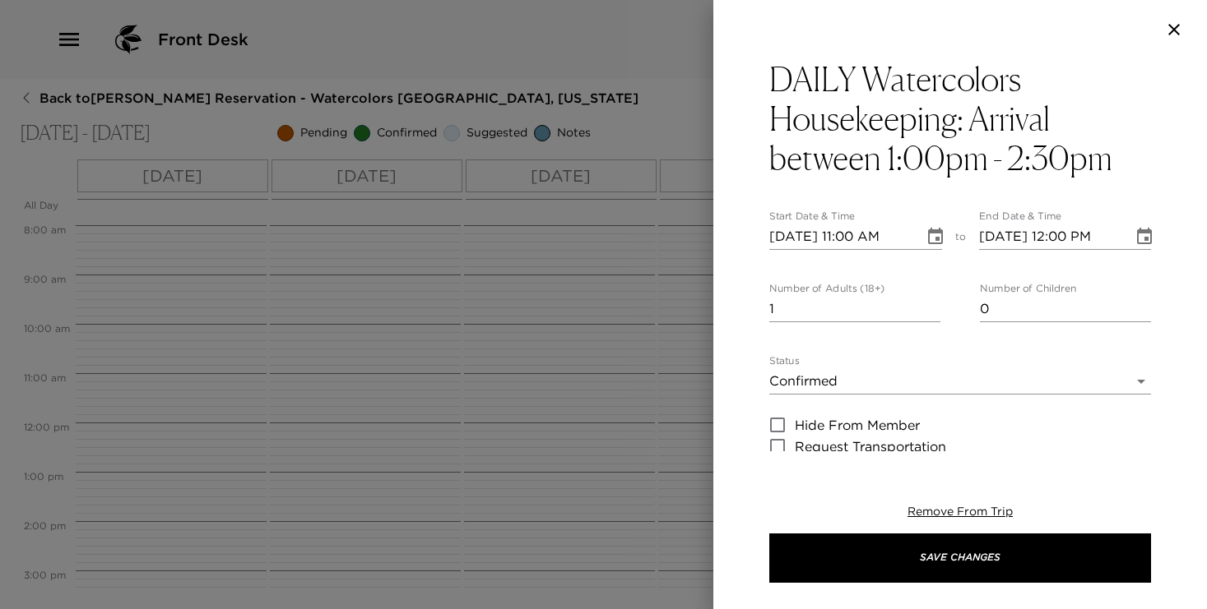
click at [932, 239] on icon "Choose date, selected date is Oct 5, 2025" at bounding box center [935, 237] width 20 height 20
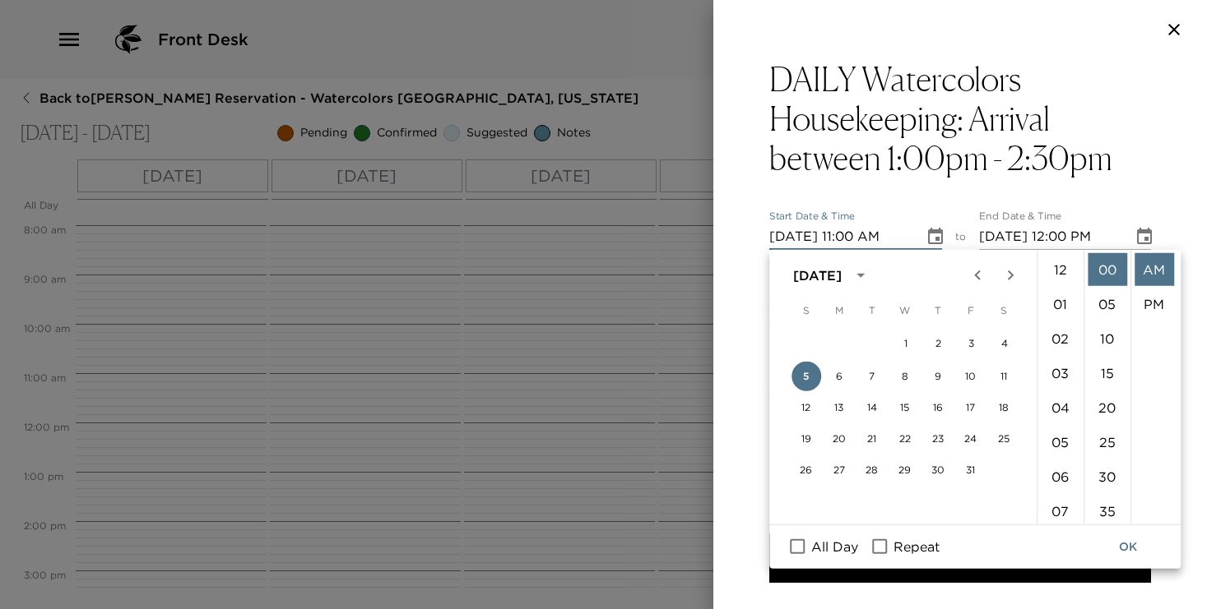
scroll to position [380, 0]
click at [834, 373] on button "6" at bounding box center [839, 377] width 30 height 30
type input "10/06/2025 11:00 AM"
type input "10/06/2025 12:00 PM"
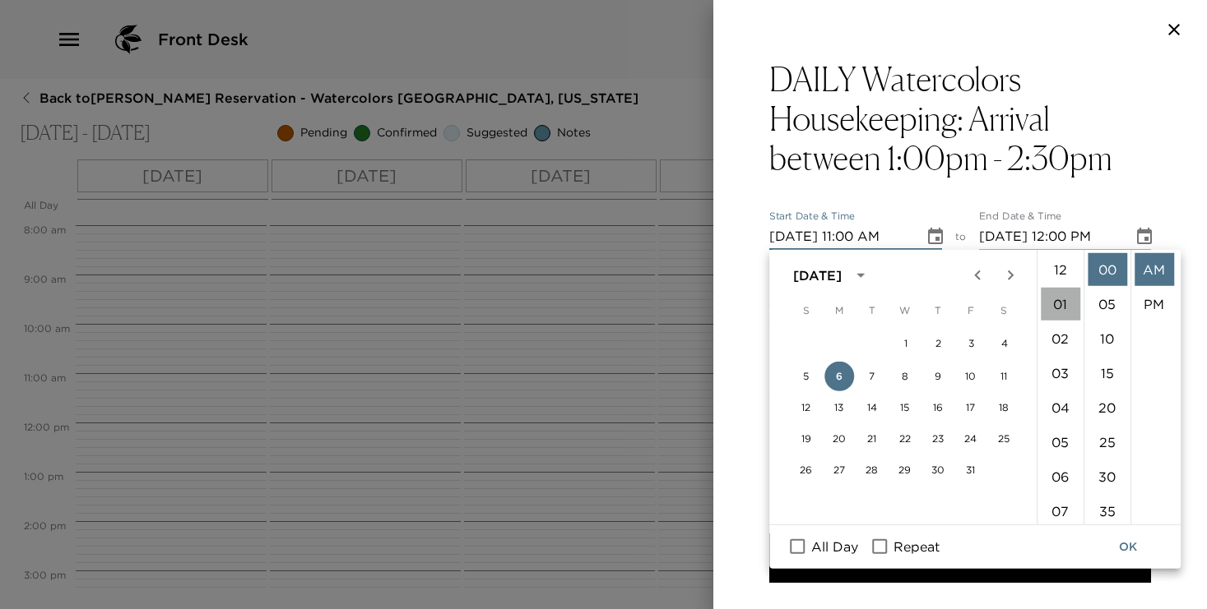
click at [1056, 305] on li "01" at bounding box center [1059, 304] width 39 height 33
click at [1152, 303] on li "PM" at bounding box center [1153, 304] width 39 height 33
type input "10/06/2025 01:00 PM"
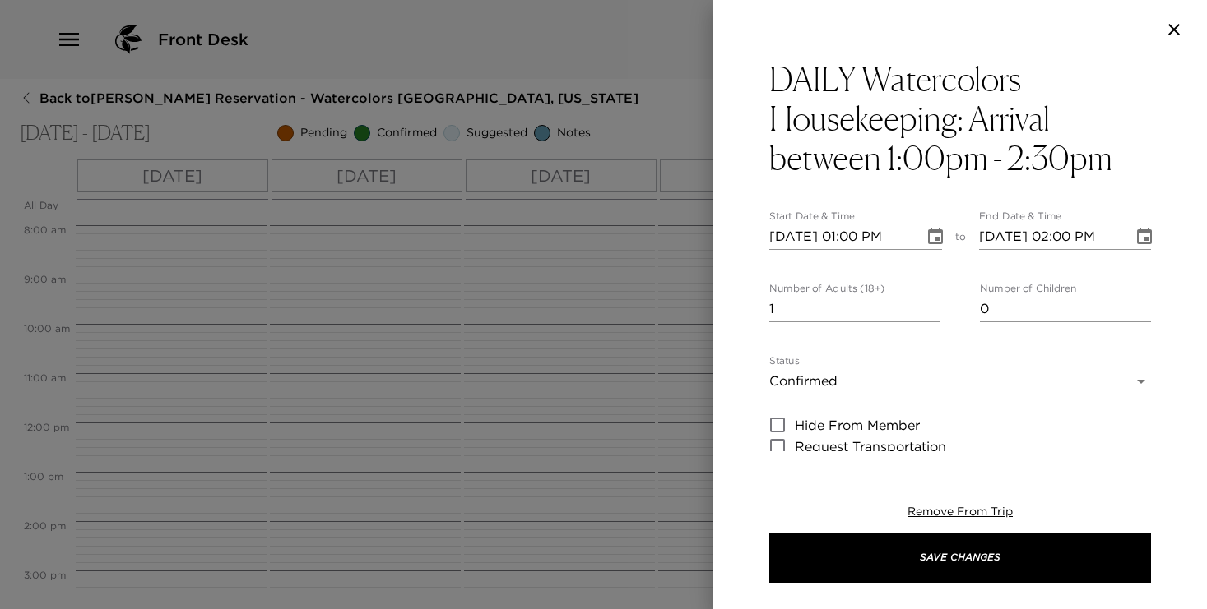
click at [1083, 229] on input "10/06/2025 02:00 PM" at bounding box center [1050, 237] width 143 height 26
type input "10/06/2025 02:30 PM"
type input "0"
click at [936, 312] on input "0" at bounding box center [854, 309] width 171 height 26
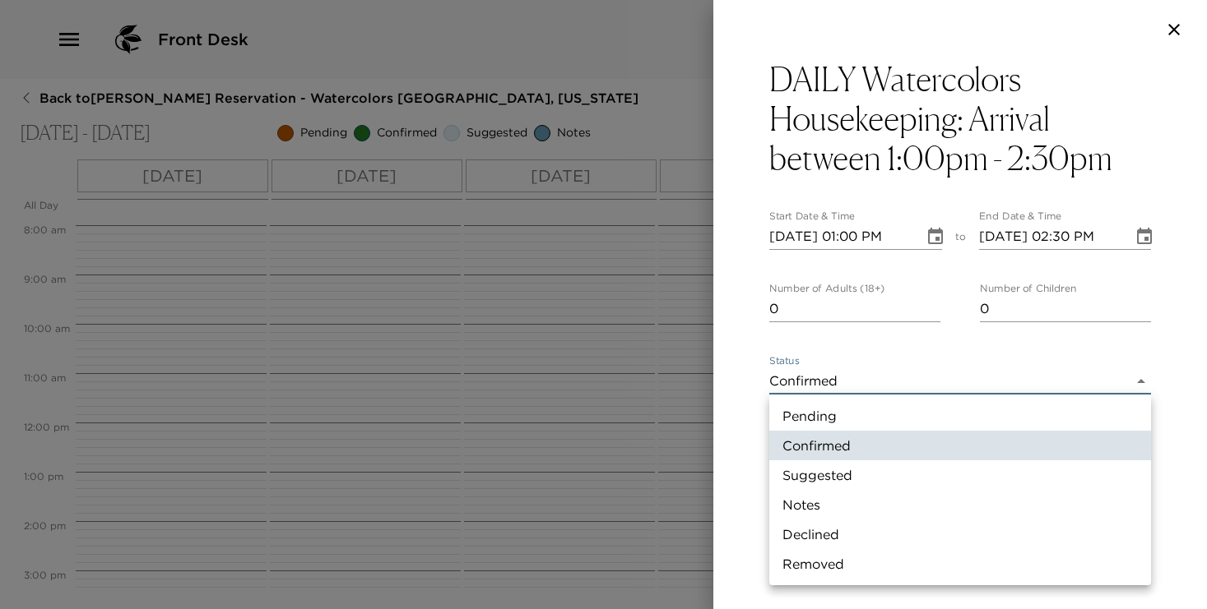
click at [900, 387] on body "Front Desk Back to Patricia Vandenberg Reservation - Watercolors Nantucket, Mas…" at bounding box center [603, 304] width 1207 height 609
click at [882, 502] on li "Notes" at bounding box center [960, 505] width 382 height 30
type input "Concierge Note"
type textarea "Housekeeping will arrive between 1:00 PM - 2:30 PM to perform your service this…"
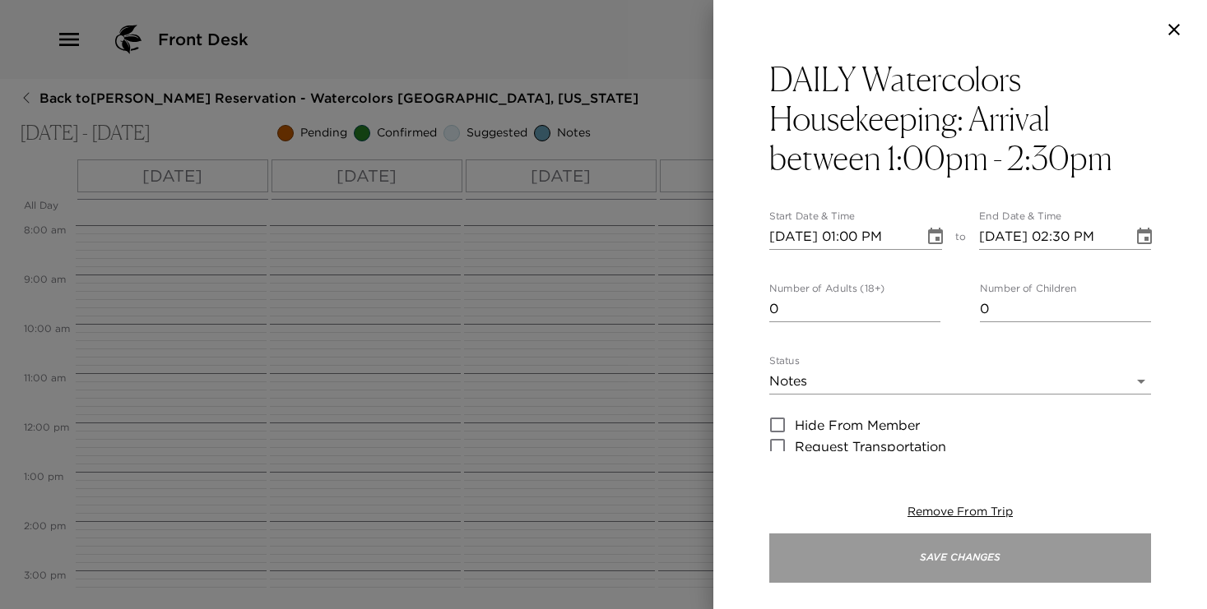
click at [910, 550] on button "Save Changes" at bounding box center [960, 558] width 382 height 49
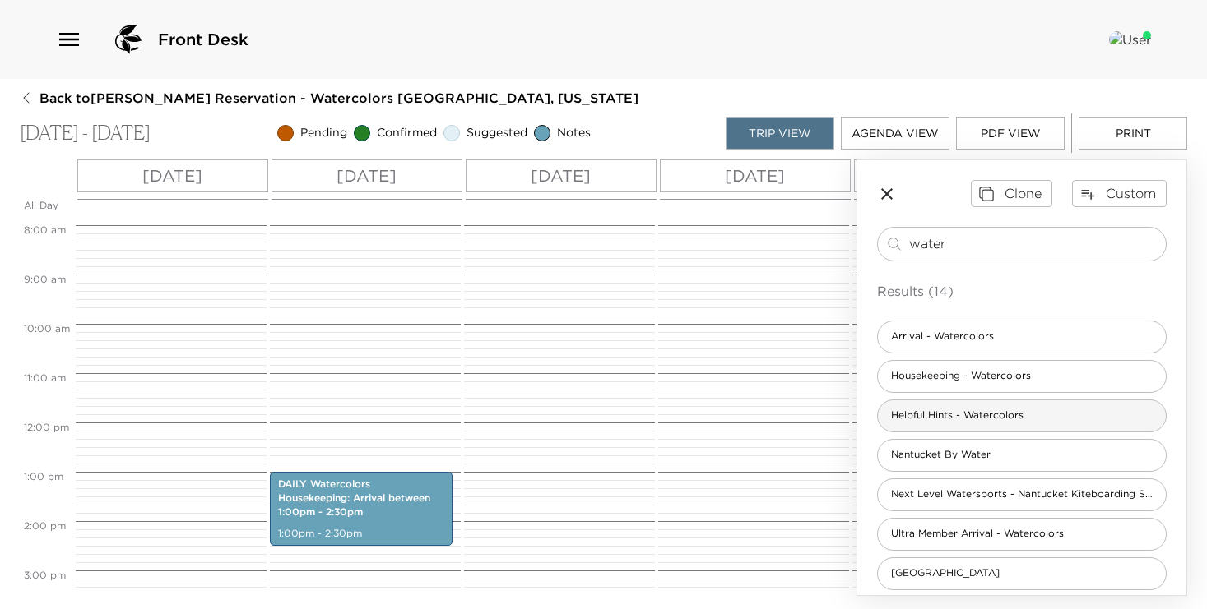
click at [971, 414] on span "Helpful Hints - Watercolors" at bounding box center [957, 416] width 159 height 14
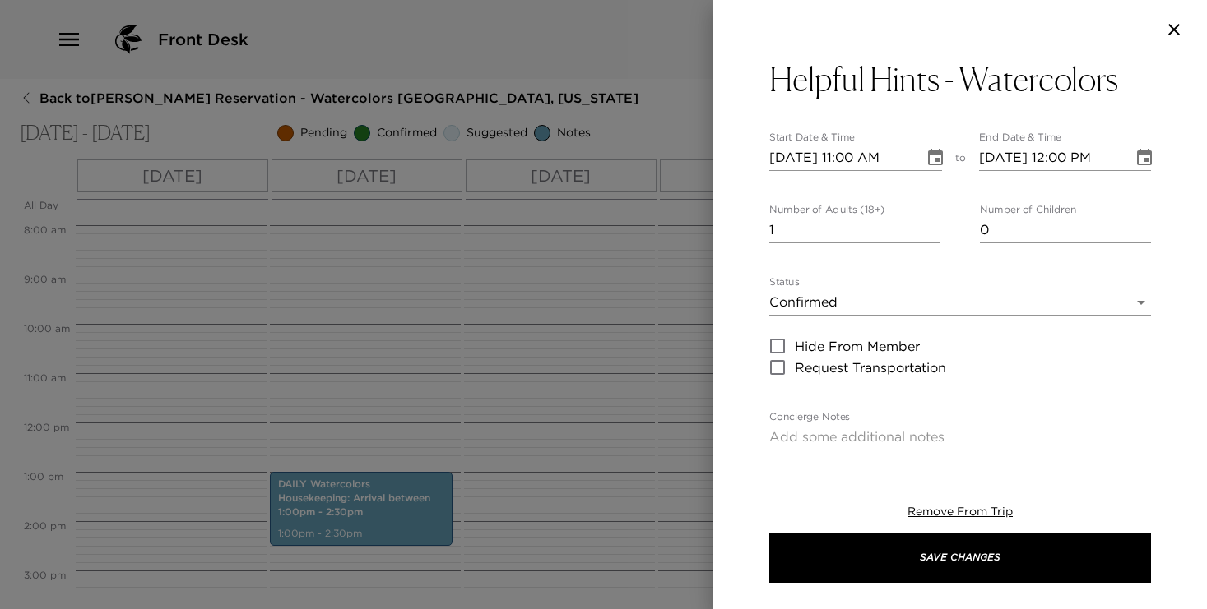
type textarea "Address: 21.5 Hussey Street. WiFi Network: Watercolors WiFi Password: Vangogh21…"
click at [934, 155] on icon "Choose date, selected date is Oct 5, 2025" at bounding box center [935, 158] width 20 height 20
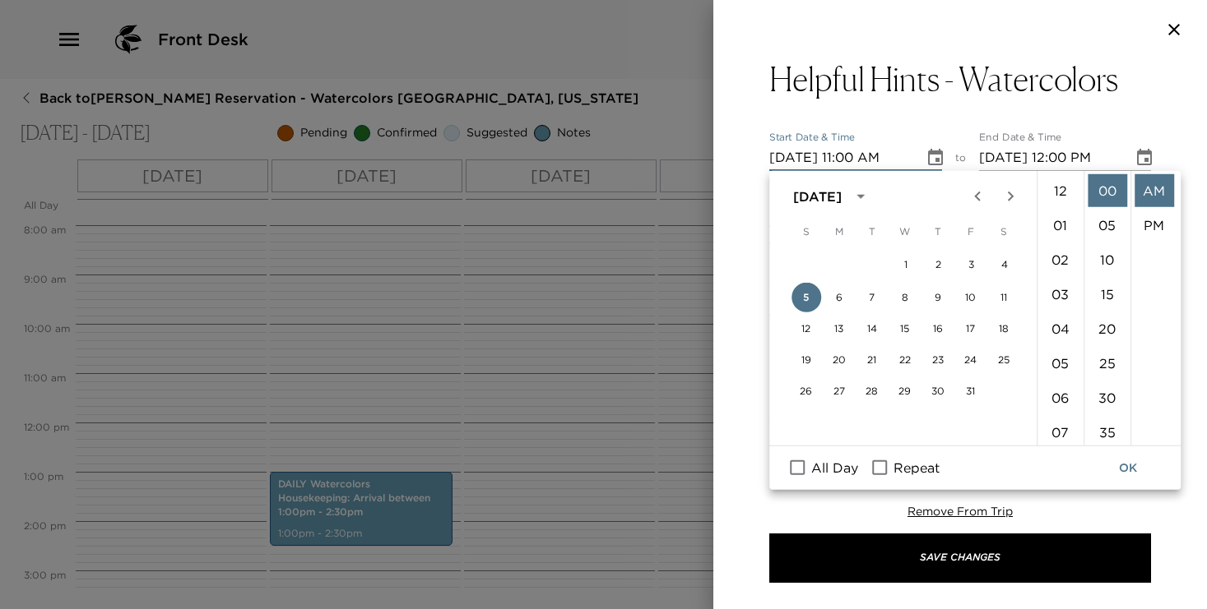
scroll to position [380, 0]
click at [796, 467] on input "All Day" at bounding box center [797, 467] width 35 height 21
checkbox input "true"
type input "10/05/2025"
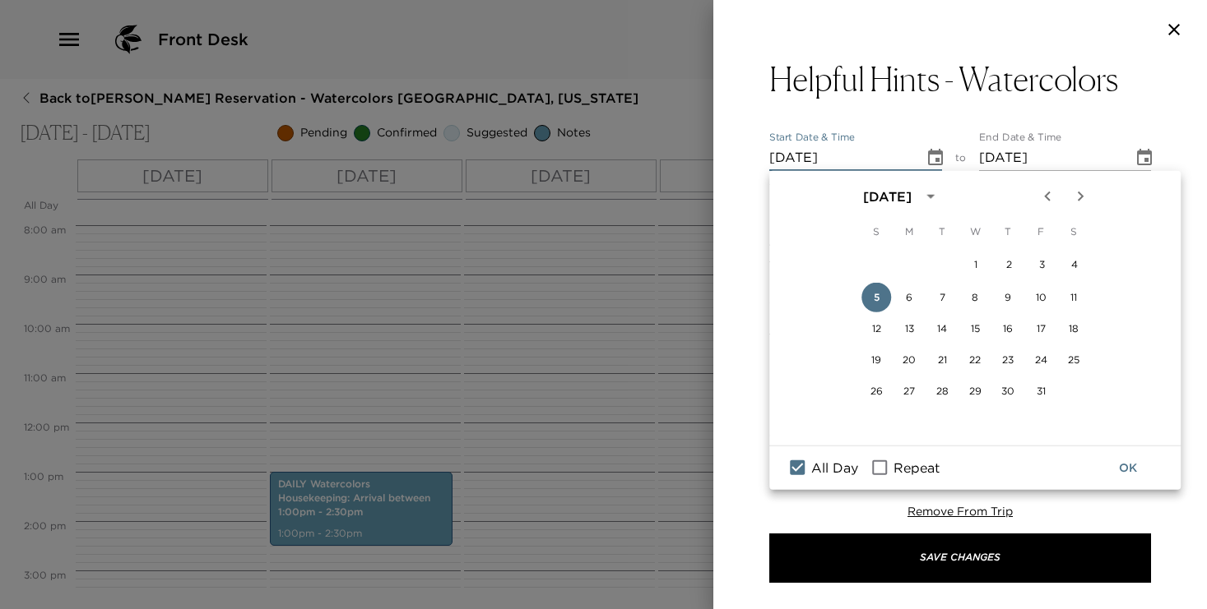
click at [1128, 468] on button "OK" at bounding box center [1127, 468] width 53 height 30
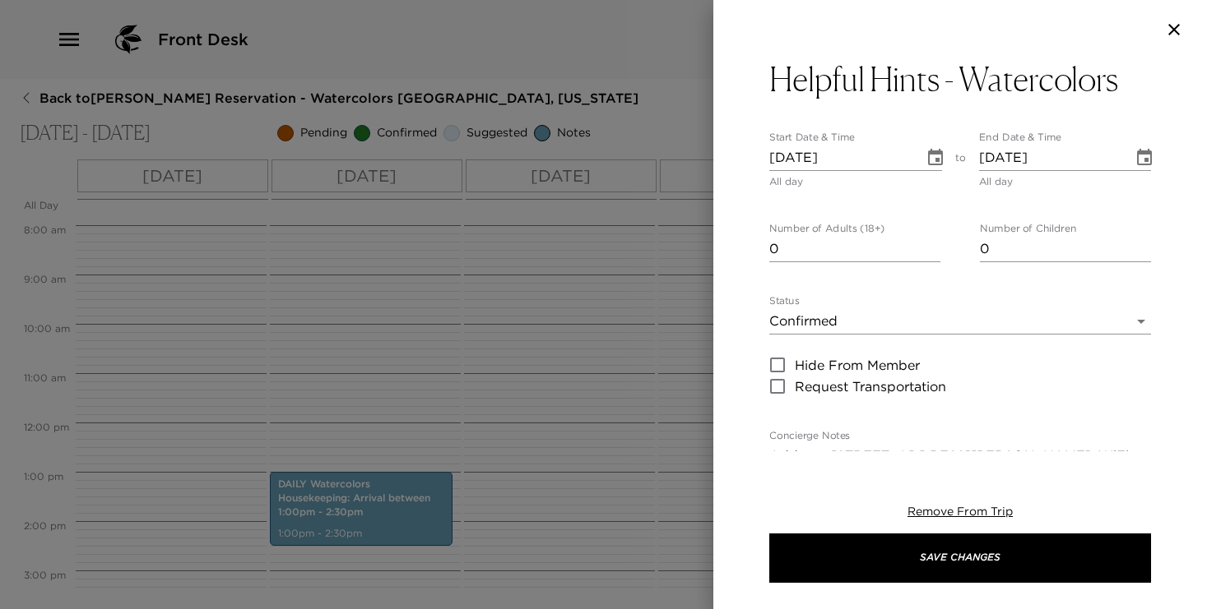
type input "0"
click at [934, 251] on input "0" at bounding box center [854, 249] width 171 height 26
click at [920, 322] on body "Front Desk Back to Patricia Vandenberg Reservation - Watercolors Nantucket, Mas…" at bounding box center [603, 304] width 1207 height 609
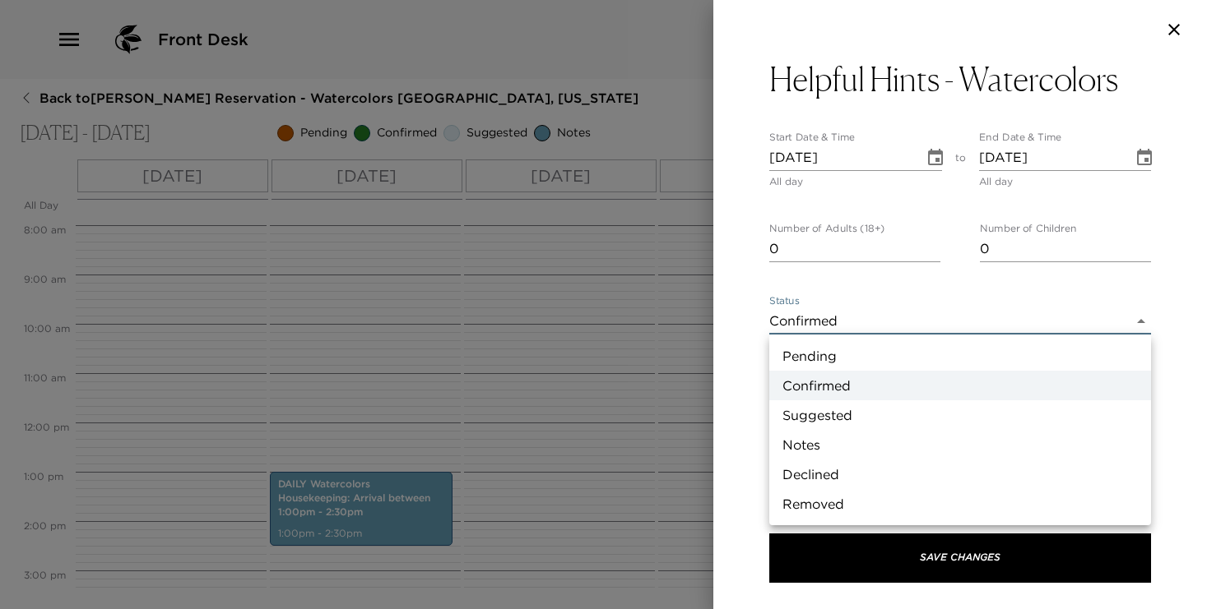
click at [897, 438] on li "Notes" at bounding box center [960, 445] width 382 height 30
type input "Concierge Note"
type textarea "Address: 21.5 Hussey Street. WiFi Network: Watercolors WiFi Password: Vangogh21…"
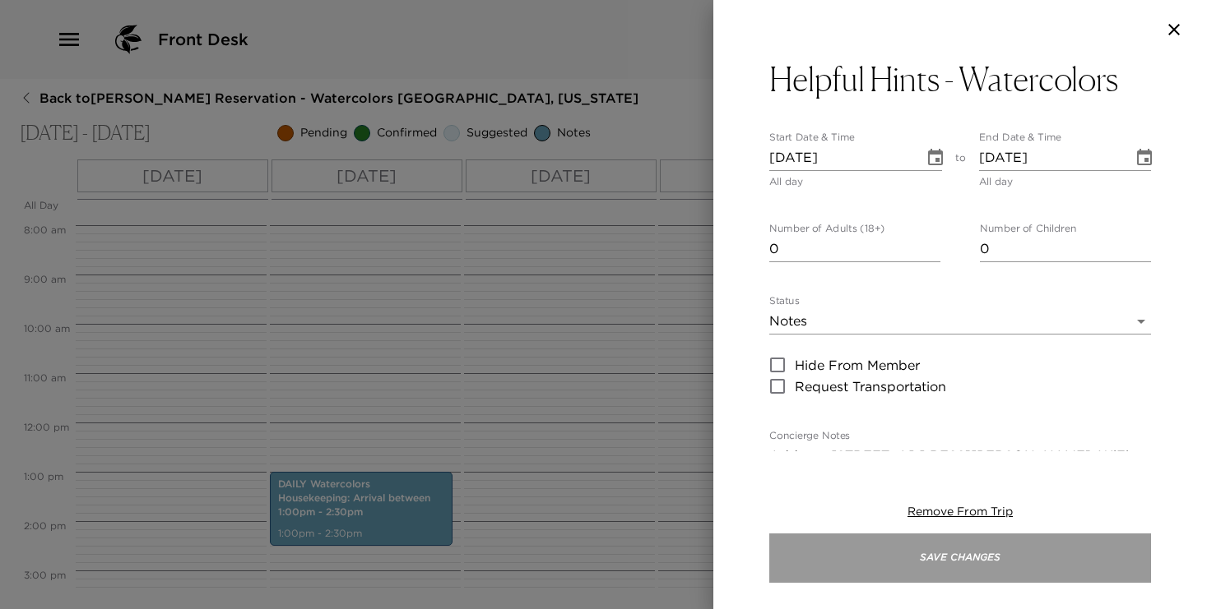
click at [900, 550] on button "Save Changes" at bounding box center [960, 558] width 382 height 49
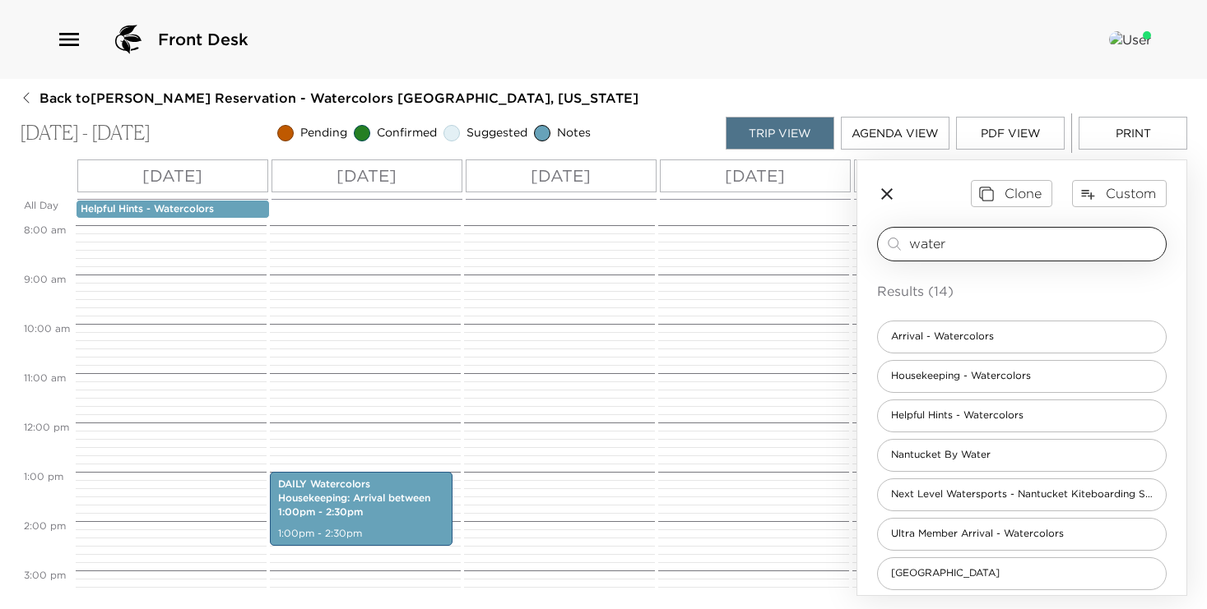
click at [994, 243] on input "water" at bounding box center [1034, 243] width 250 height 19
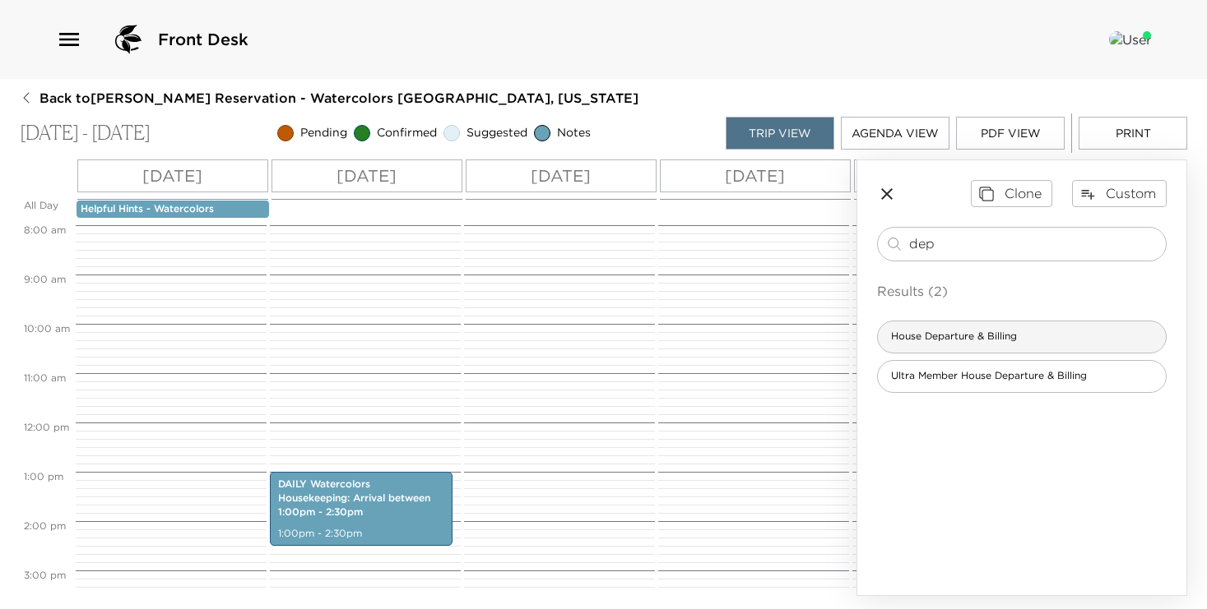
type input "dep"
click at [994, 334] on span "House Departure & Billing" at bounding box center [954, 337] width 152 height 14
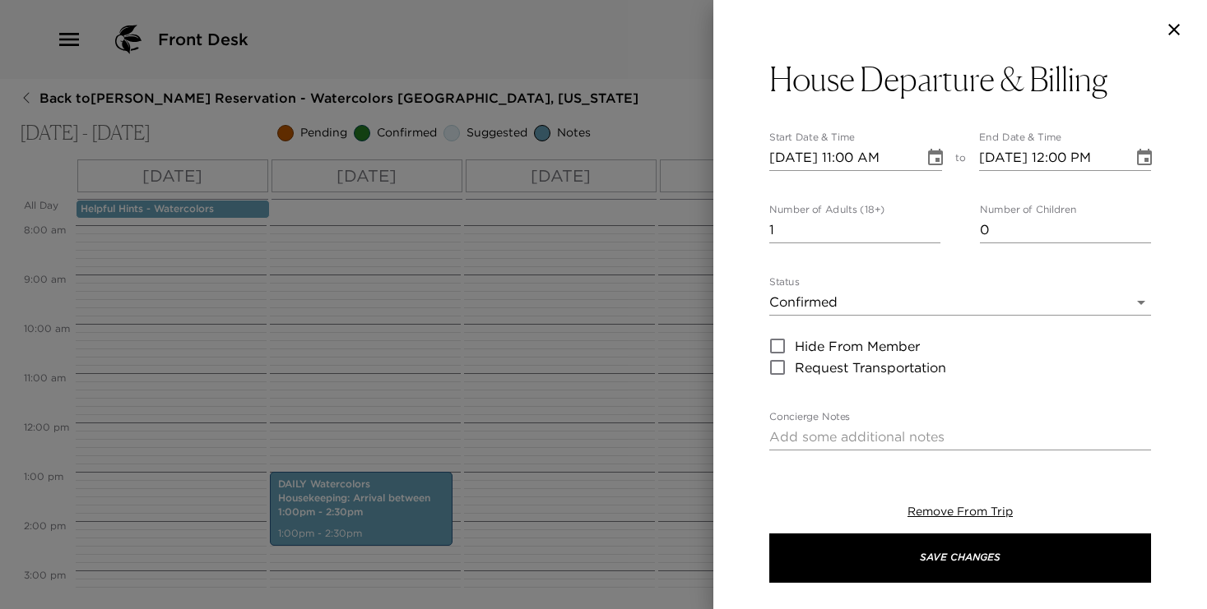
type textarea "We truly hope you had another exceptional vacation with Exclusive Resorts! Plea…"
type input "0"
click at [931, 234] on input "0" at bounding box center [854, 230] width 171 height 26
click at [934, 160] on icon "Choose date, selected date is Oct 5, 2025" at bounding box center [935, 158] width 20 height 20
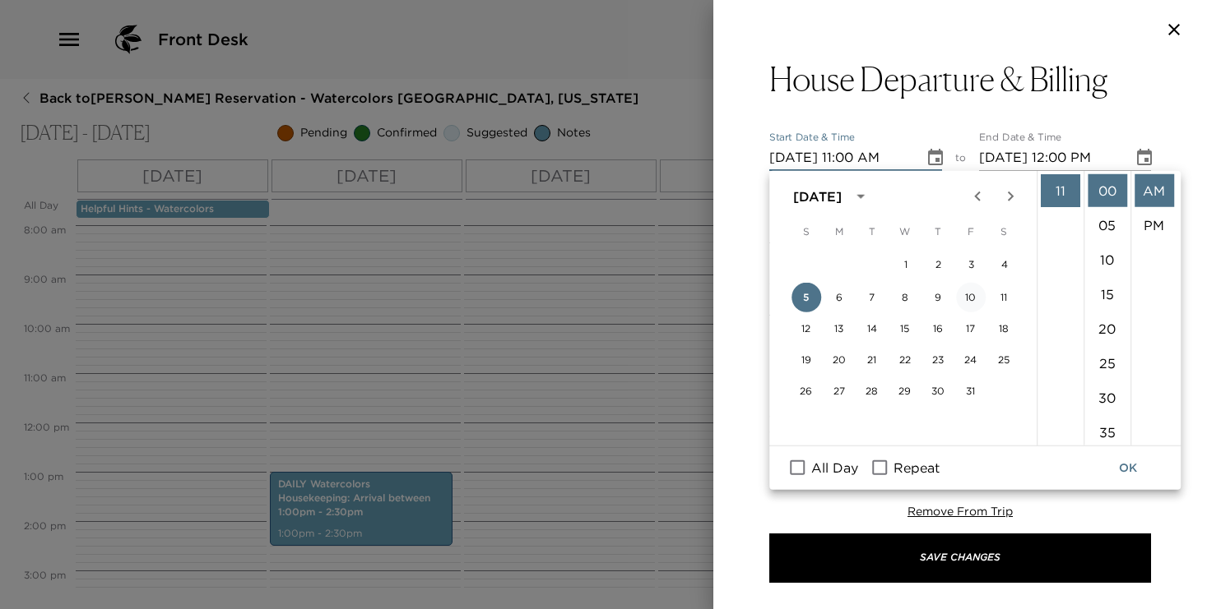
click at [973, 290] on button "10" at bounding box center [971, 298] width 30 height 30
type input "10/10/2025 11:00 AM"
click at [1126, 472] on button "OK" at bounding box center [1127, 468] width 53 height 30
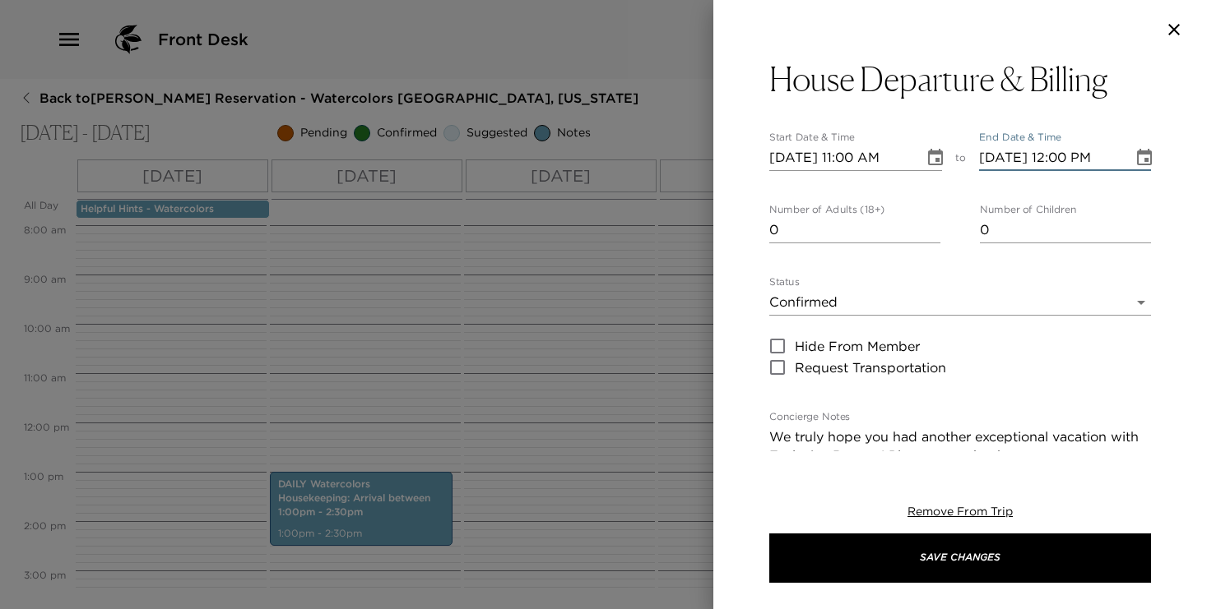
click at [1064, 156] on input "10/10/2025 12:00 PM" at bounding box center [1050, 158] width 143 height 26
type input "10/10/2025 11:00 AM"
click at [938, 294] on body "Front Desk Back to Patricia Vandenberg Reservation - Watercolors Nantucket, Mas…" at bounding box center [603, 304] width 1207 height 609
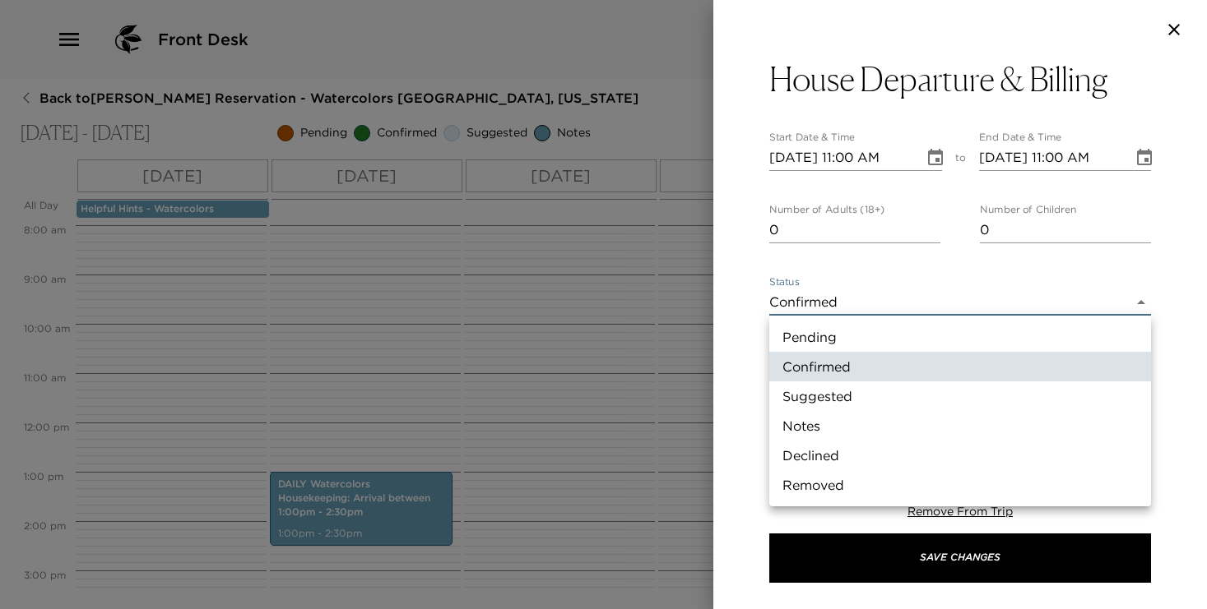
click at [916, 420] on li "Notes" at bounding box center [960, 426] width 382 height 30
type input "Concierge Note"
type textarea "We genuinely hope you had another exceptional vacation with Exclusive Resorts! …"
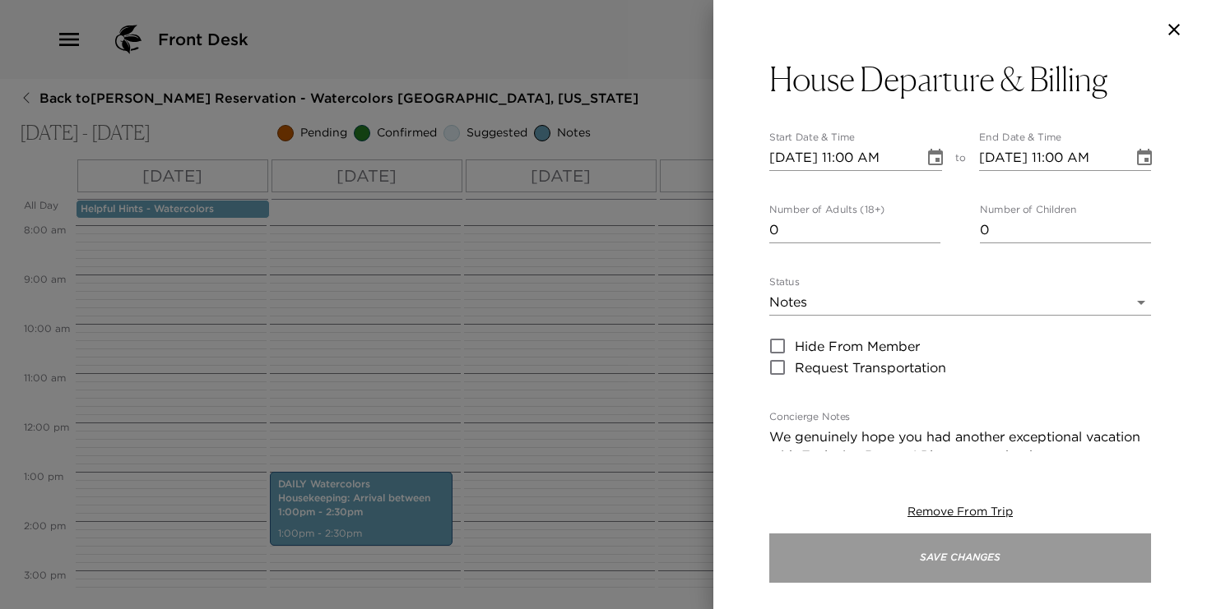
click at [954, 558] on button "Save Changes" at bounding box center [960, 558] width 382 height 49
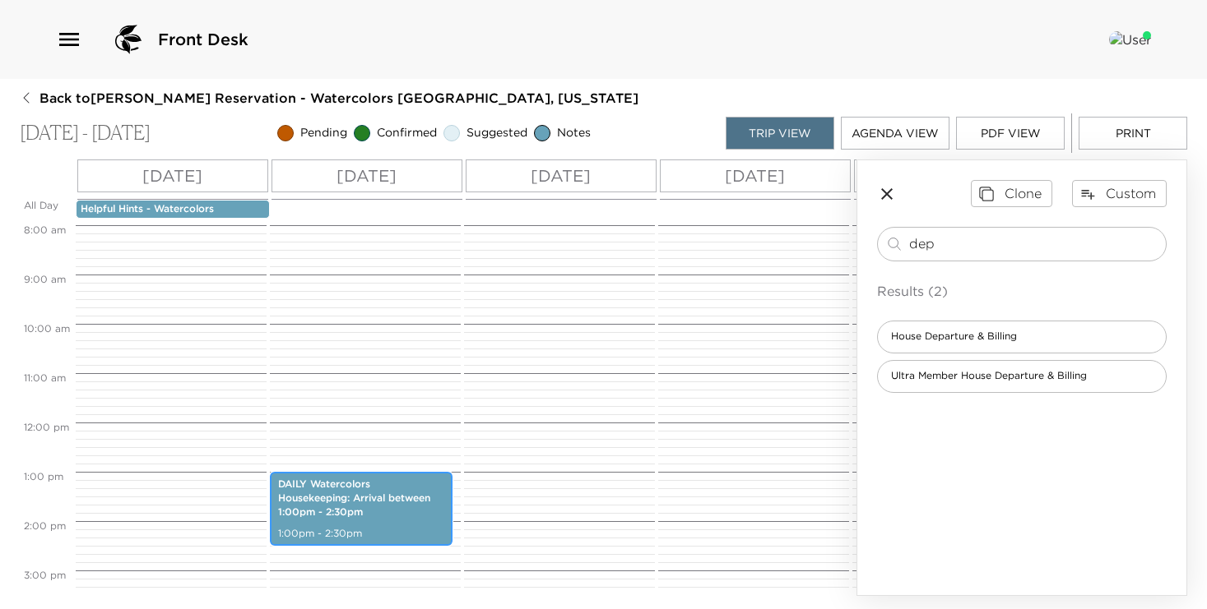
click at [361, 524] on div "DAILY Watercolors Housekeeping: Arrival between 1:00pm - 2:30pm 1:00pm - 2:30pm" at bounding box center [361, 509] width 173 height 69
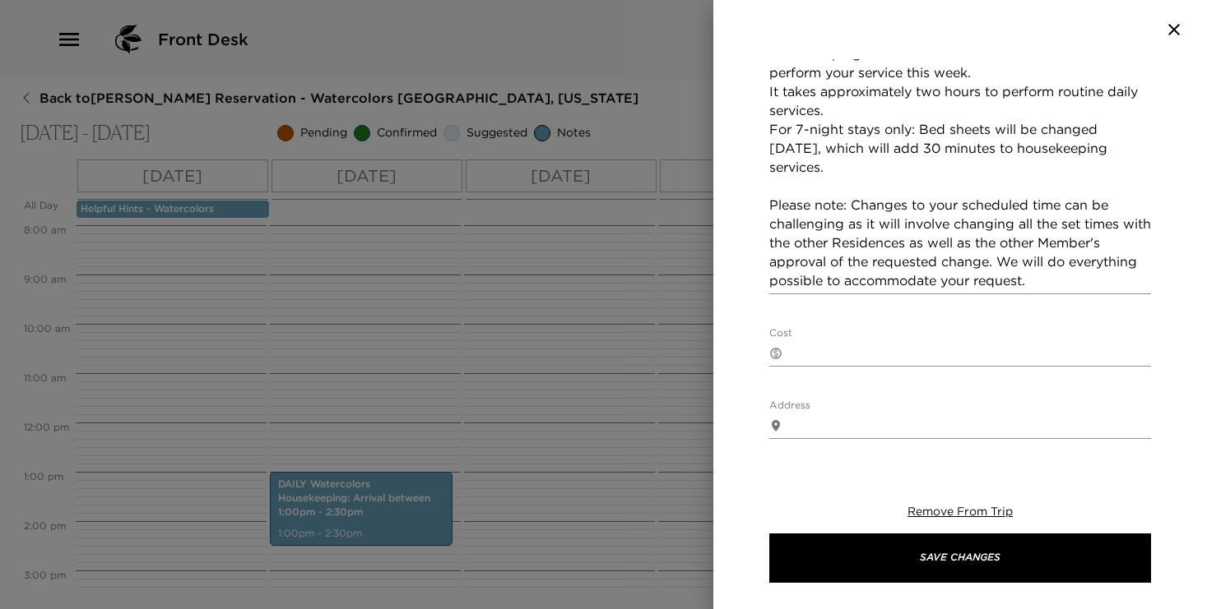
scroll to position [461, 0]
drag, startPoint x: 829, startPoint y: 168, endPoint x: 762, endPoint y: 130, distance: 77.3
click at [762, 130] on div "DAILY Watercolors Housekeeping: Arrival between 1:00pm - 2:30pm Start Date & Ti…" at bounding box center [960, 255] width 494 height 392
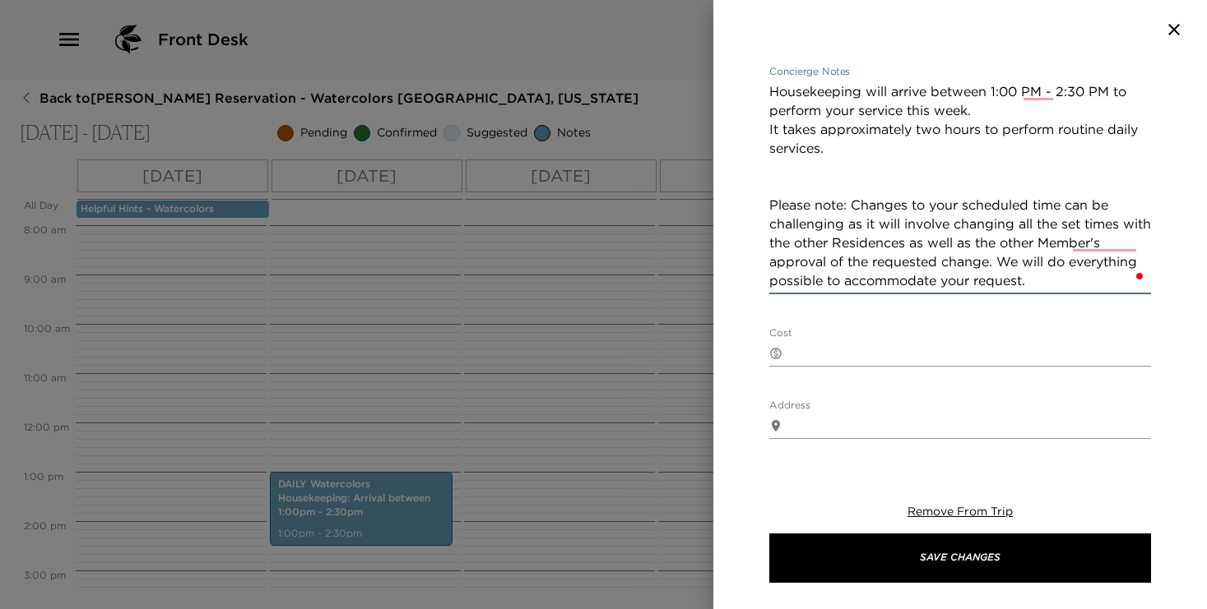
scroll to position [424, 0]
click at [794, 180] on textarea "Housekeeping will arrive between 1:00 PM - 2:30 PM to perform your service this…" at bounding box center [960, 186] width 382 height 208
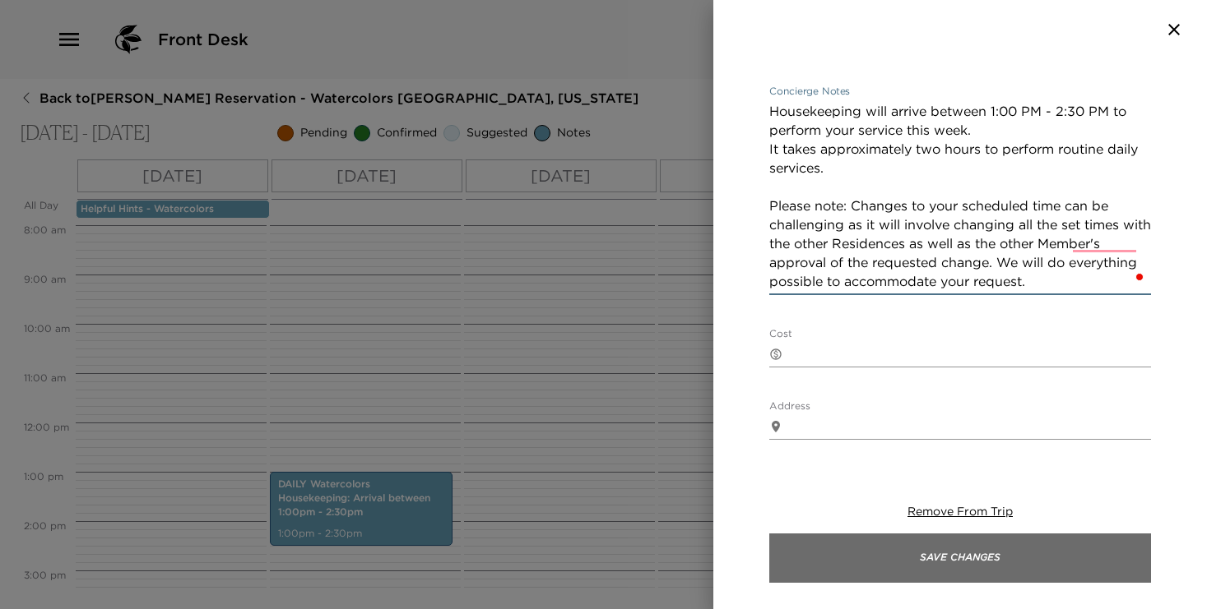
scroll to position [406, 0]
type textarea "Housekeeping will arrive between 1:00 PM - 2:30 PM to perform your service this…"
click at [971, 555] on button "Save Changes" at bounding box center [960, 558] width 382 height 49
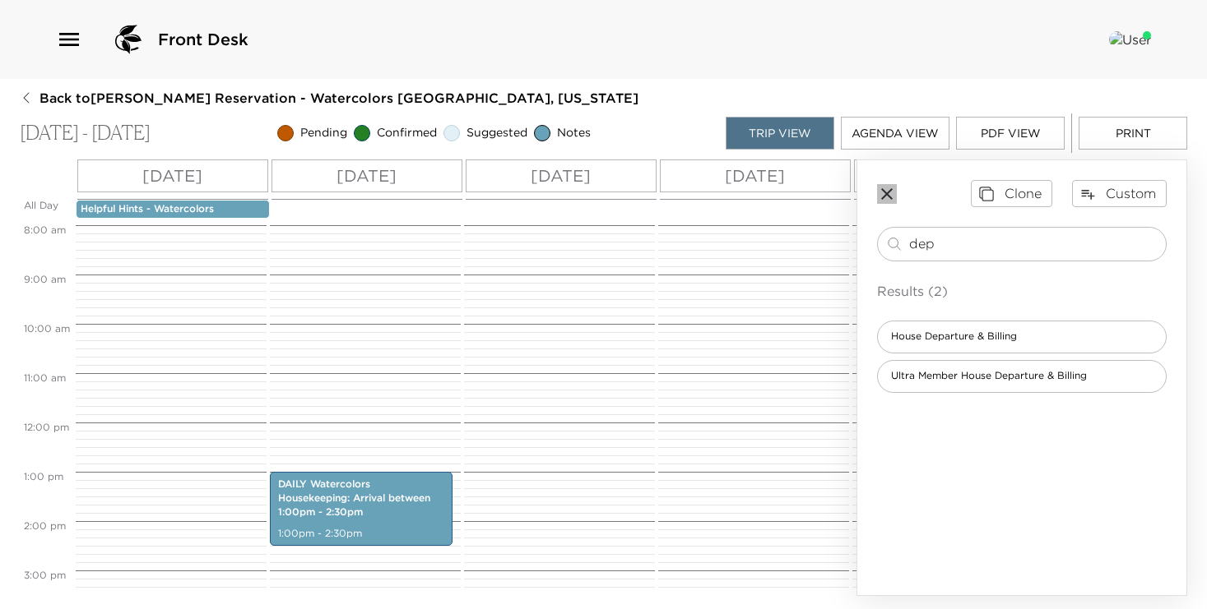
click at [885, 193] on icon "button" at bounding box center [887, 194] width 12 height 12
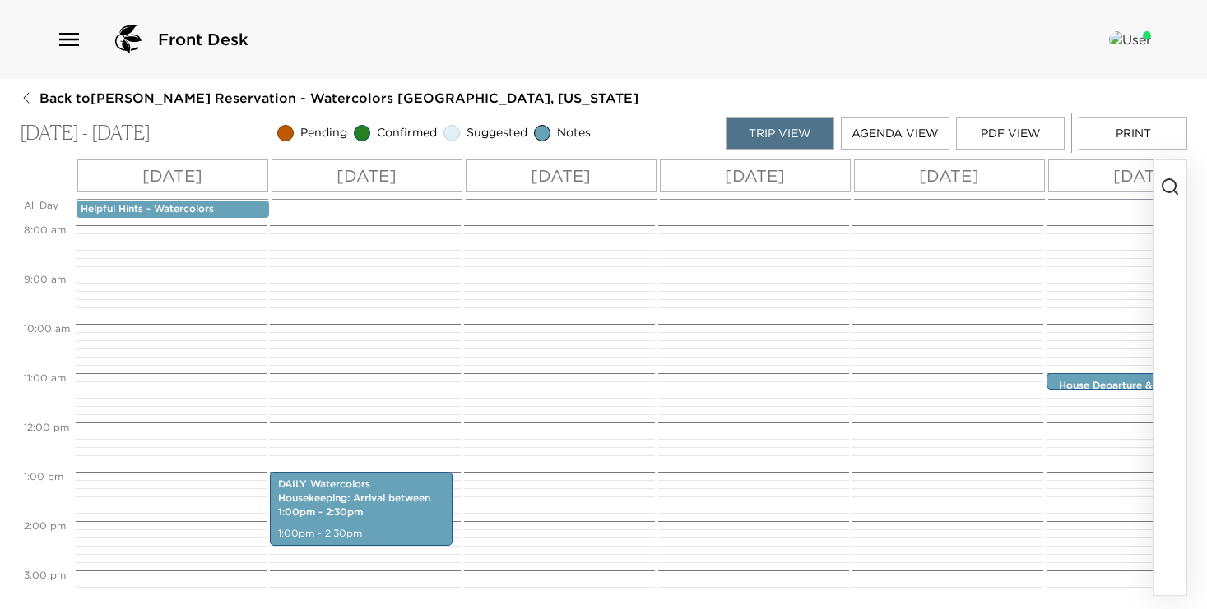
click at [1171, 187] on icon "button" at bounding box center [1170, 187] width 20 height 20
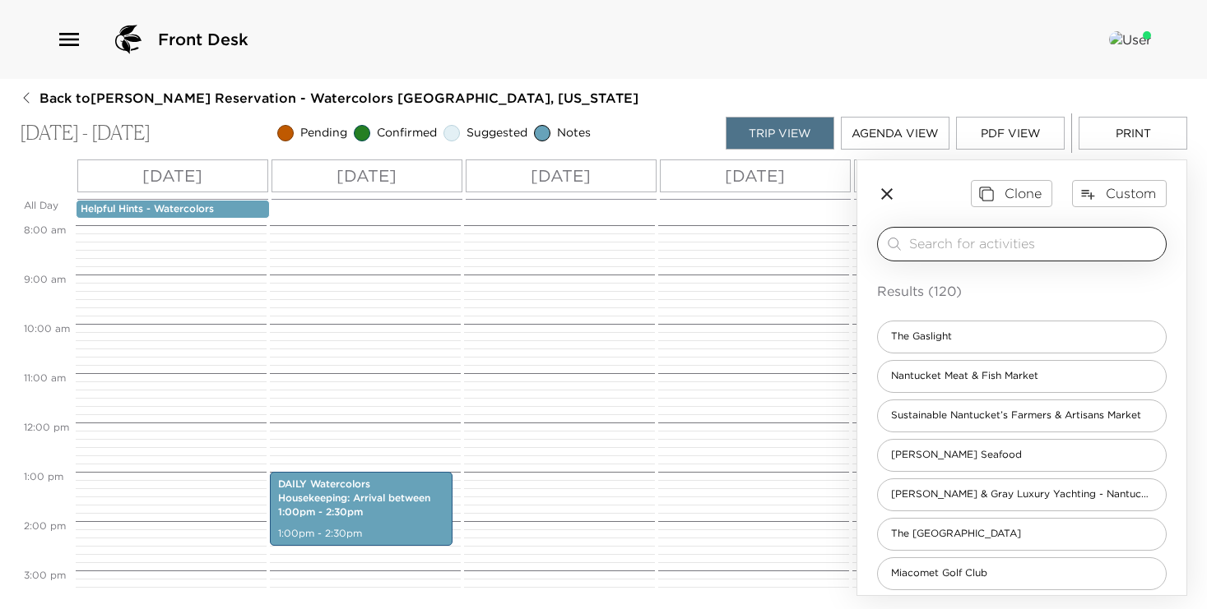
click at [981, 240] on input "search" at bounding box center [1034, 243] width 250 height 19
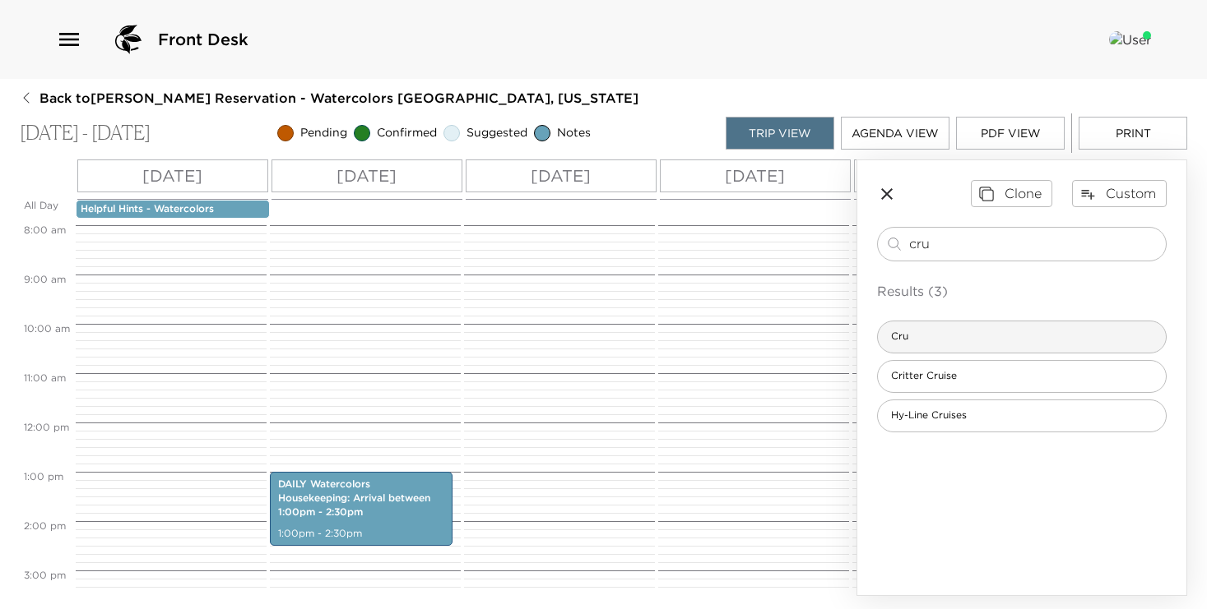
type input "cru"
click at [948, 331] on div "Cru" at bounding box center [1022, 337] width 290 height 33
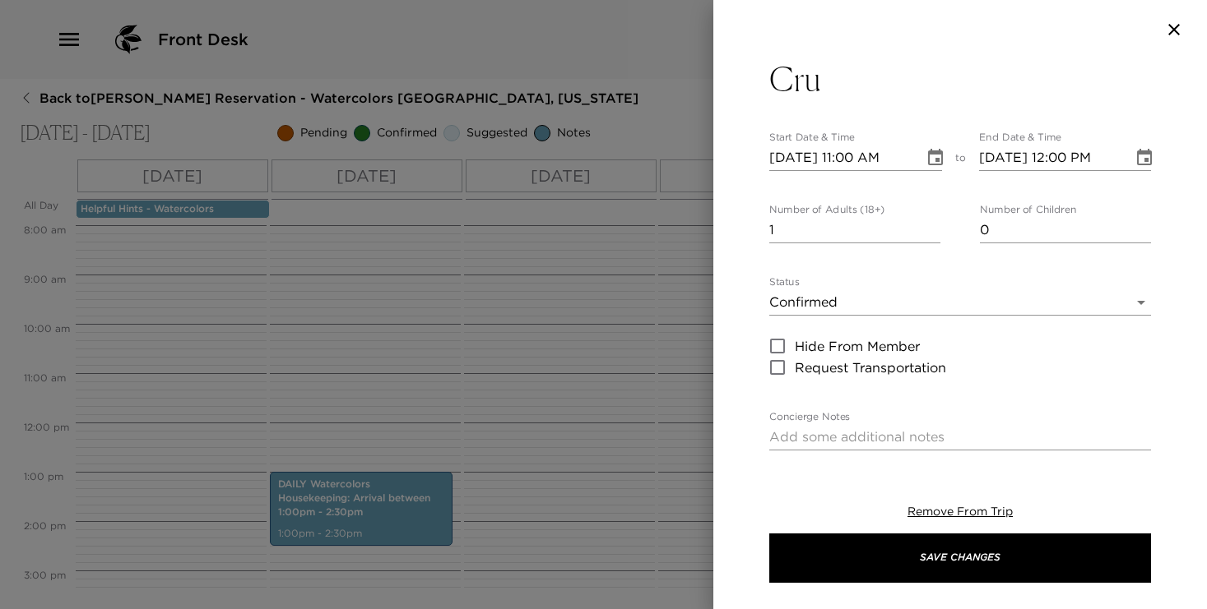
type textarea "Your reservation is confirmed. Please see the cancelation policy."
click at [934, 227] on input "2" at bounding box center [854, 230] width 171 height 26
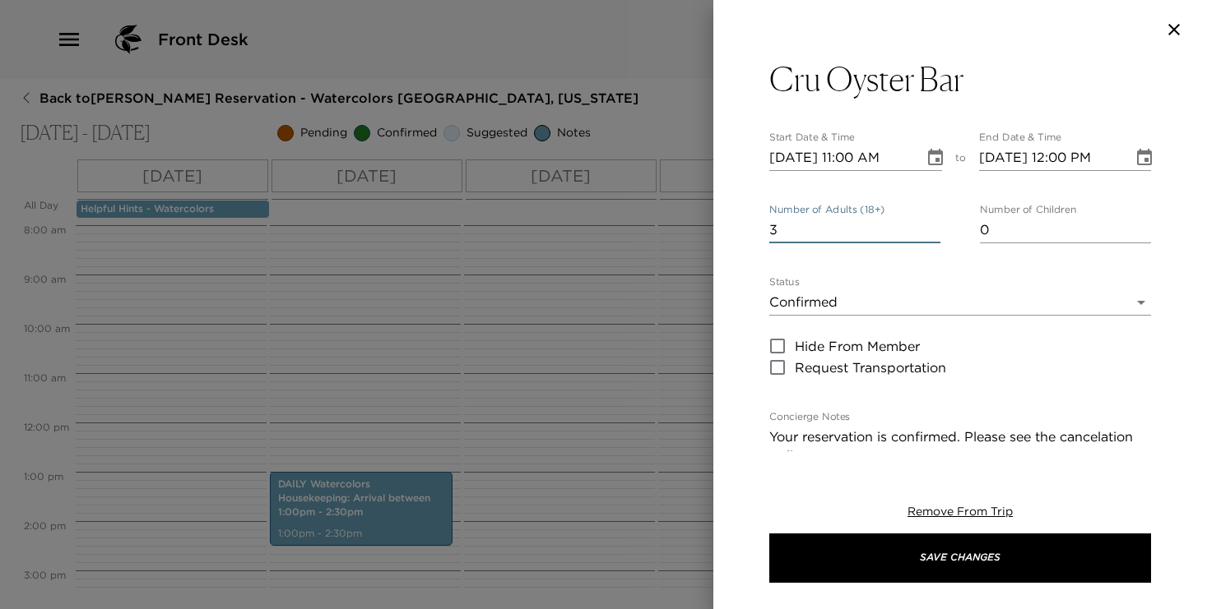
click at [934, 227] on input "3" at bounding box center [854, 230] width 171 height 26
click at [934, 227] on input "4" at bounding box center [854, 230] width 171 height 26
click at [934, 227] on input "5" at bounding box center [854, 230] width 171 height 26
type input "6"
click at [934, 227] on input "6" at bounding box center [854, 230] width 171 height 26
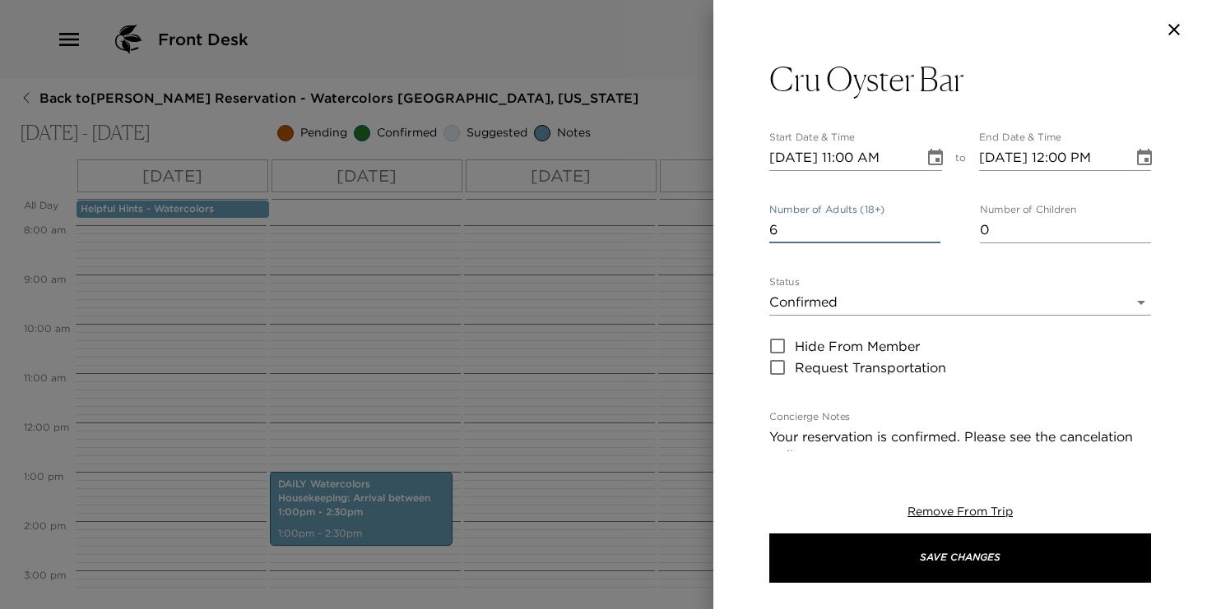
click at [933, 154] on icon "Choose date, selected date is Oct 5, 2025" at bounding box center [935, 157] width 15 height 16
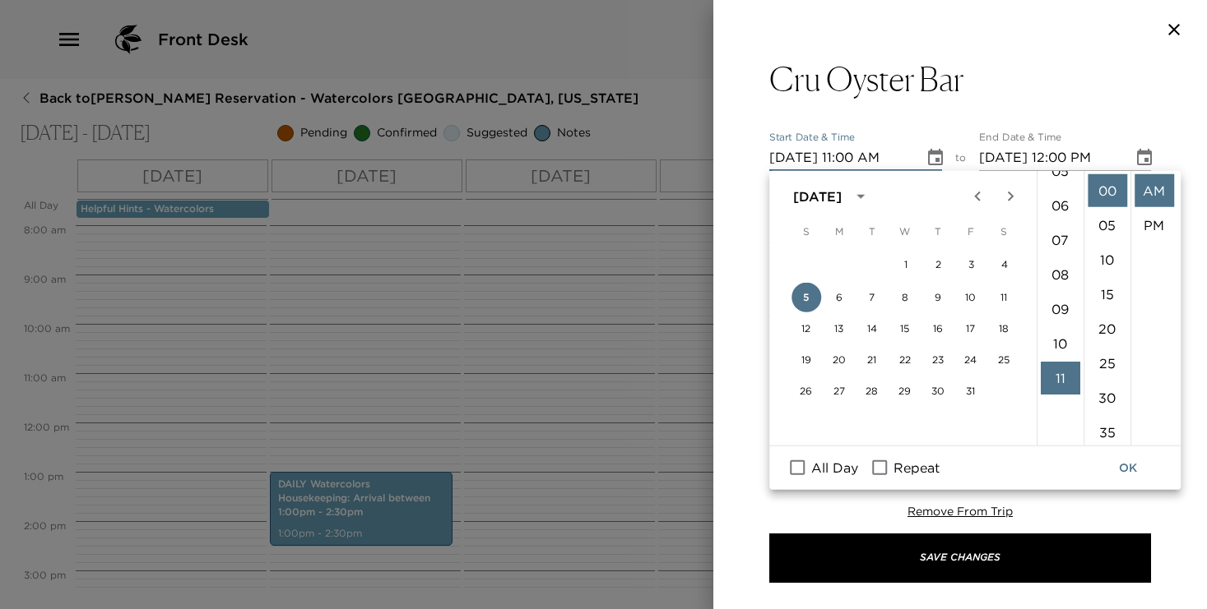
scroll to position [183, 0]
click at [1054, 209] on li "06" at bounding box center [1059, 214] width 39 height 33
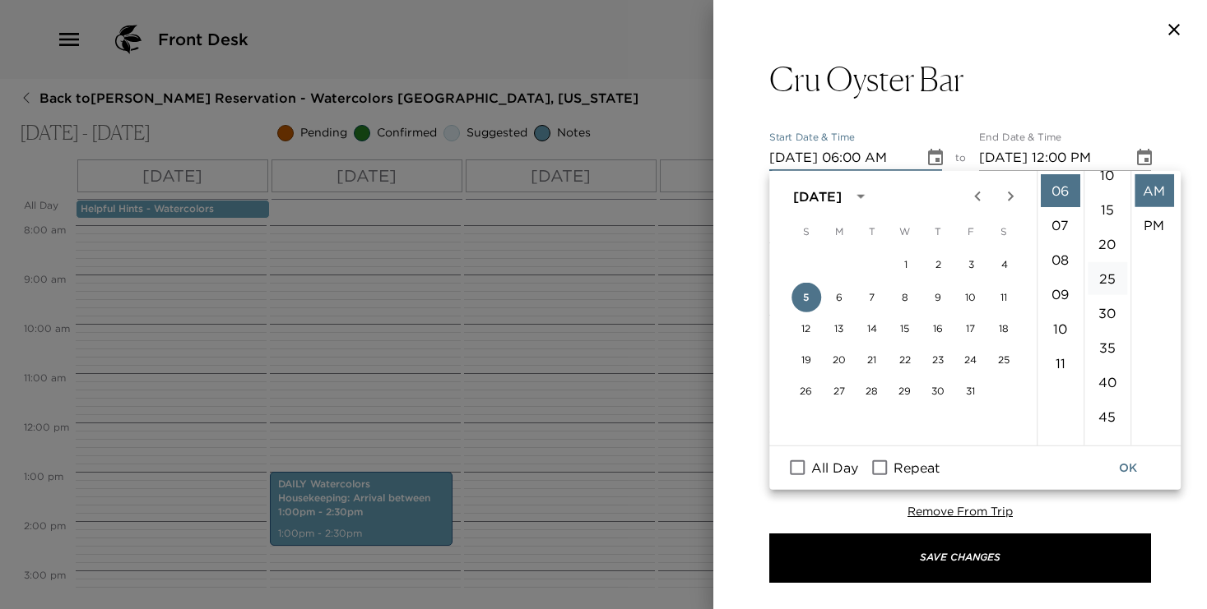
scroll to position [90, 0]
click at [1100, 409] on li "45" at bounding box center [1106, 412] width 39 height 33
click at [1153, 216] on li "PM" at bounding box center [1153, 225] width 39 height 33
type input "10/05/2025 06:45 PM"
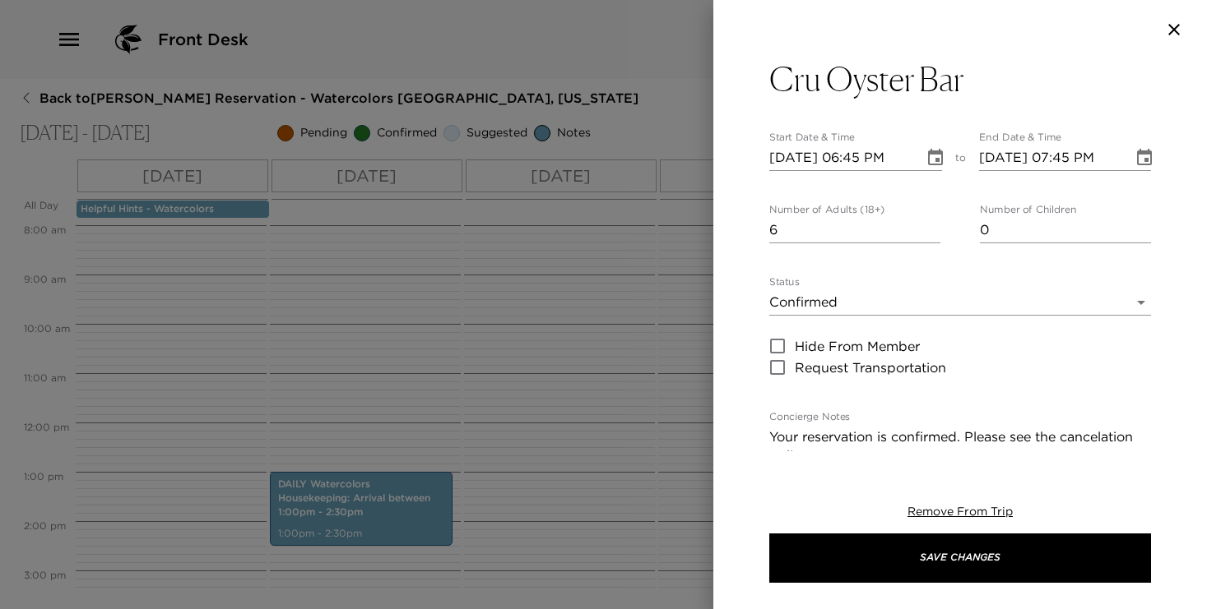
scroll to position [35, 0]
click at [1068, 154] on input "10/05/2025 07:45 PM" at bounding box center [1050, 158] width 143 height 26
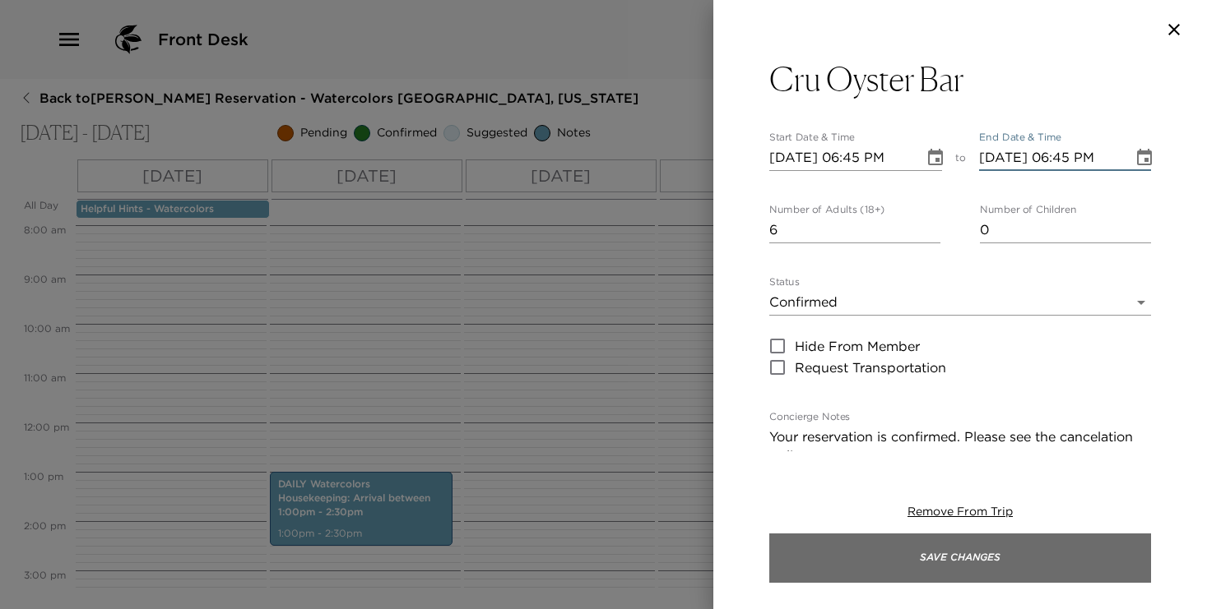
type input "10/05/2025 06:45 PM"
click at [966, 557] on button "Save Changes" at bounding box center [960, 558] width 382 height 49
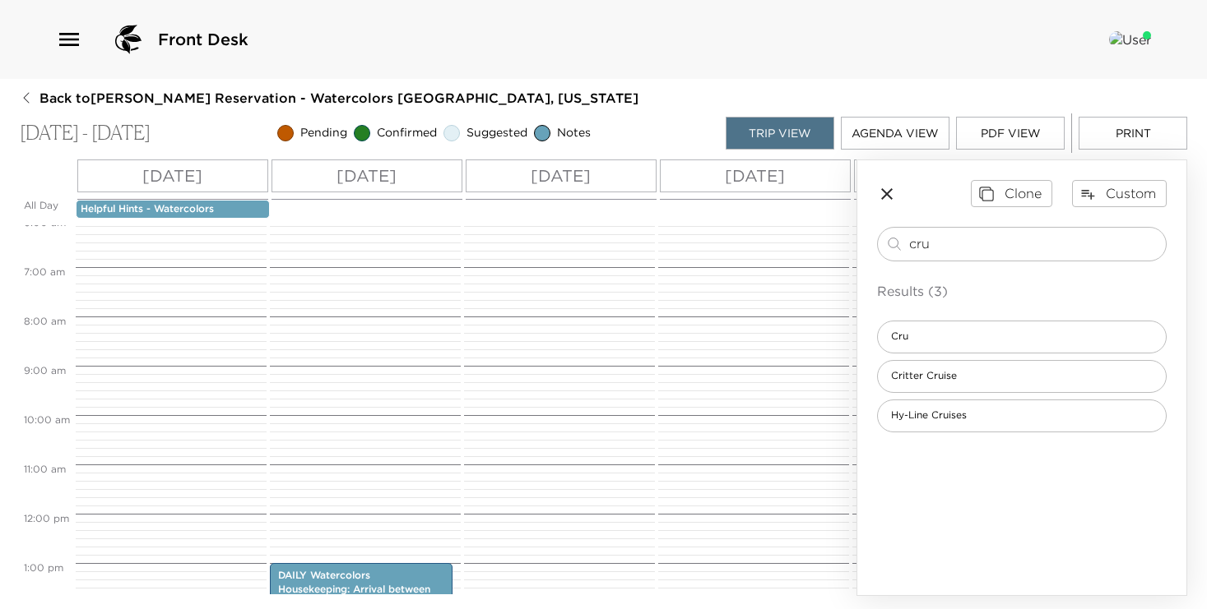
scroll to position [247, 0]
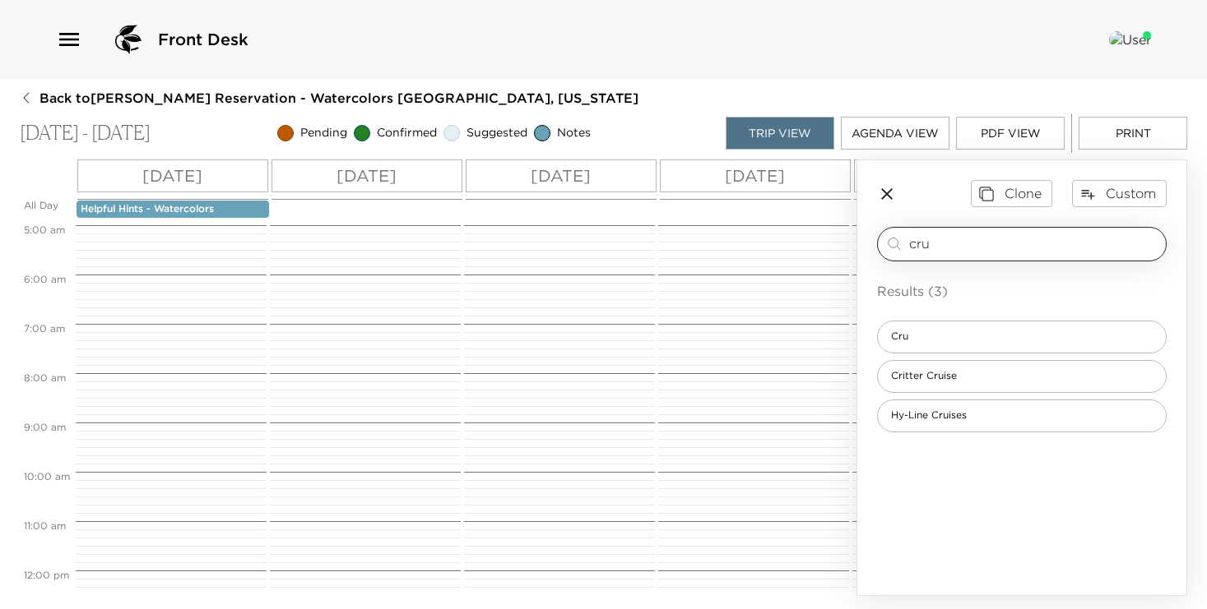
click at [1013, 252] on div "cru ​" at bounding box center [1034, 244] width 250 height 20
click at [1002, 249] on input "cru" at bounding box center [1034, 243] width 250 height 19
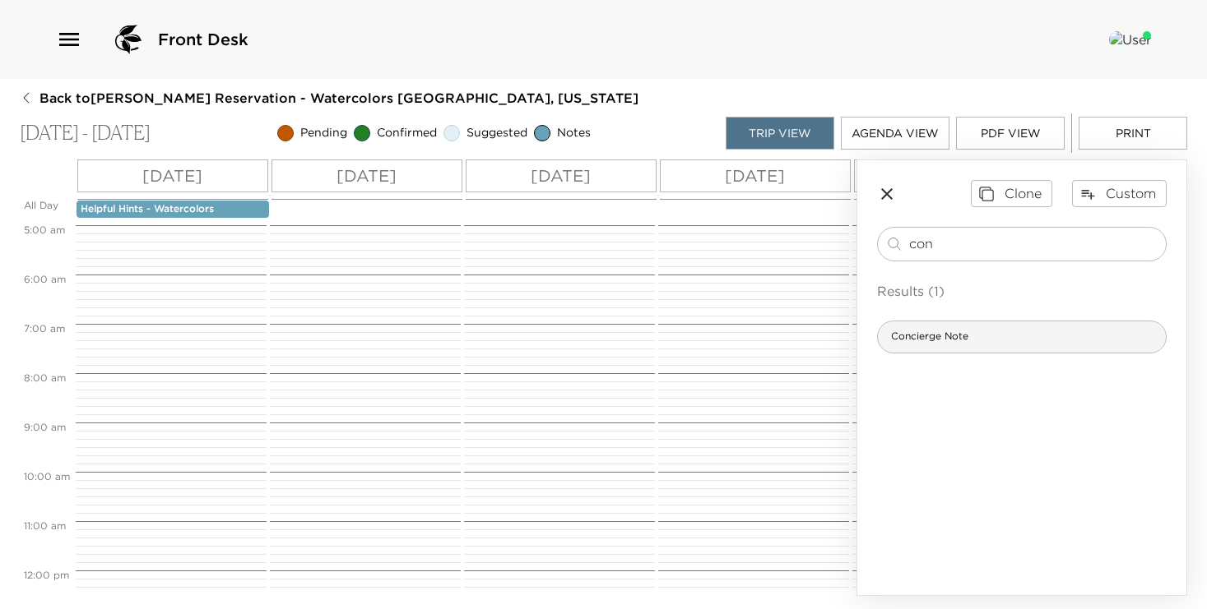
type input "con"
click at [999, 341] on div "Concierge Note" at bounding box center [1022, 337] width 290 height 33
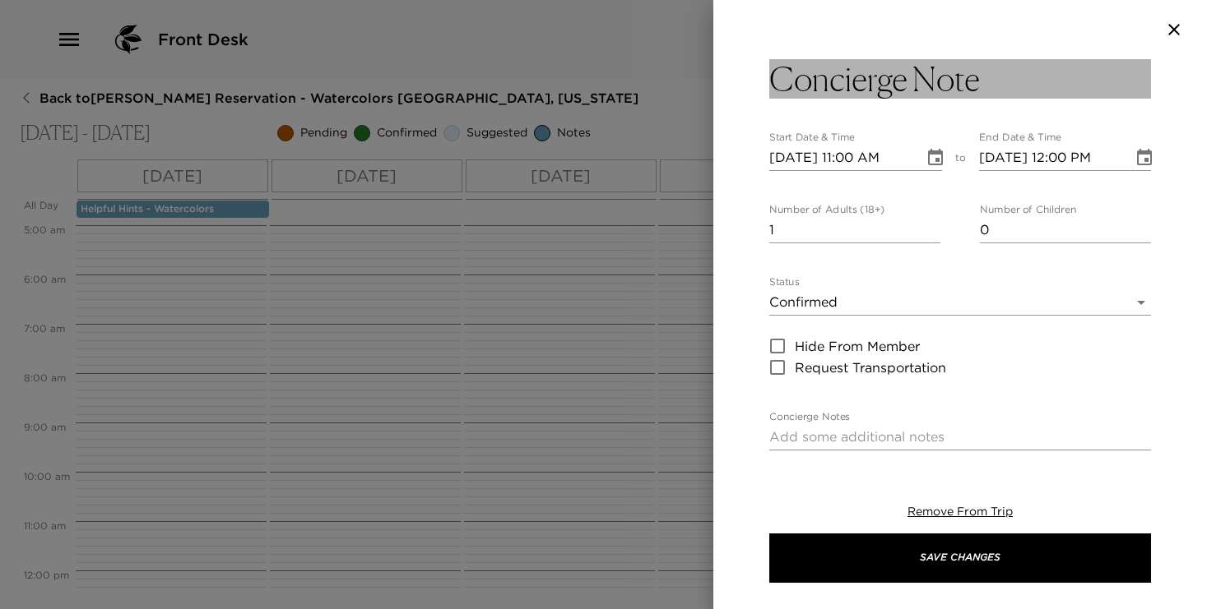
click at [1012, 76] on button "Concierge Note" at bounding box center [960, 78] width 382 height 39
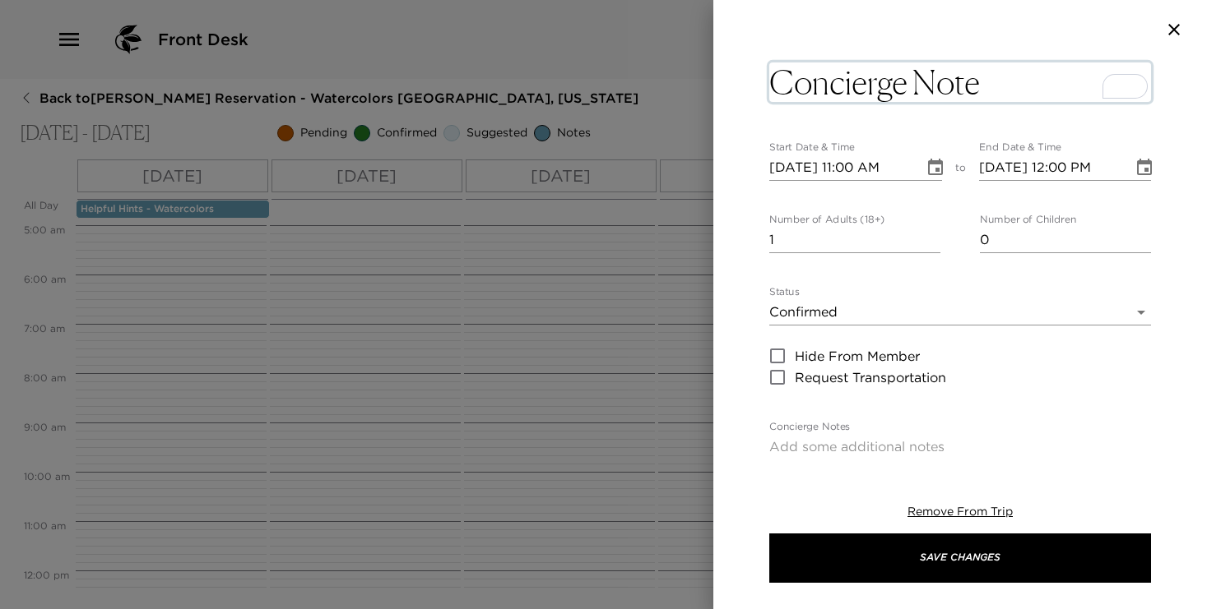
click at [1005, 78] on textarea "Concierge Note" at bounding box center [960, 82] width 382 height 39
type textarea "Concierge Note: Arival time"
click at [927, 167] on icon "Choose date, selected date is Oct 5, 2025" at bounding box center [935, 168] width 20 height 20
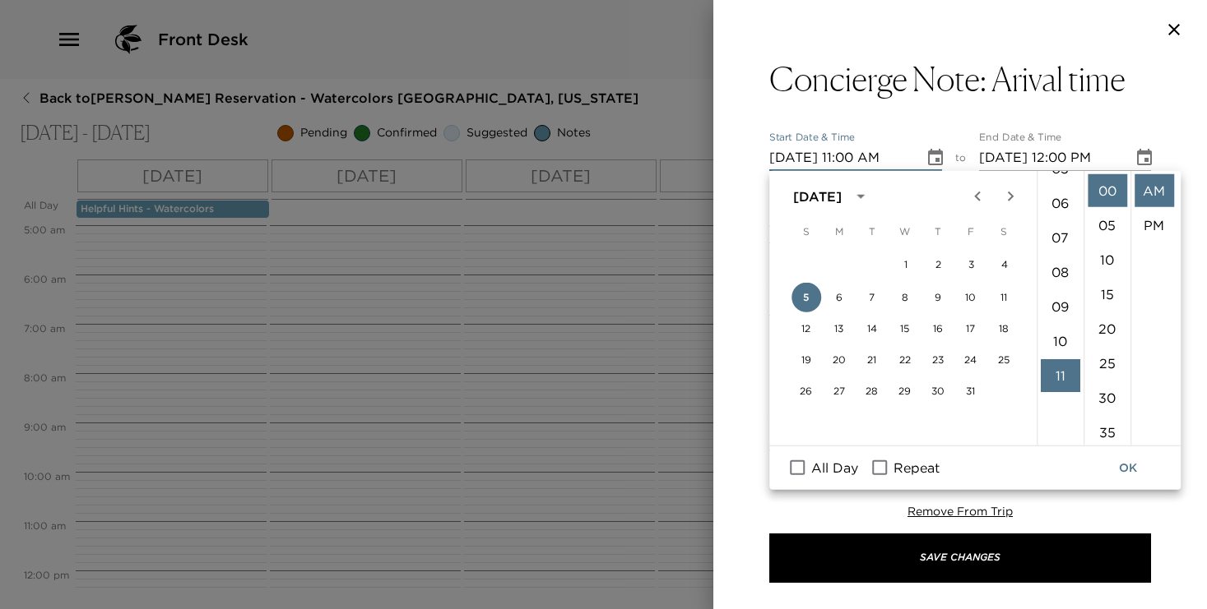
scroll to position [104, 0]
click at [1058, 183] on li "02" at bounding box center [1059, 181] width 39 height 33
click at [1100, 391] on li "30" at bounding box center [1106, 398] width 39 height 33
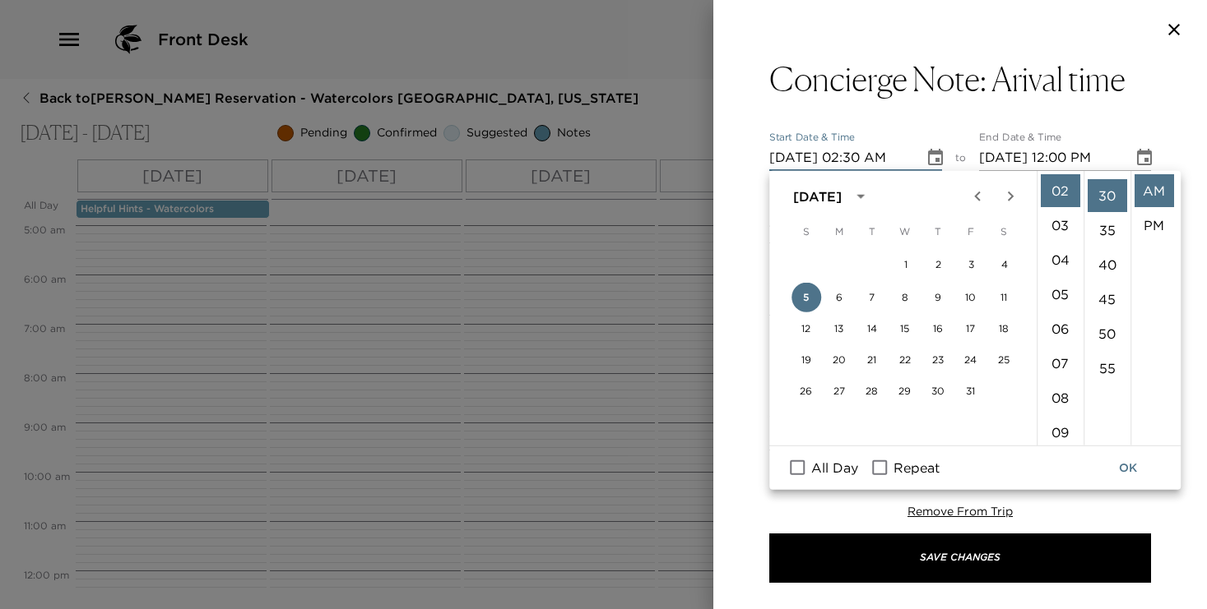
scroll to position [207, 0]
click at [1152, 213] on li "PM" at bounding box center [1153, 225] width 39 height 33
type input "10/05/2025 02:30 PM"
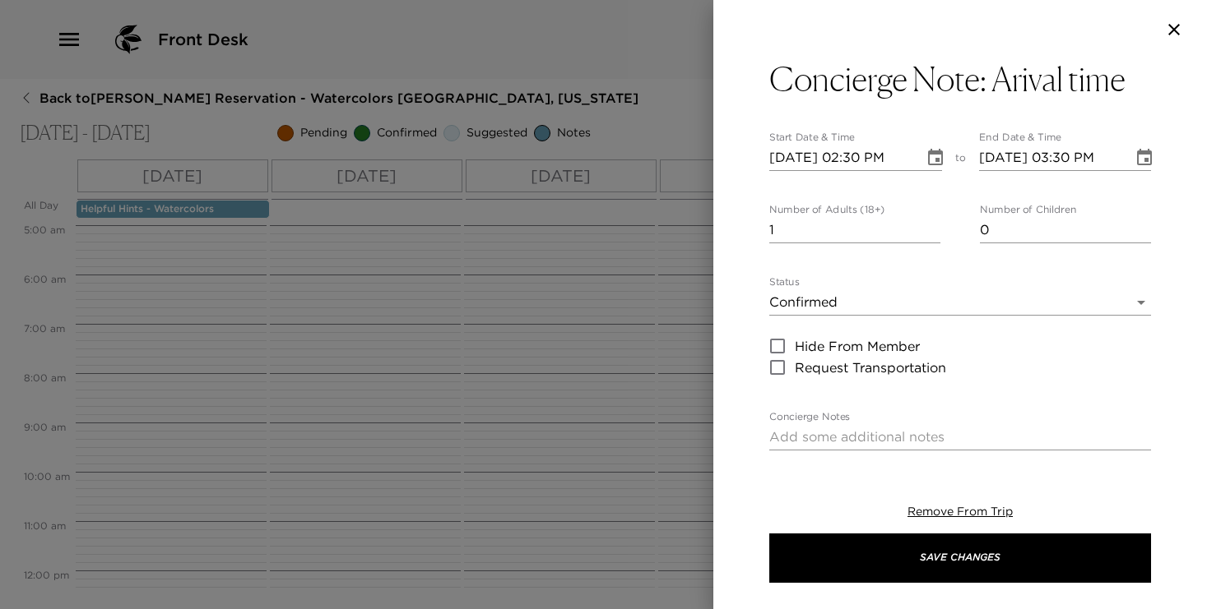
scroll to position [35, 0]
click at [1065, 158] on input "10/05/2025 03:30 PM" at bounding box center [1050, 158] width 143 height 26
type input "10/05/2025 02:30 PM"
type input "0"
click at [932, 231] on input "0" at bounding box center [854, 230] width 171 height 26
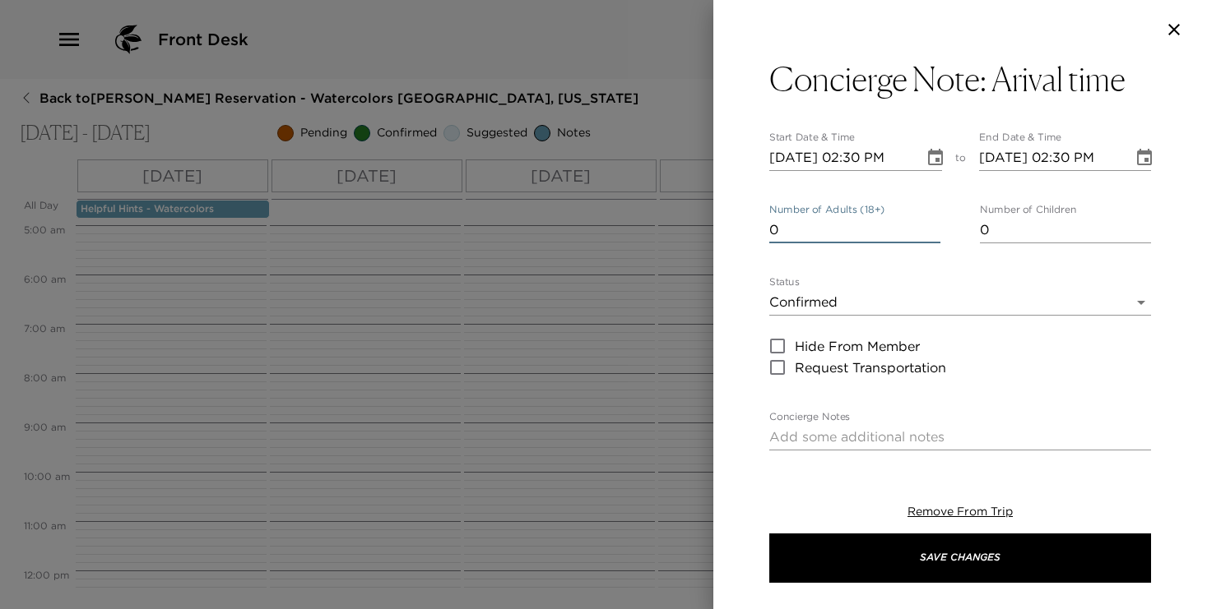
click at [911, 302] on body "Front Desk Back to Patricia Vandenberg Reservation - Watercolors Nantucket, Mas…" at bounding box center [603, 304] width 1207 height 609
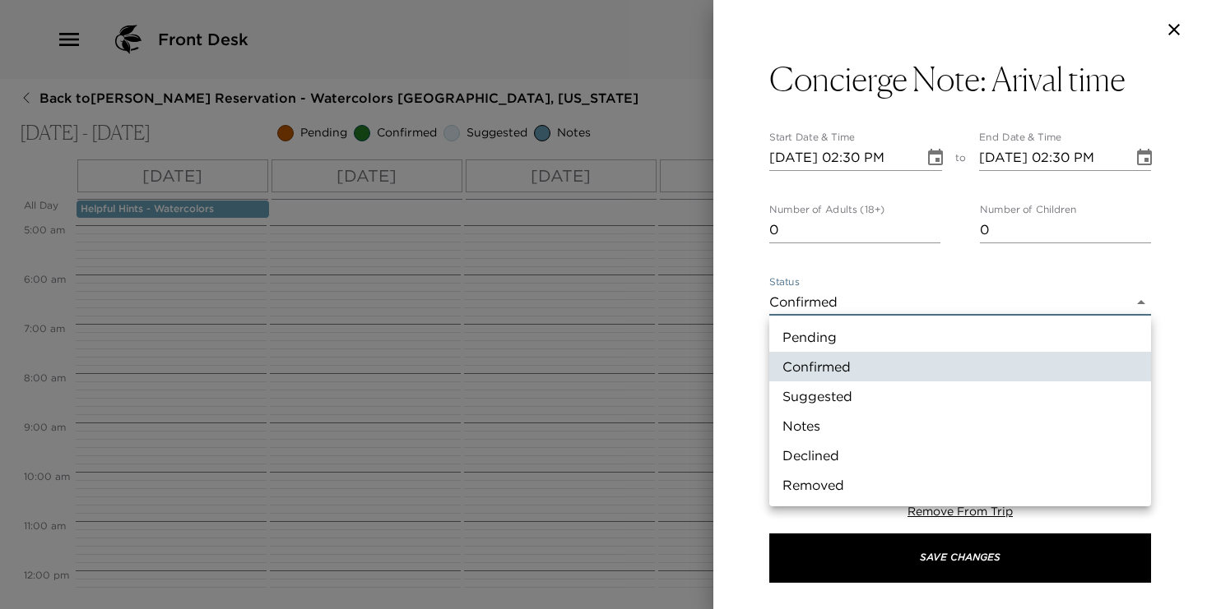
click at [886, 424] on li "Notes" at bounding box center [960, 426] width 382 height 30
type input "Concierge Note"
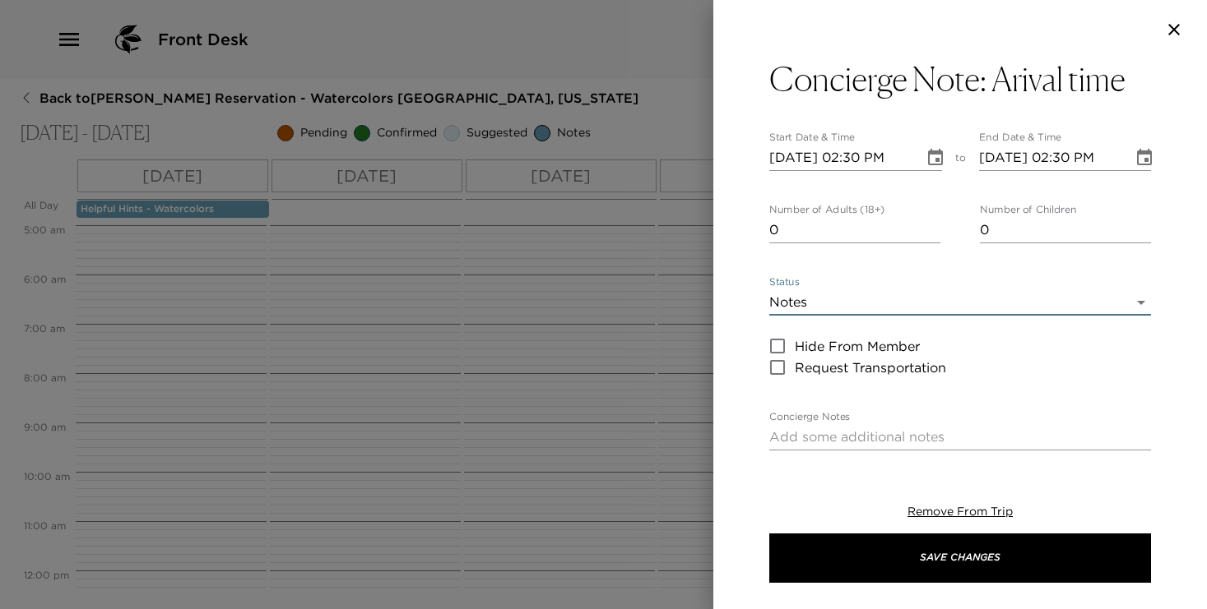
click at [876, 426] on div "x" at bounding box center [960, 437] width 382 height 26
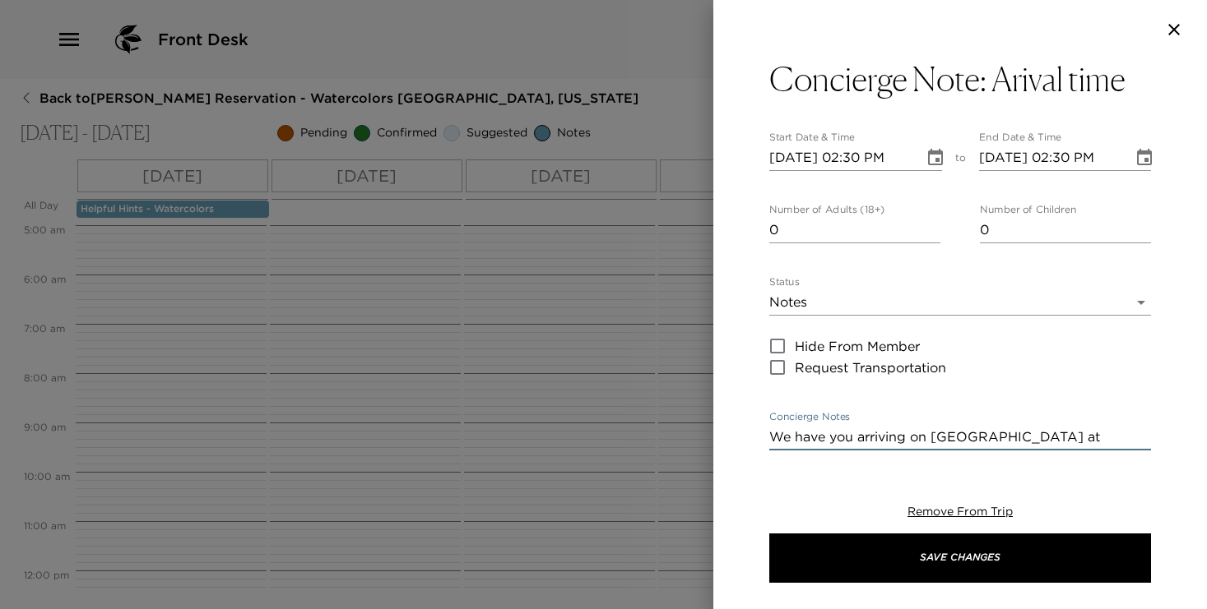
scroll to position [12, 0]
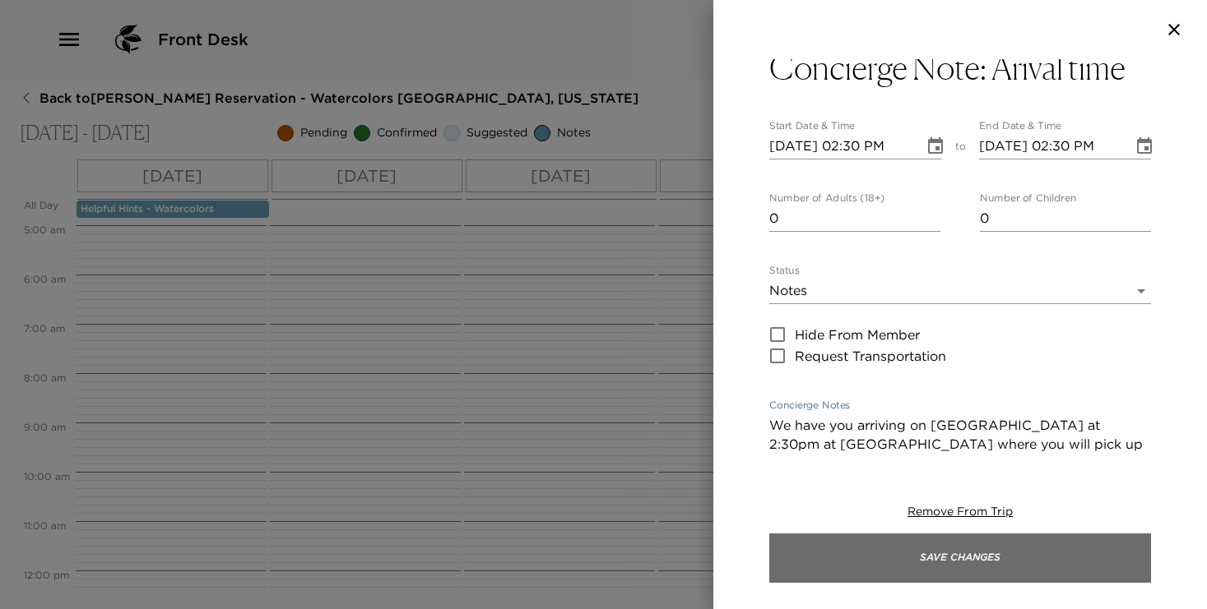
type textarea "We have you arriving on Nantucket at 2:30pm at Nantucket Airport where you will…"
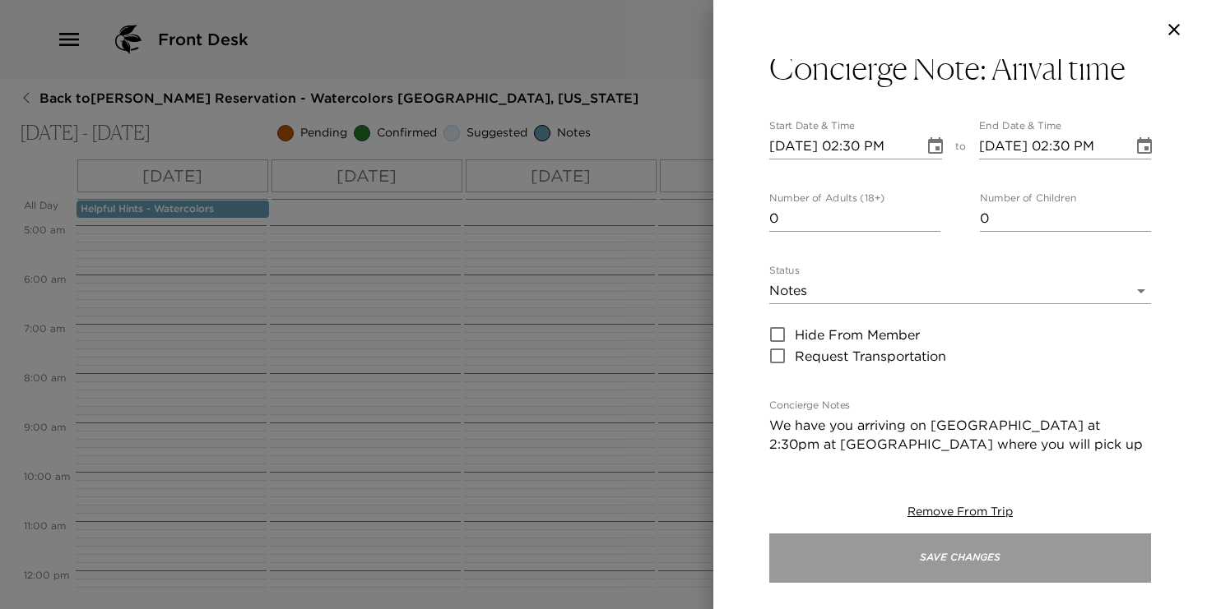
click at [952, 554] on button "Save Changes" at bounding box center [960, 558] width 382 height 49
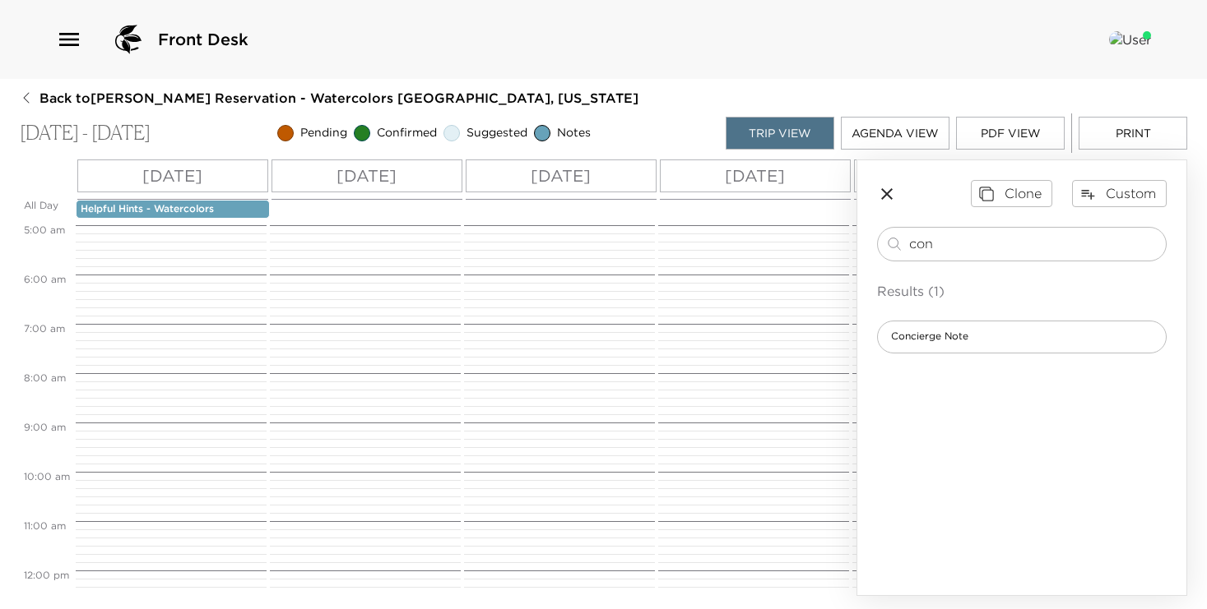
scroll to position [1263, 0]
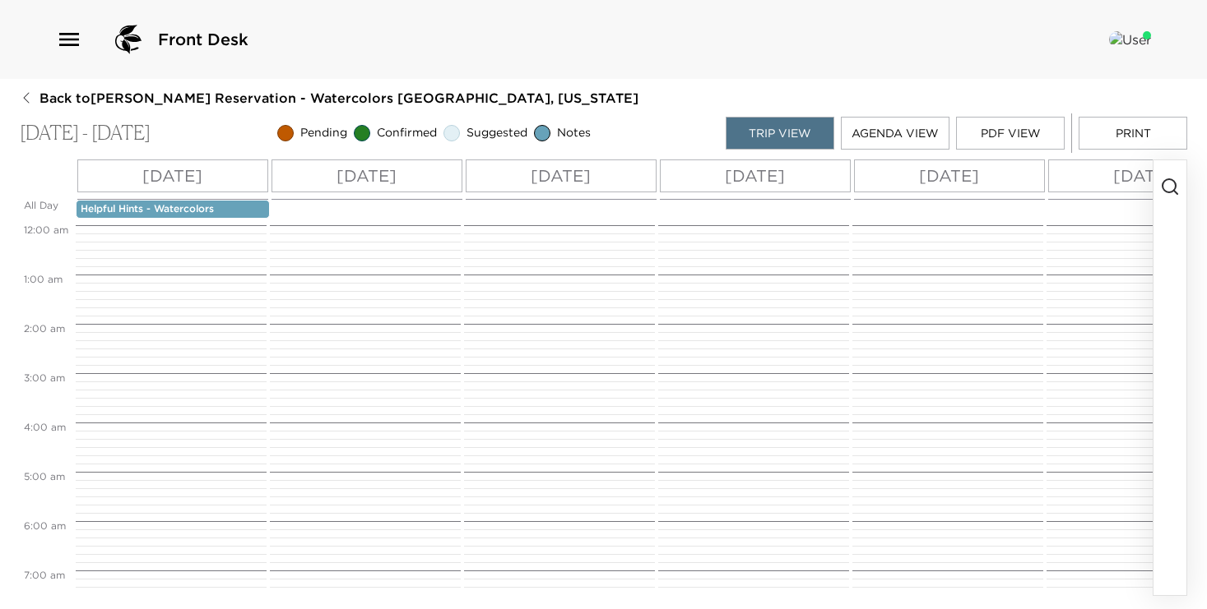
scroll to position [642, 0]
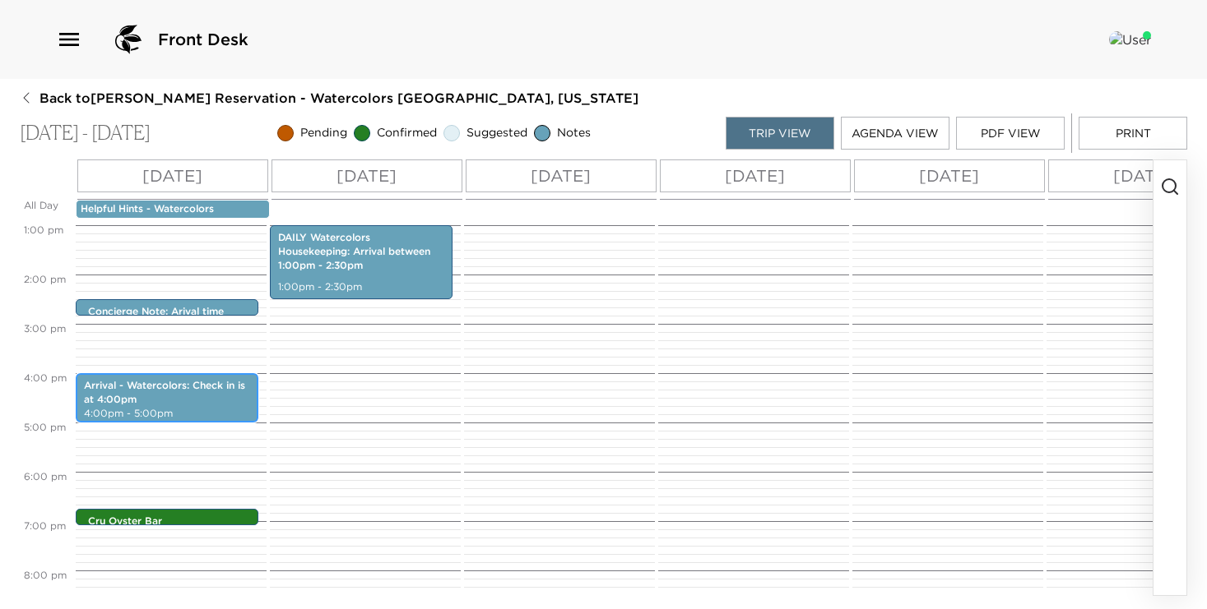
click at [161, 393] on p "Arrival - Watercolors: Check in is at 4:00pm" at bounding box center [167, 393] width 166 height 28
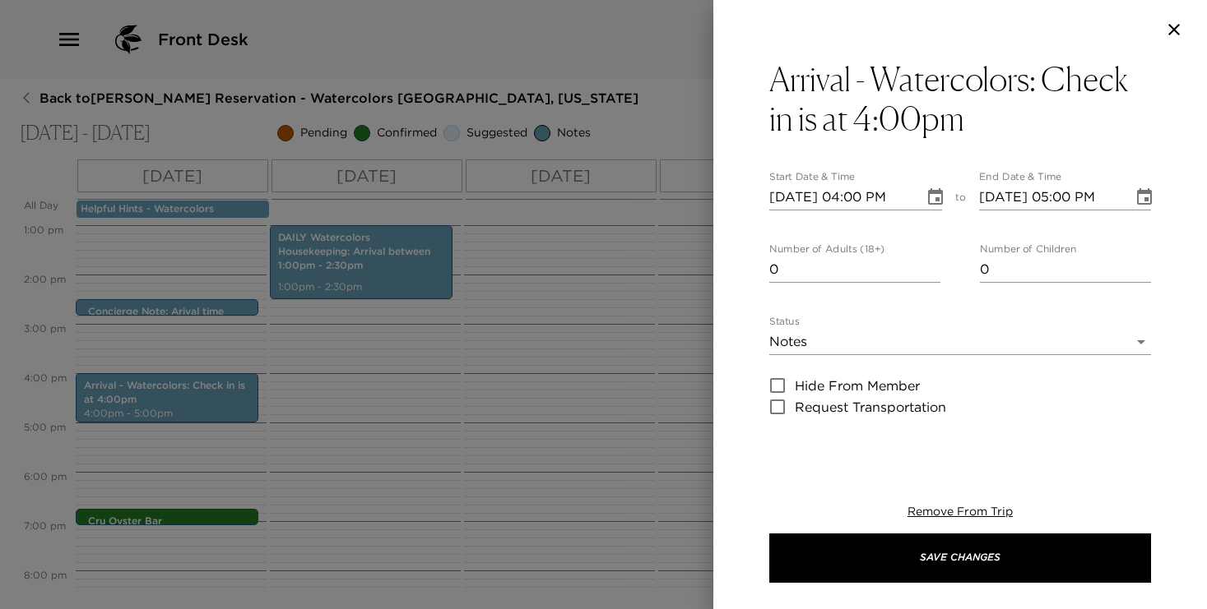
click at [358, 392] on div at bounding box center [603, 304] width 1207 height 609
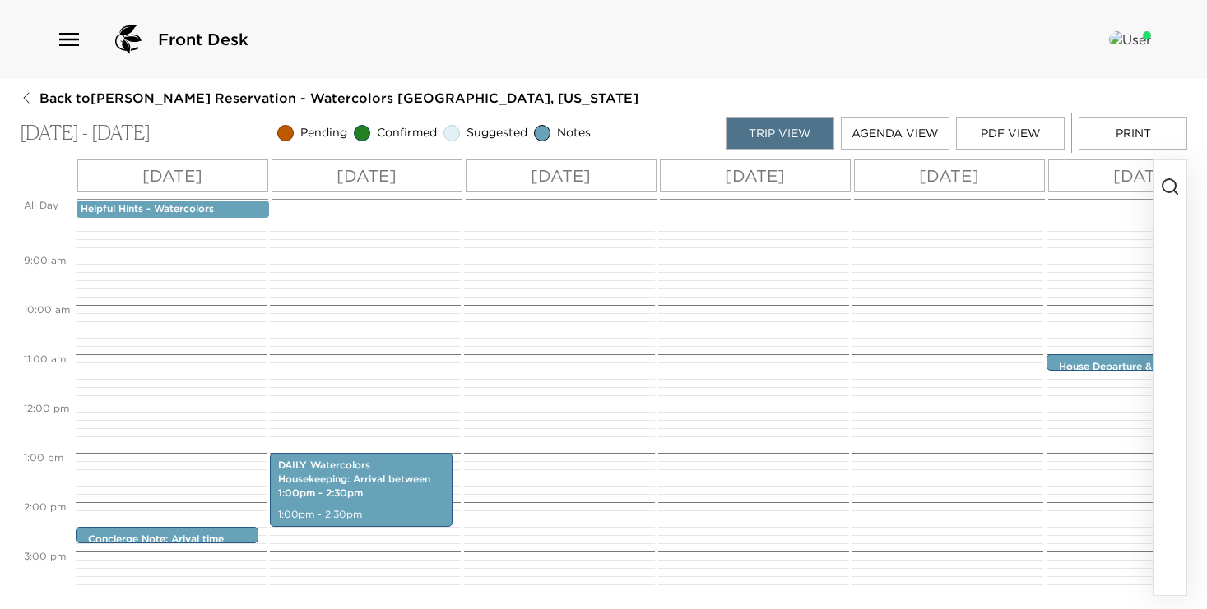
scroll to position [447, 0]
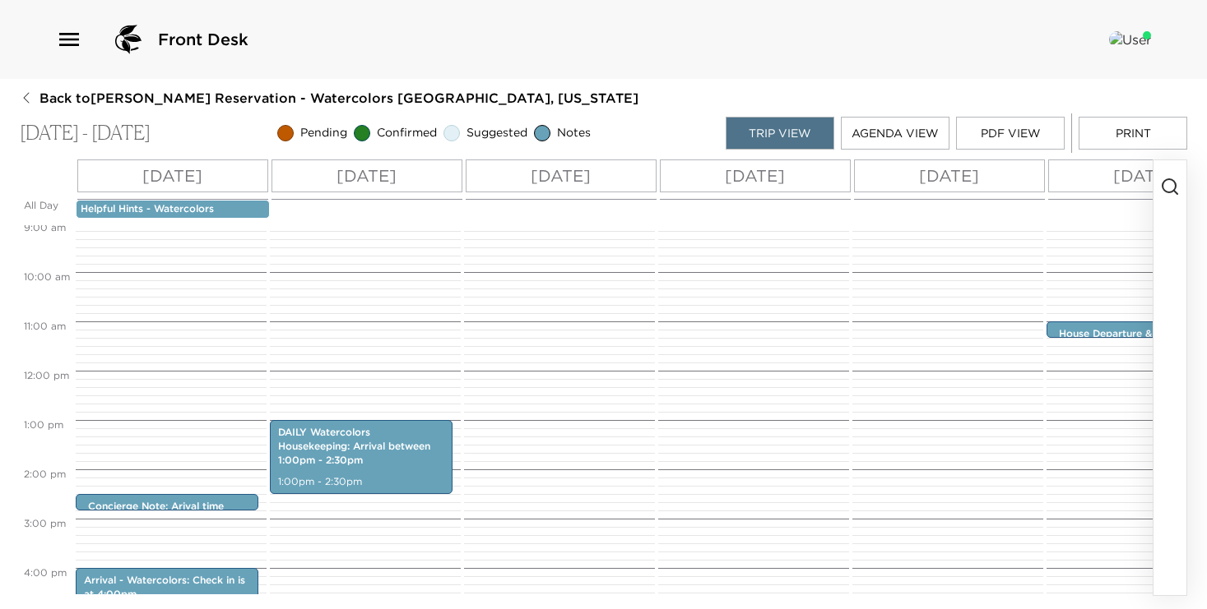
click at [102, 97] on span "Back to Patricia Vandenberg Reservation - Watercolors Nantucket, Massachusetts" at bounding box center [338, 98] width 599 height 18
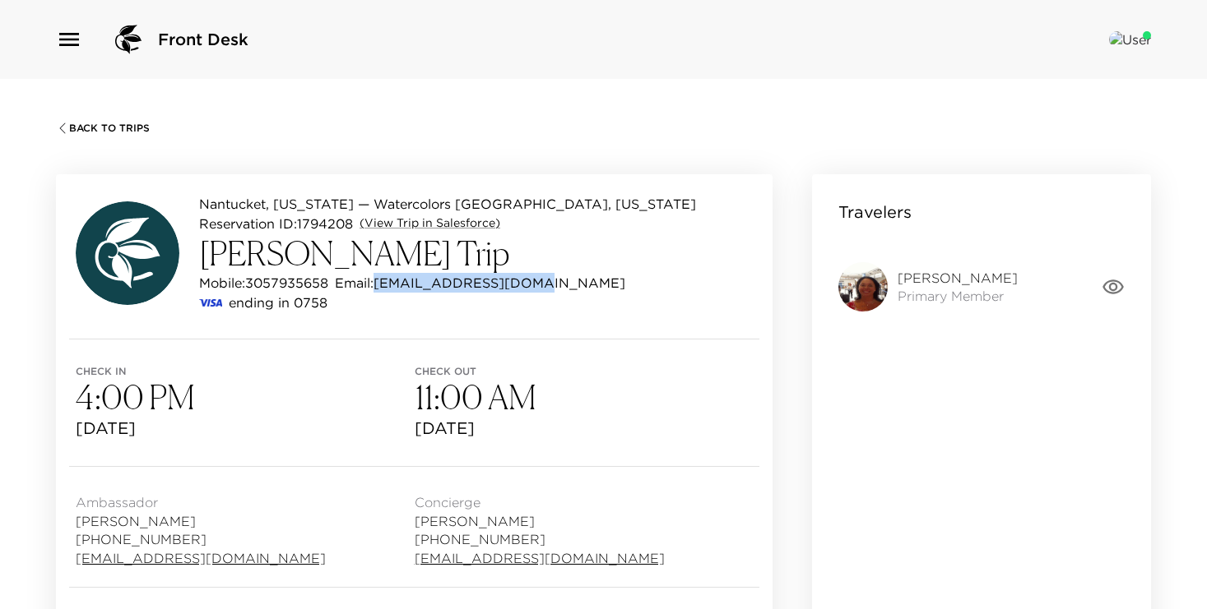
drag, startPoint x: 533, startPoint y: 282, endPoint x: 383, endPoint y: 285, distance: 149.7
click at [383, 285] on div "Mobile: 3057935658 Email: pattiev305@gmail.com" at bounding box center [447, 283] width 497 height 20
copy p "[EMAIL_ADDRESS][DOMAIN_NAME]"
